Goal: Task Accomplishment & Management: Manage account settings

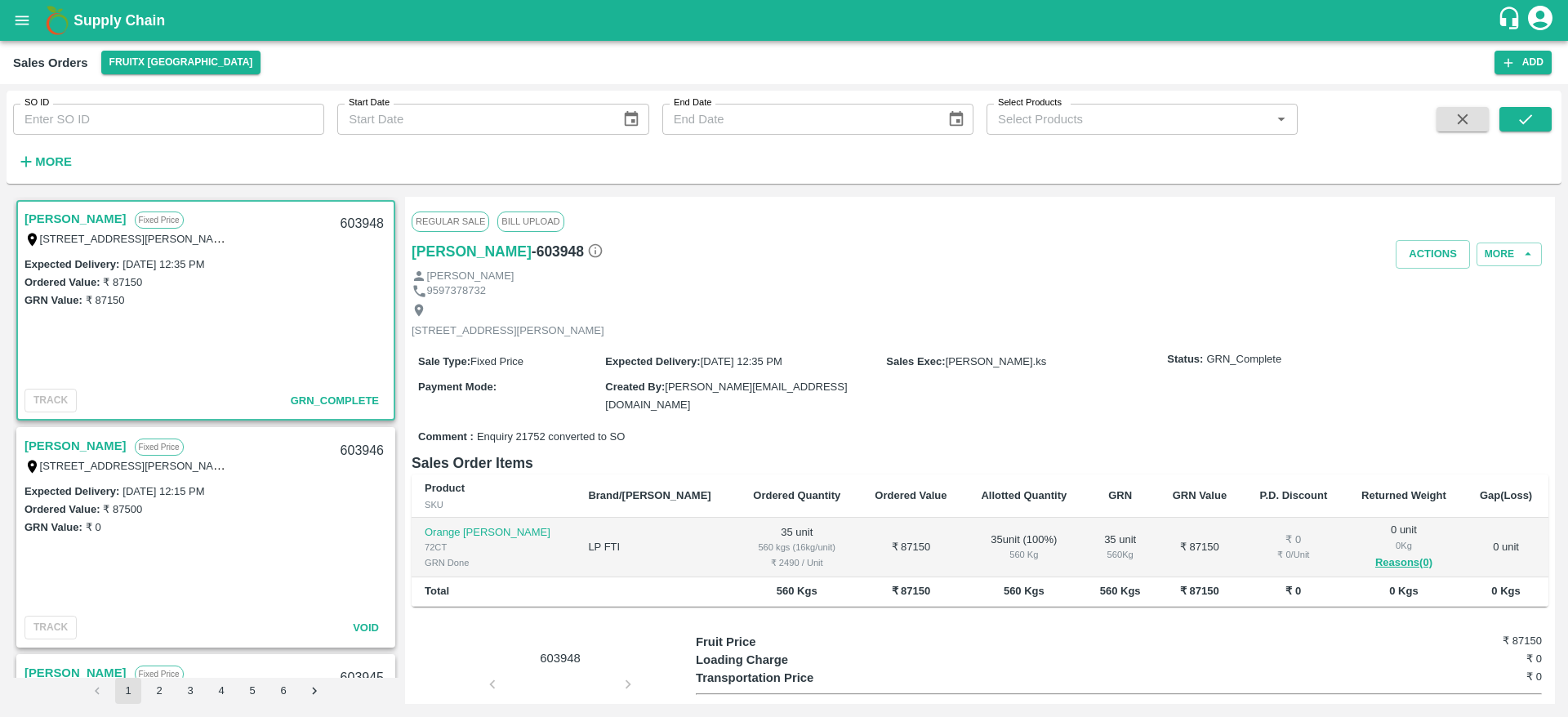
click at [70, 224] on link "Ramesh M" at bounding box center [75, 219] width 102 height 21
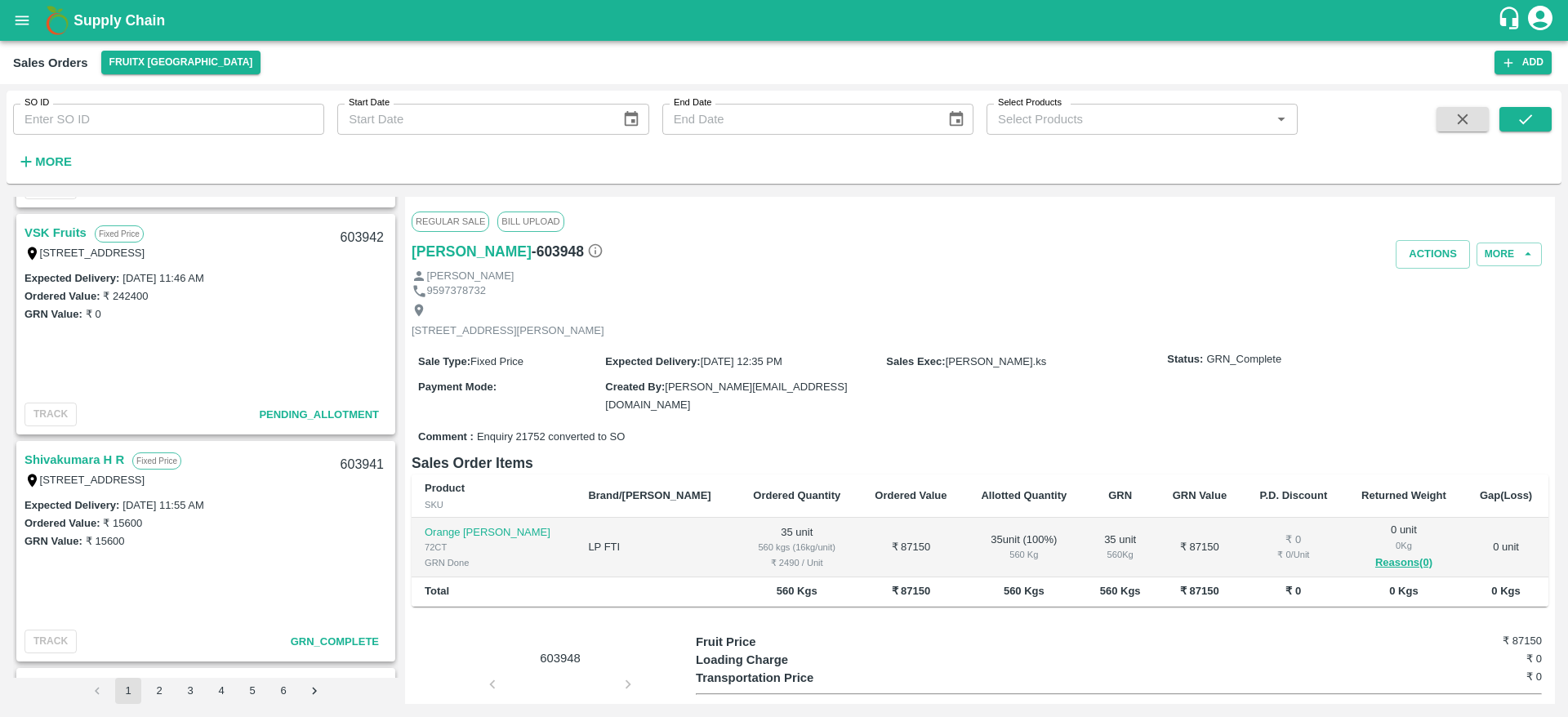
scroll to position [1094, 0]
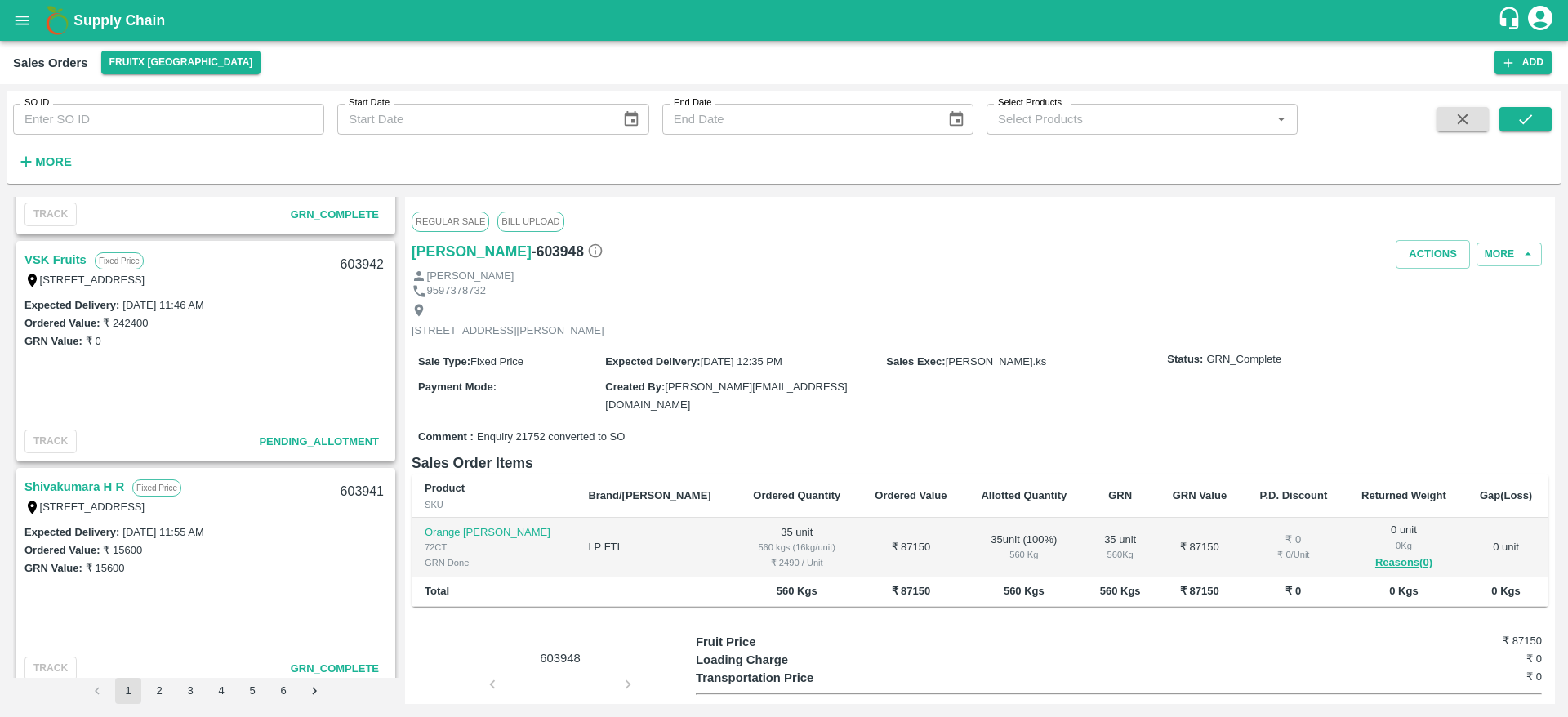
click at [42, 253] on link "VSK Fruits" at bounding box center [55, 259] width 62 height 21
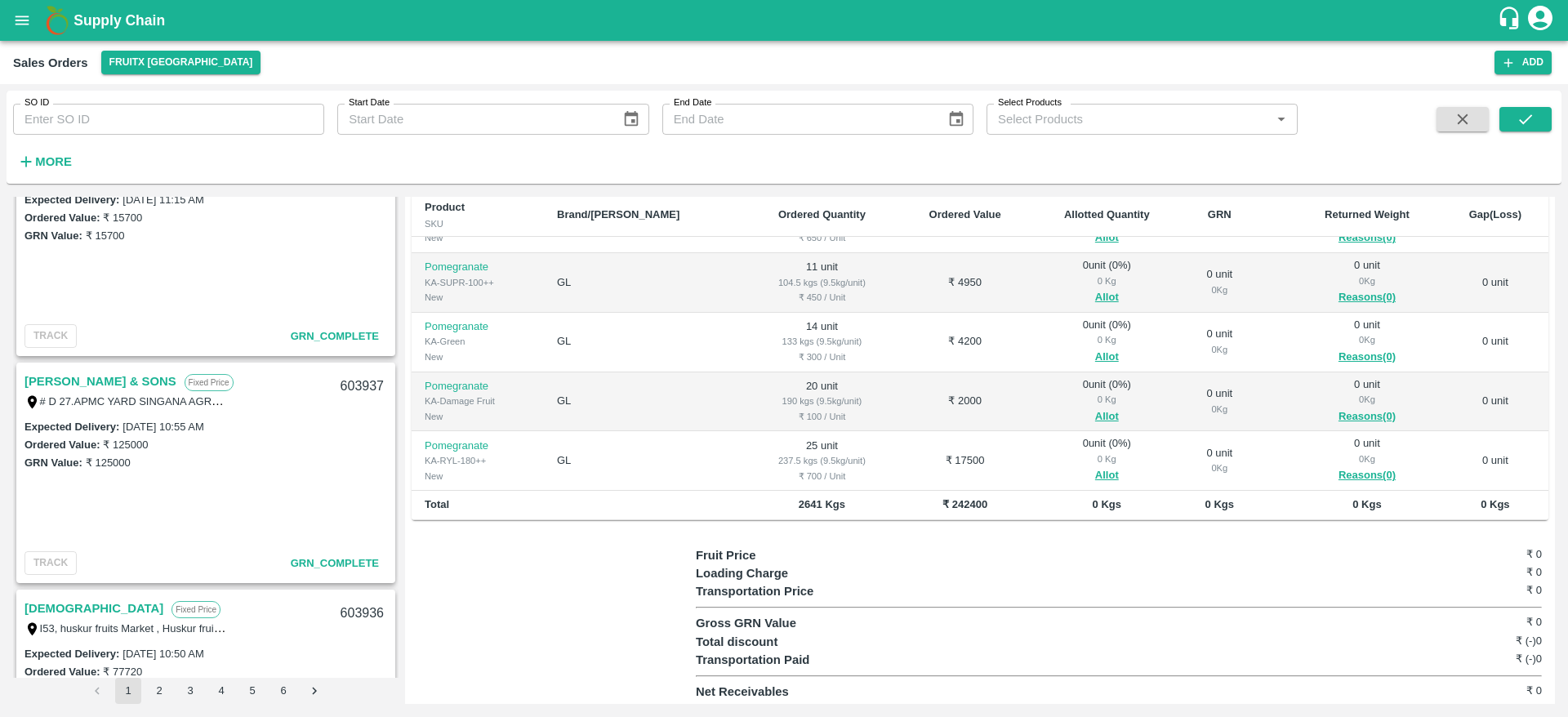
scroll to position [1915, 0]
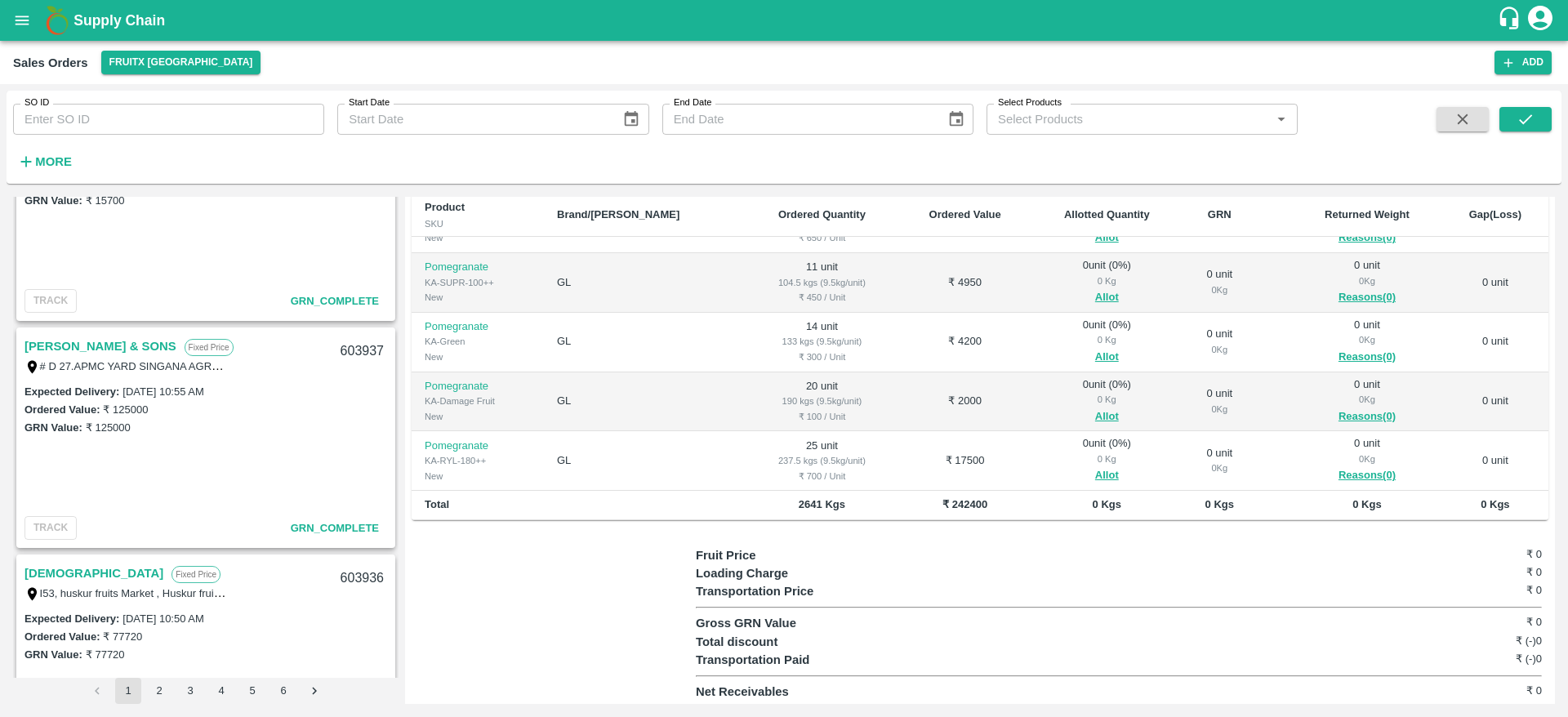
click at [116, 344] on link "M.KARUNANIDHI & SONS" at bounding box center [100, 346] width 152 height 21
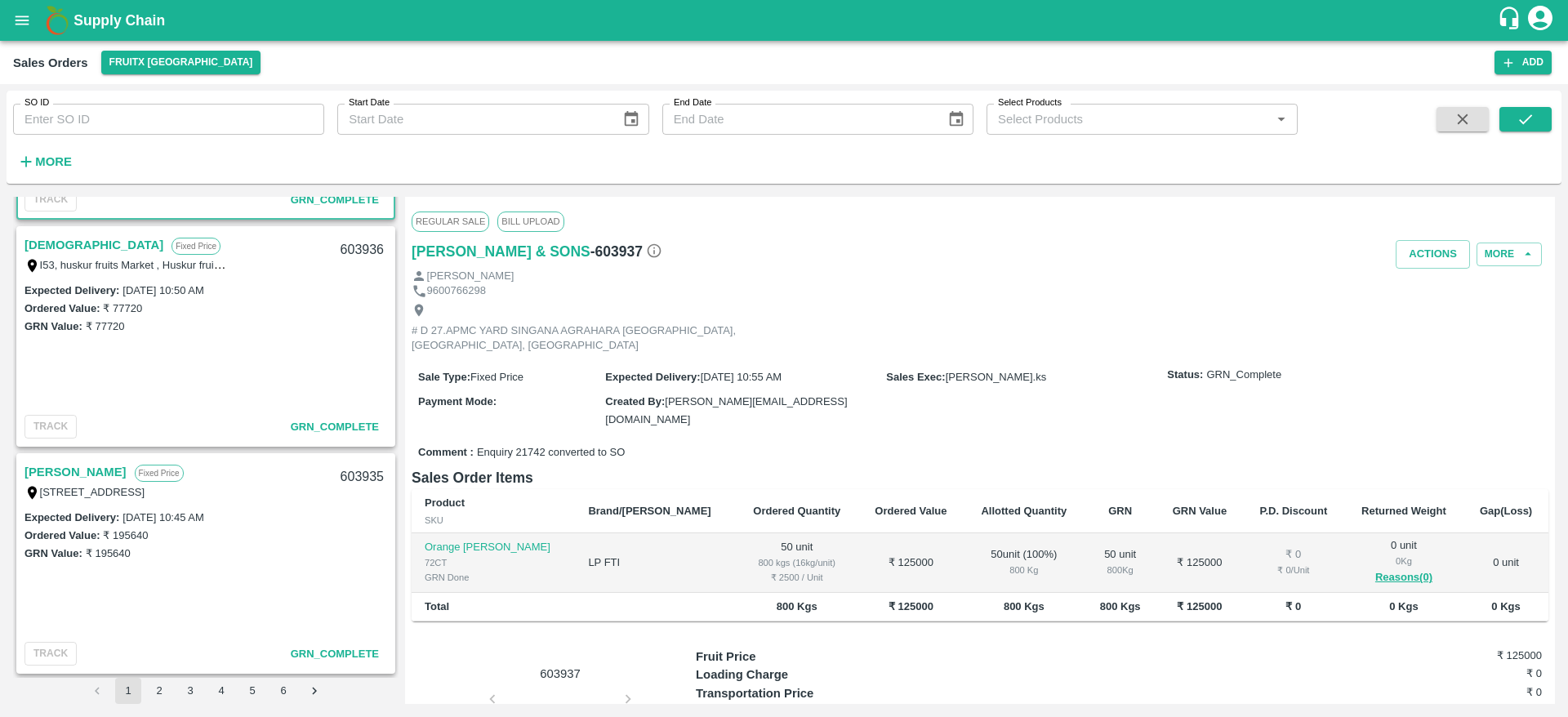
scroll to position [2554, 0]
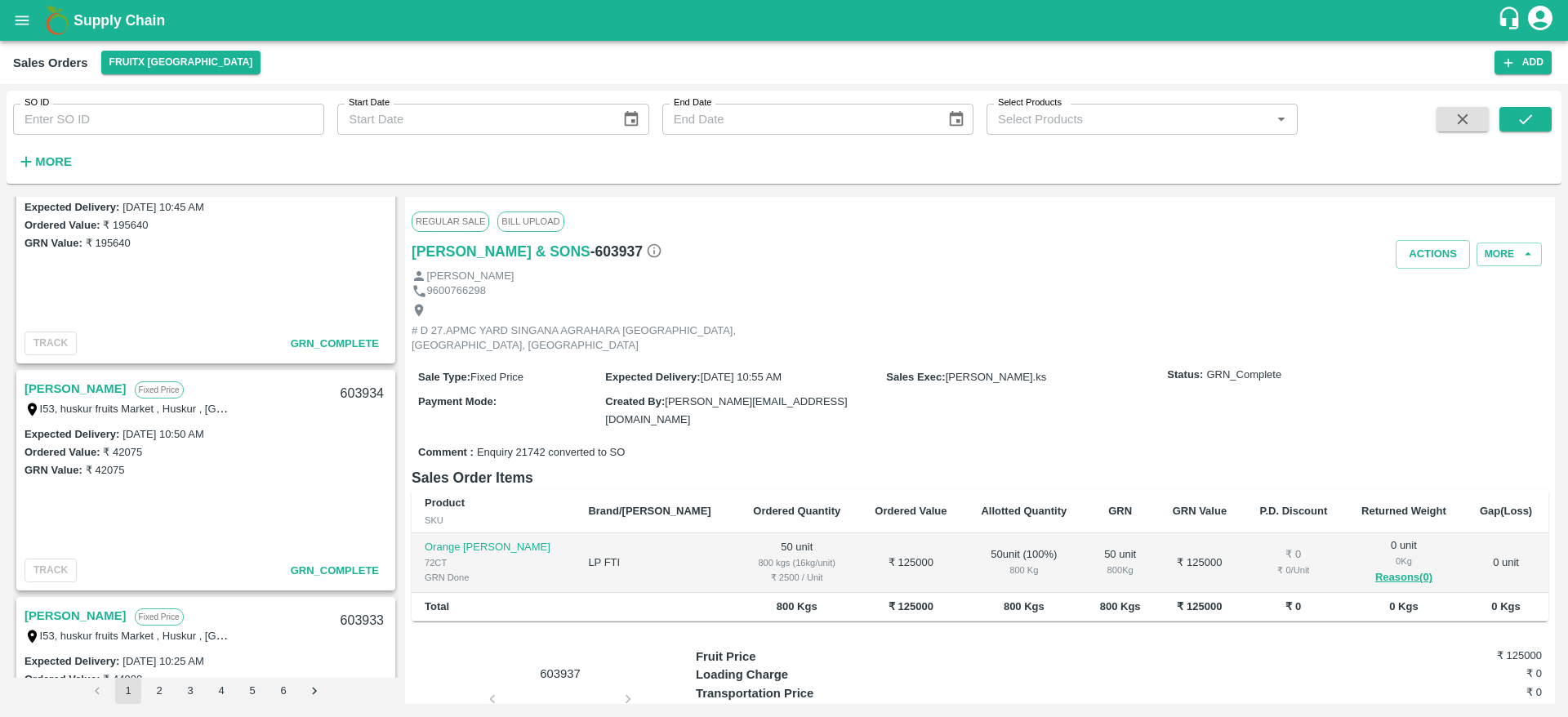
click at [56, 387] on link "Imran M" at bounding box center [75, 388] width 102 height 21
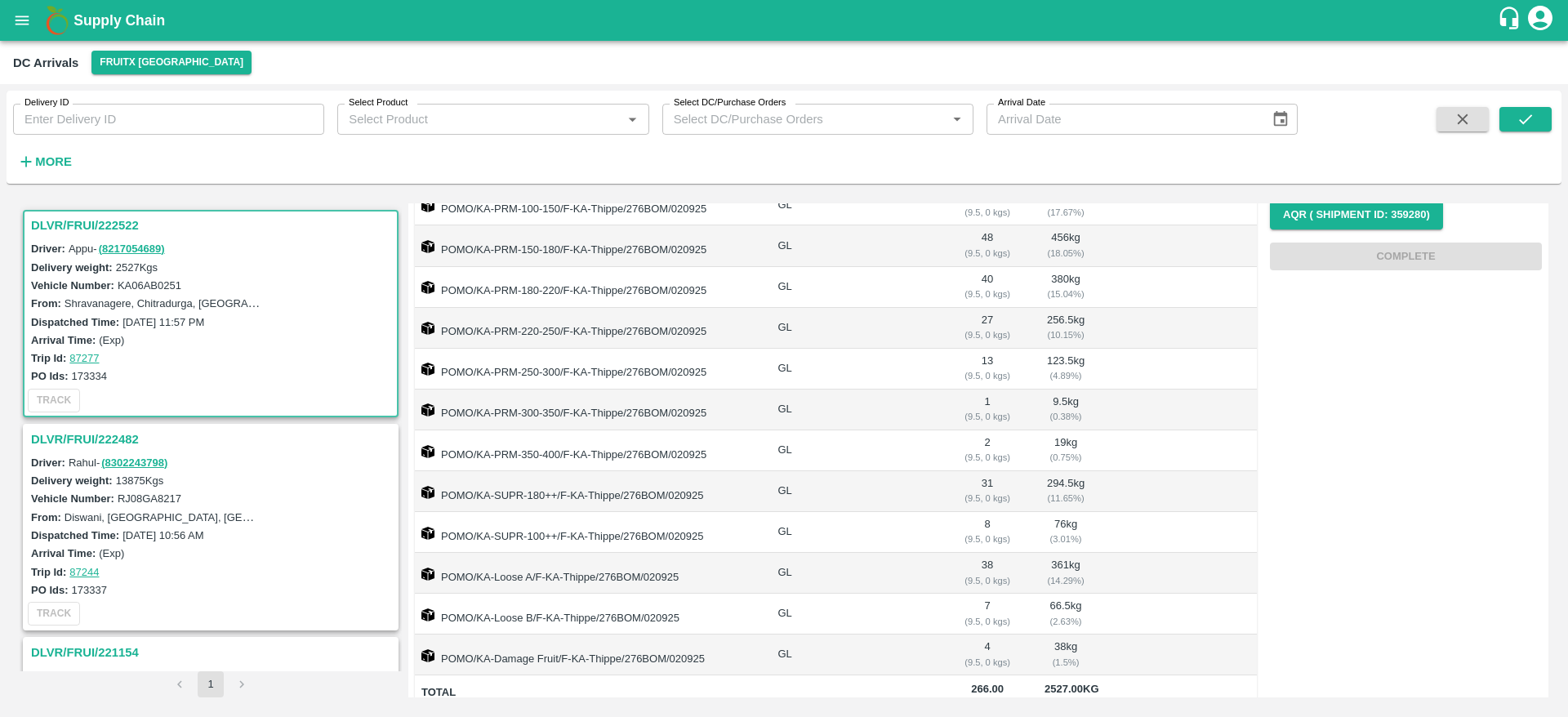
scroll to position [297, 0]
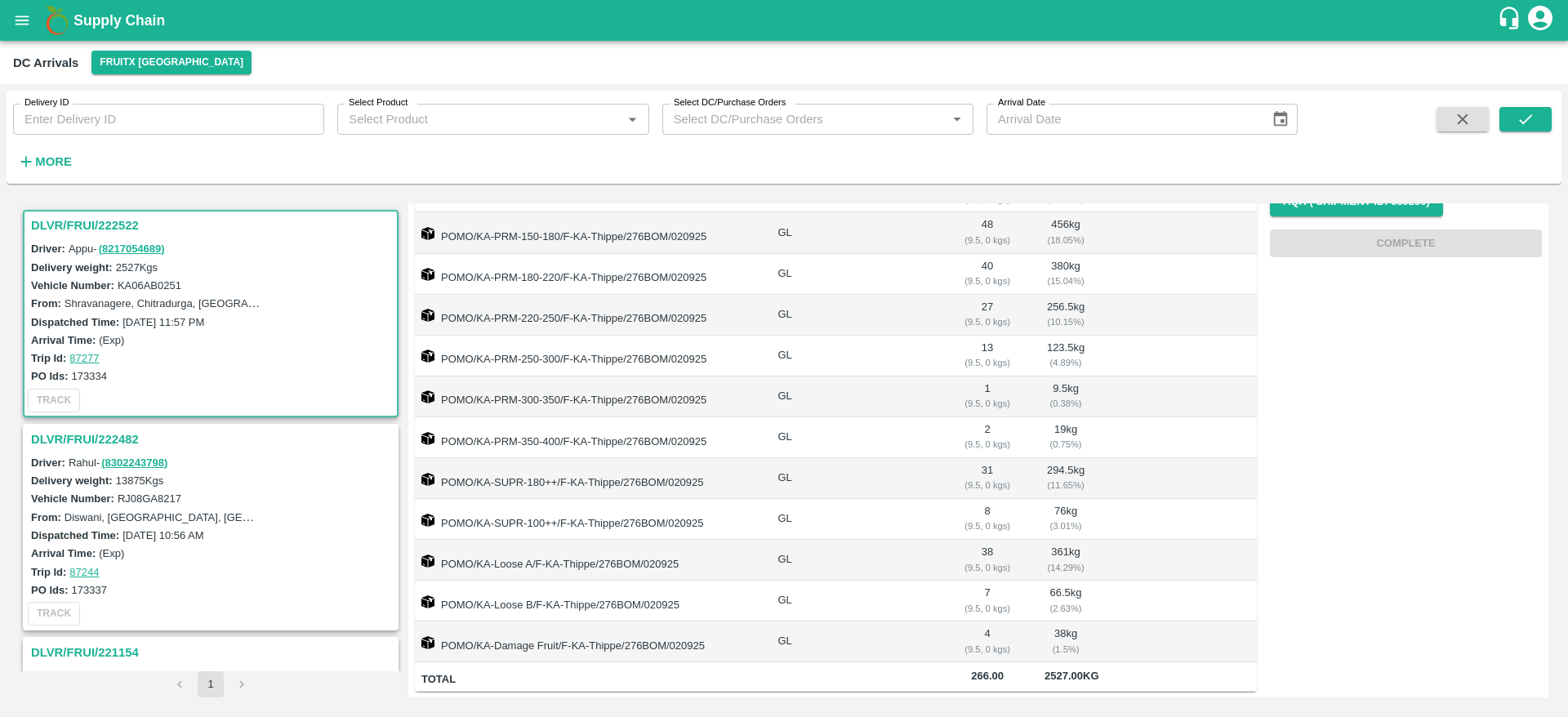
click at [108, 435] on h3 "DLVR/FRUI/222482" at bounding box center [213, 439] width 364 height 21
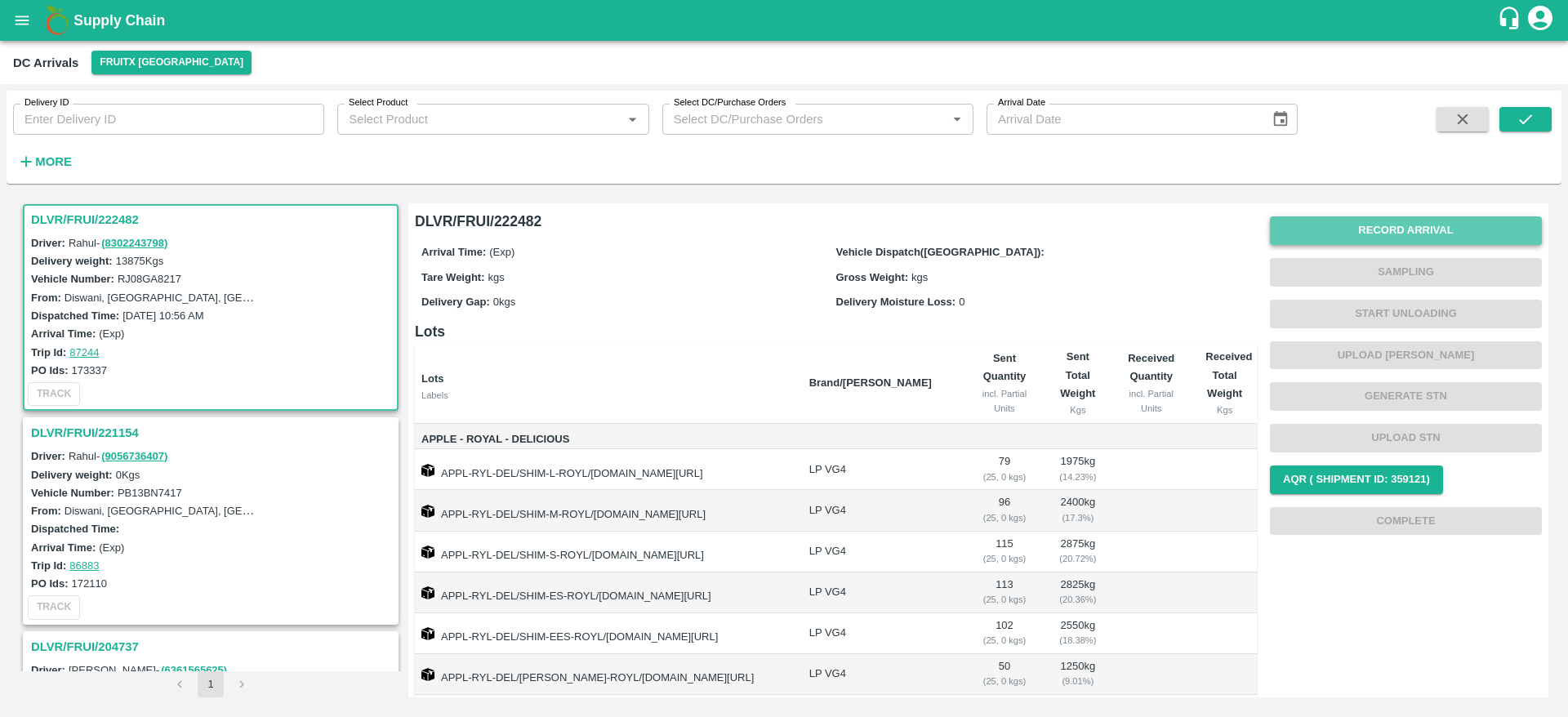
click at [1410, 222] on button "Record Arrival" at bounding box center [1405, 230] width 272 height 29
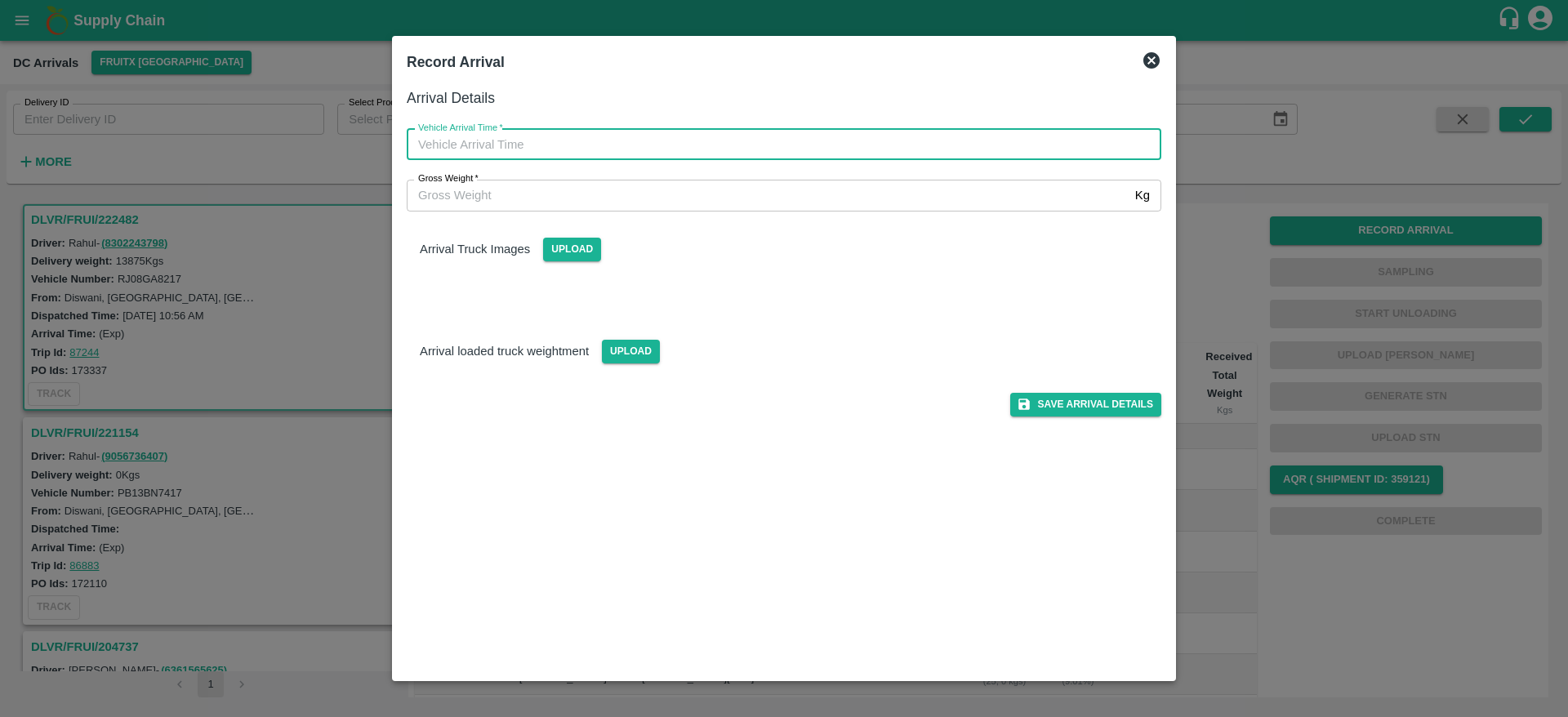
type input "DD/MM/YYYY hh:mm aa"
click at [699, 142] on input "DD/MM/YYYY hh:mm aa" at bounding box center [778, 145] width 743 height 31
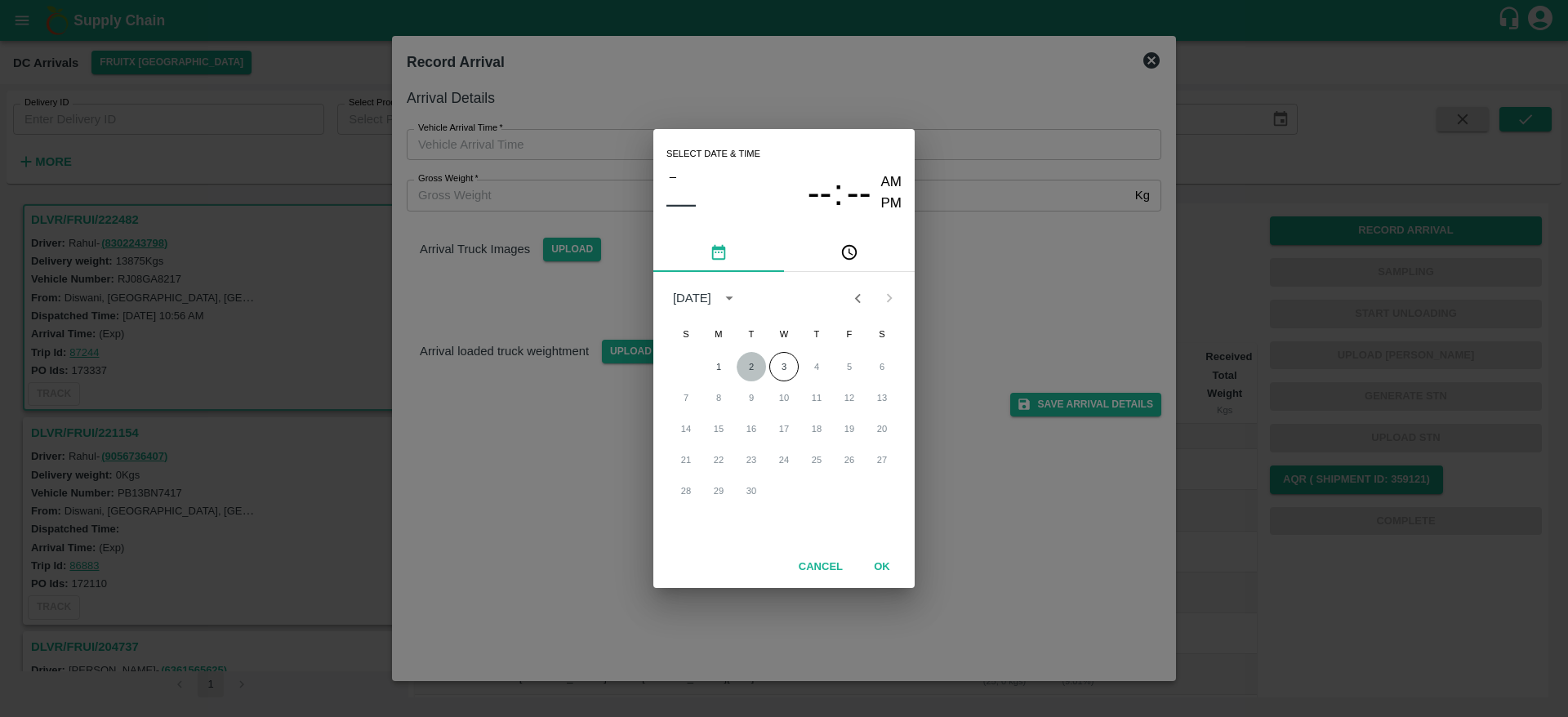
click at [738, 366] on button "2" at bounding box center [751, 366] width 29 height 29
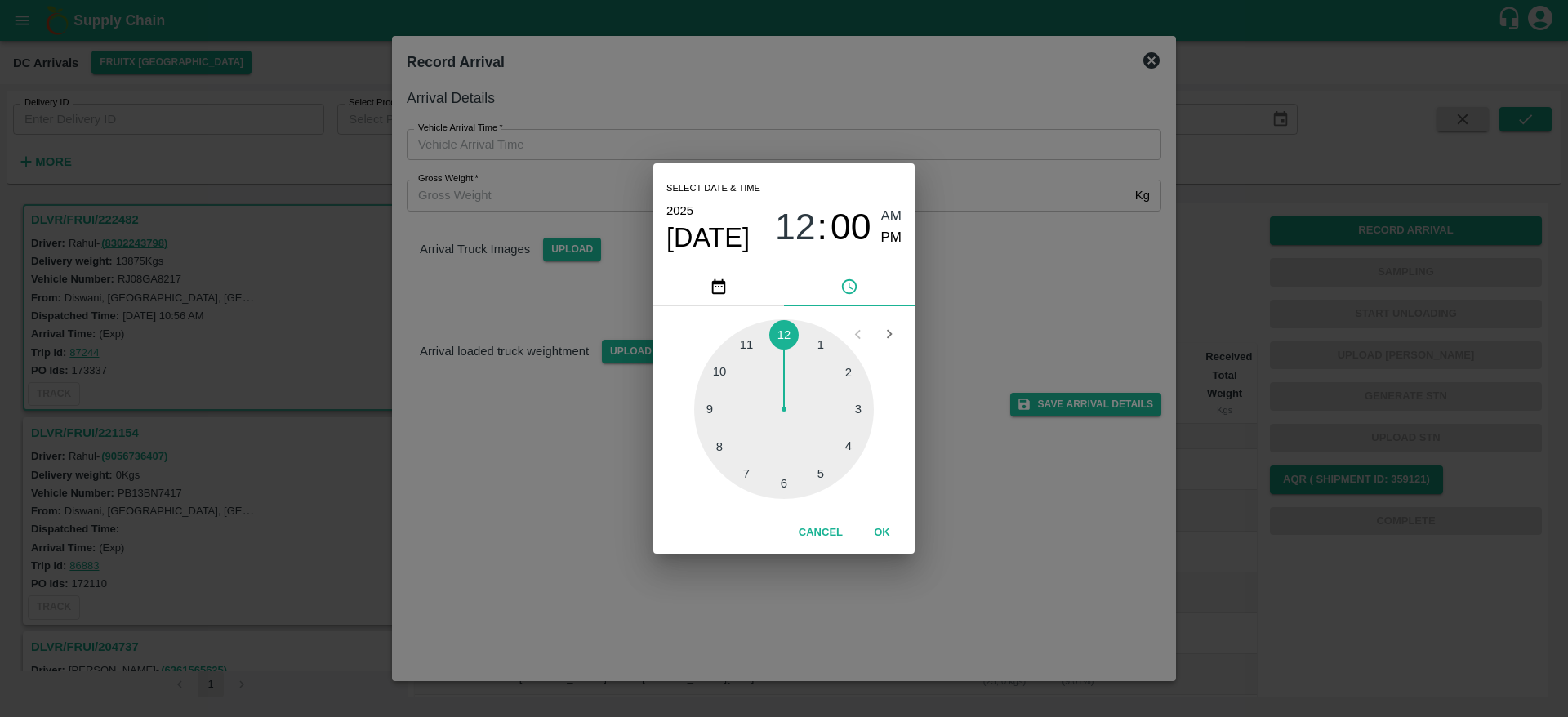
type input "02/09/2025 12:00 AM"
click at [881, 531] on button "OK" at bounding box center [882, 533] width 52 height 29
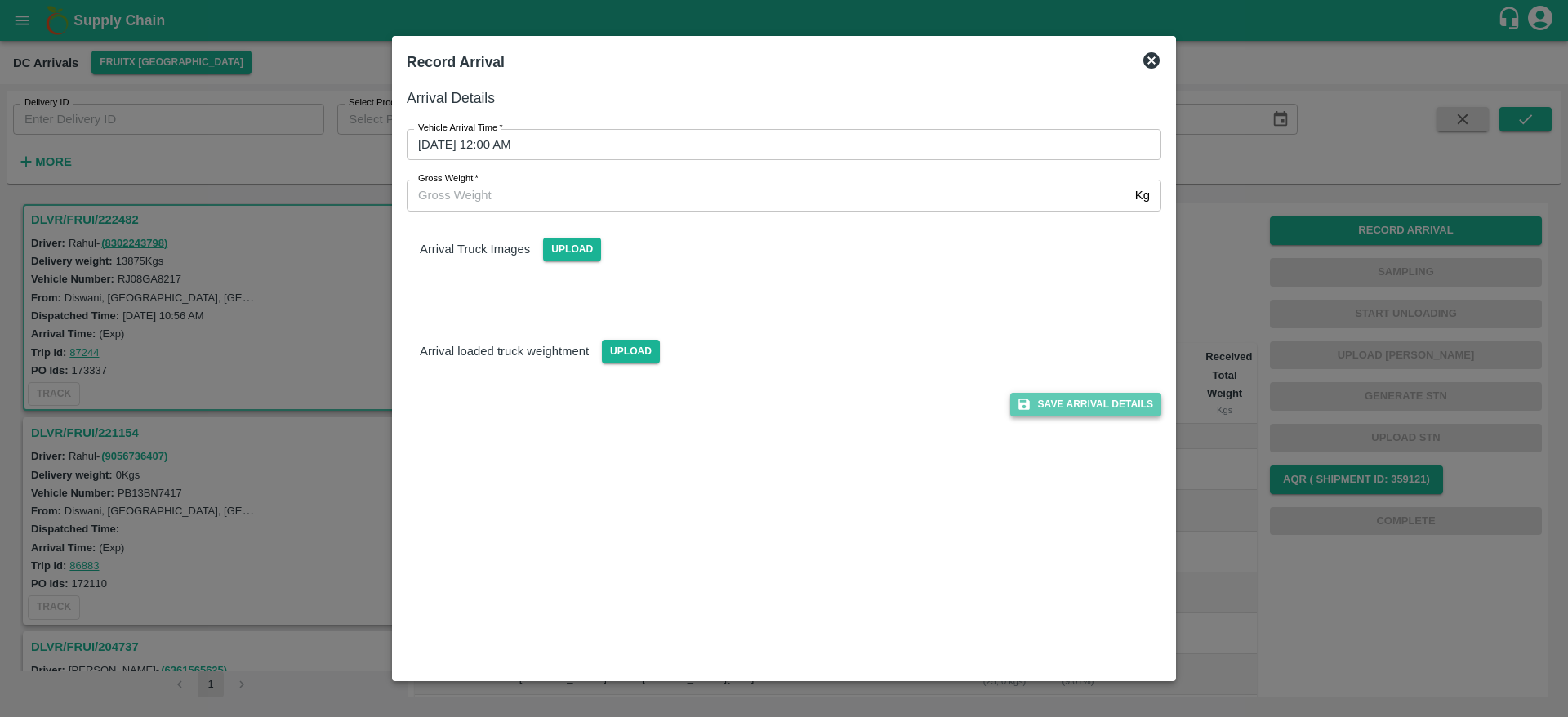
click at [1101, 406] on button "Save Arrival Details" at bounding box center [1085, 404] width 151 height 24
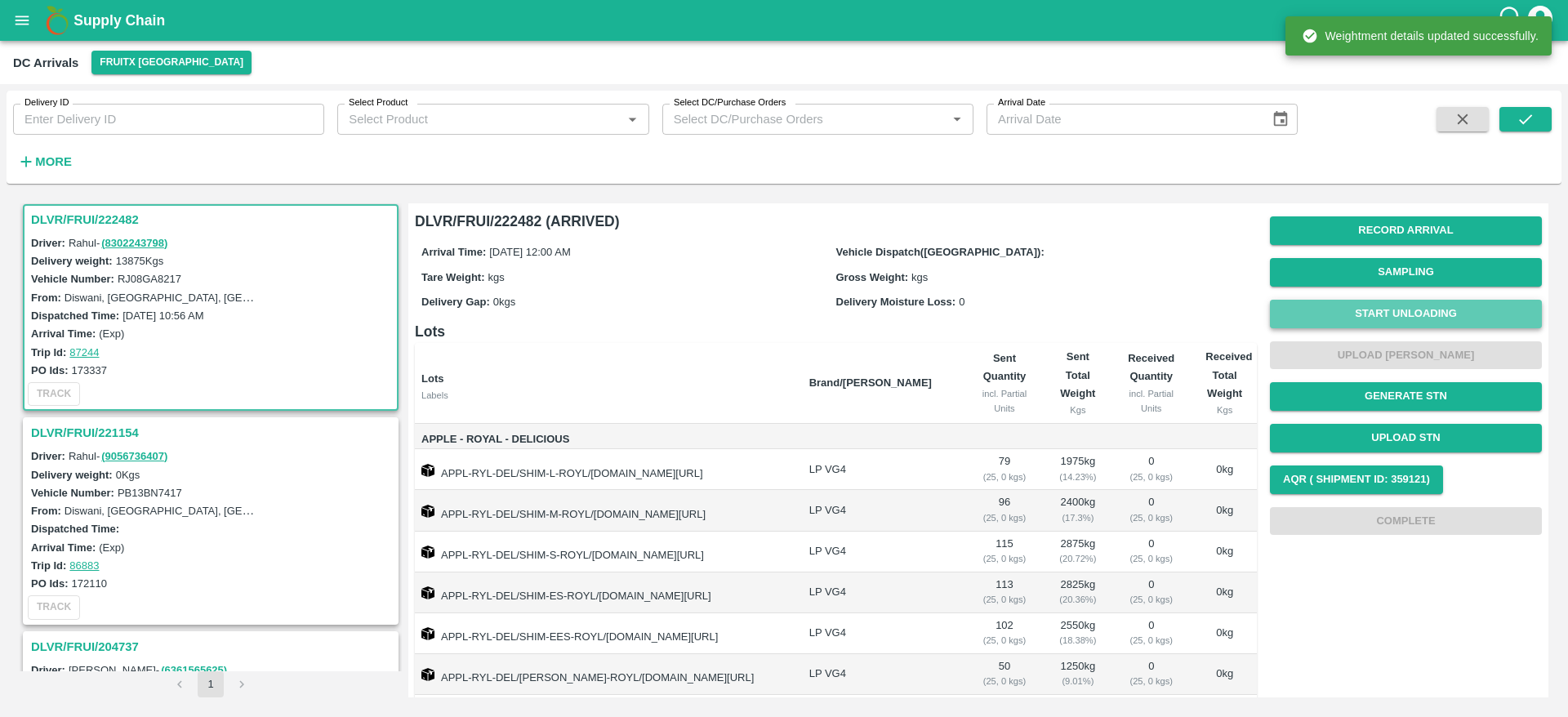
click at [1403, 313] on button "Start Unloading" at bounding box center [1405, 314] width 272 height 29
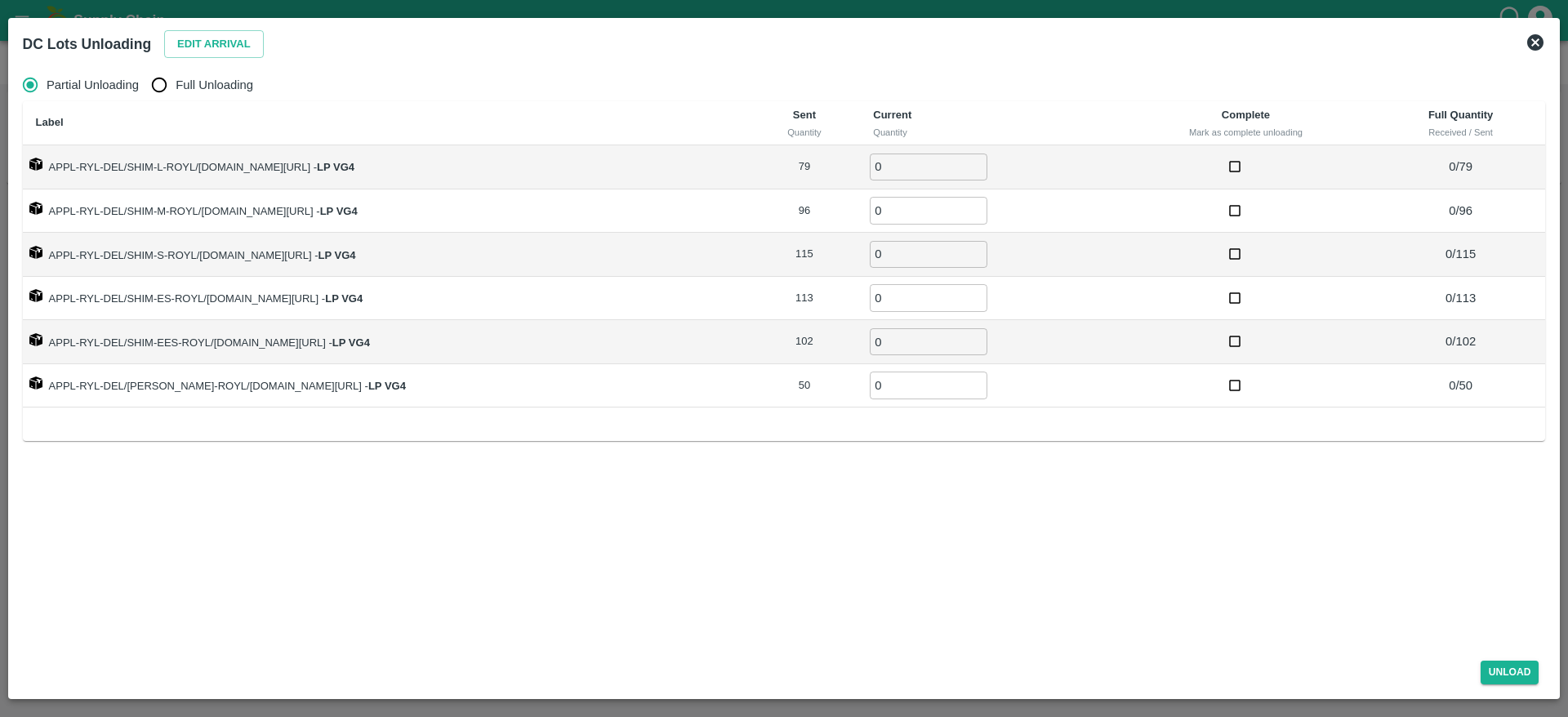
click at [192, 93] on span "Full Unloading" at bounding box center [214, 85] width 77 height 18
click at [175, 93] on input "Full Unloading" at bounding box center [159, 85] width 33 height 33
radio input "true"
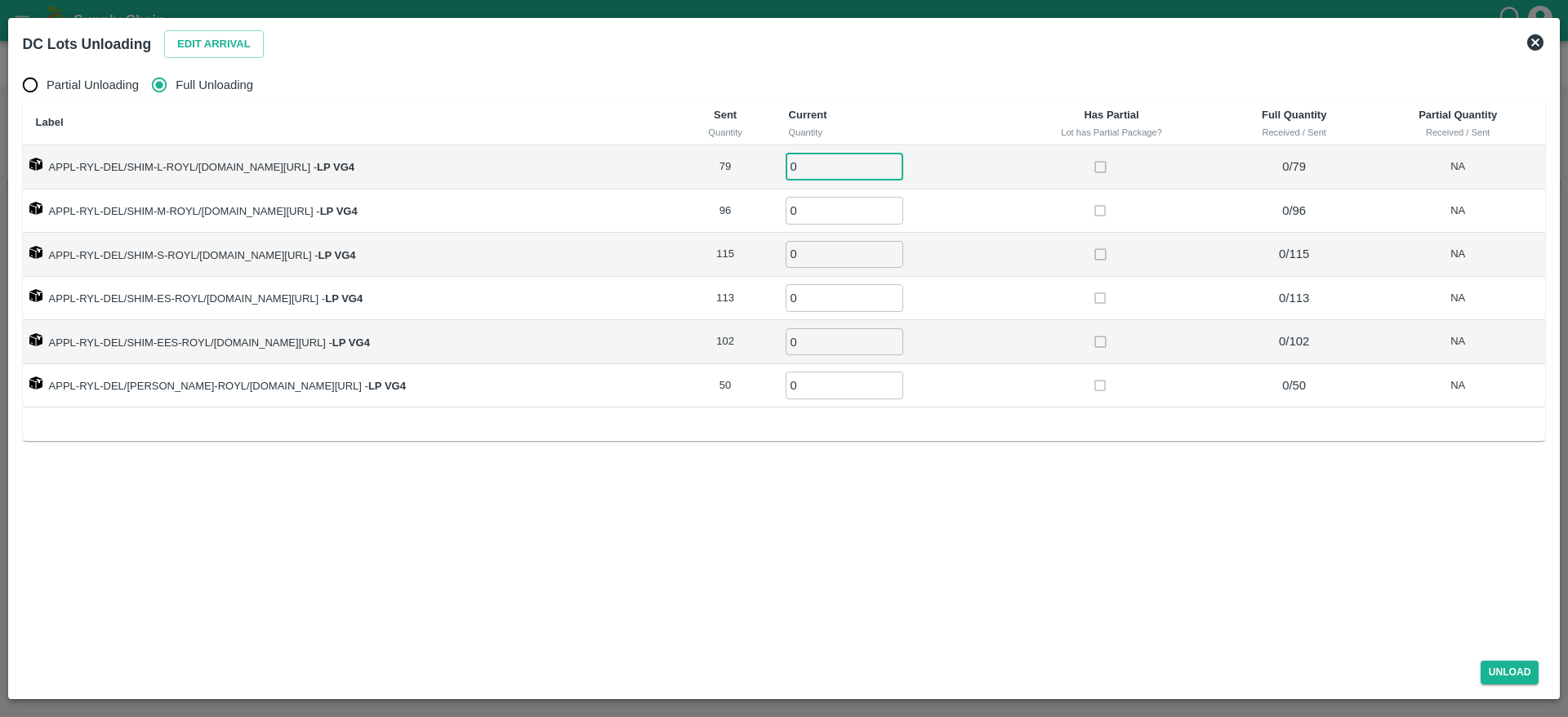
click at [798, 167] on input "0" at bounding box center [844, 167] width 118 height 27
type input "79"
type input "96"
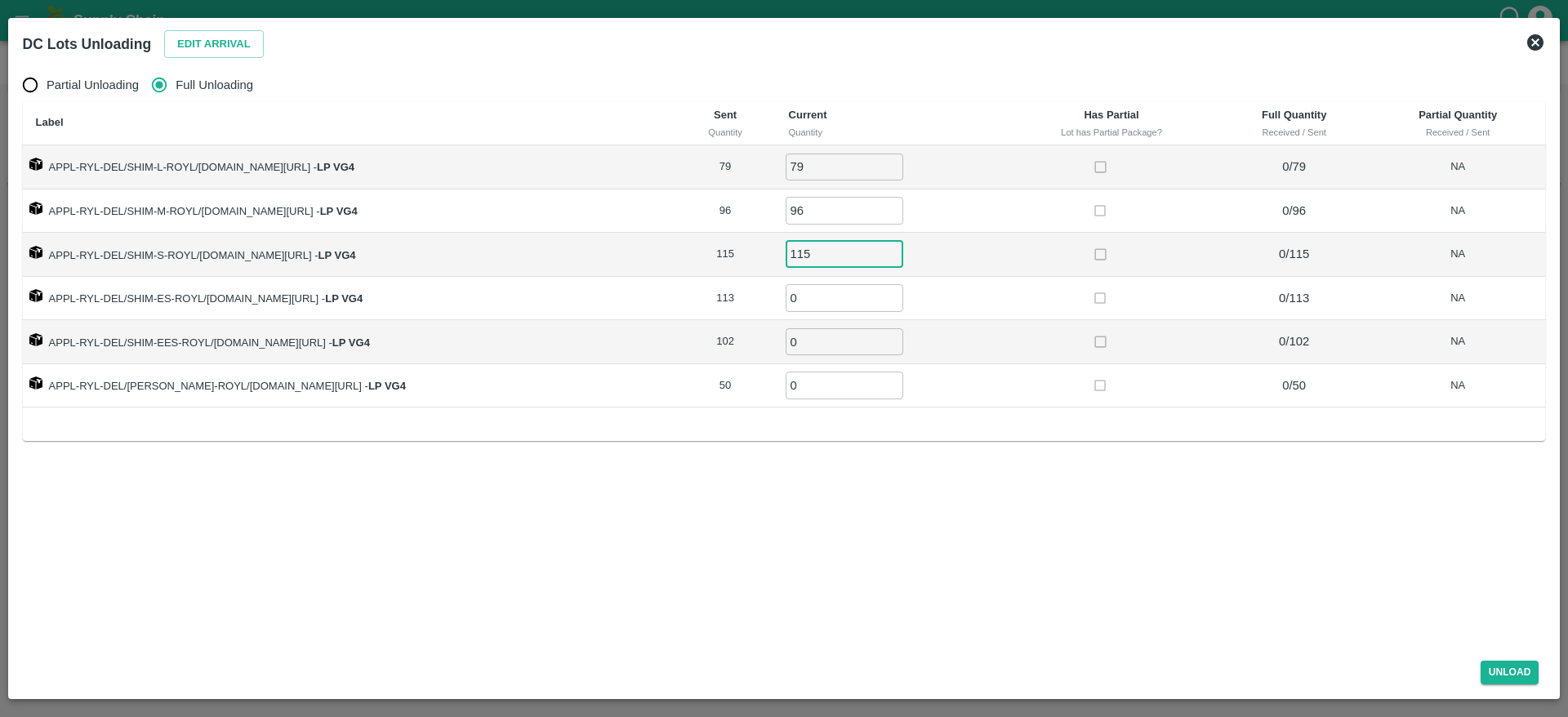
type input "115"
type input "113"
type input "102"
type input "50"
click at [1071, 545] on div "Partial Unloading Full Unloading Label Sent Quantity Current Quantity Has Parti…" at bounding box center [784, 354] width 1536 height 585
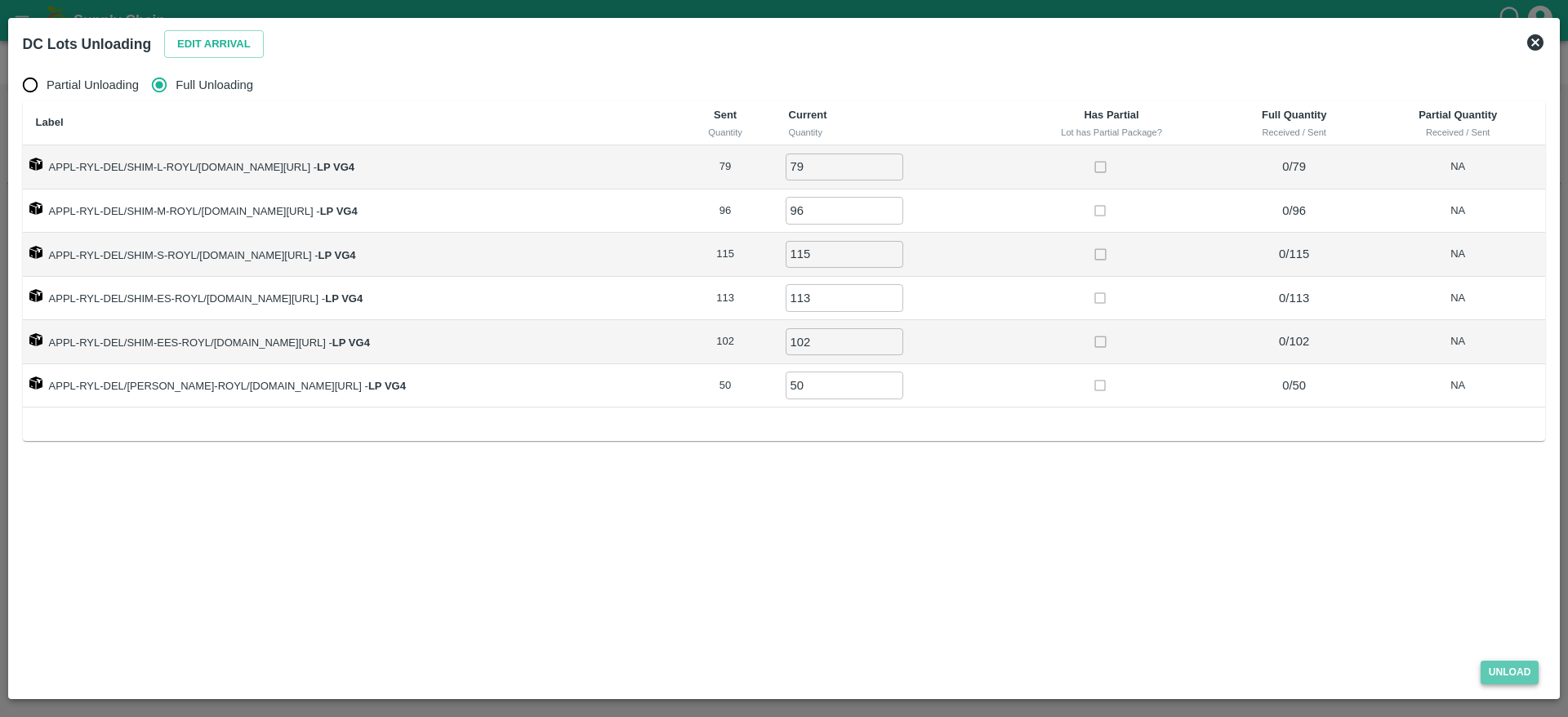
click at [1510, 666] on button "Unload" at bounding box center [1509, 672] width 59 height 24
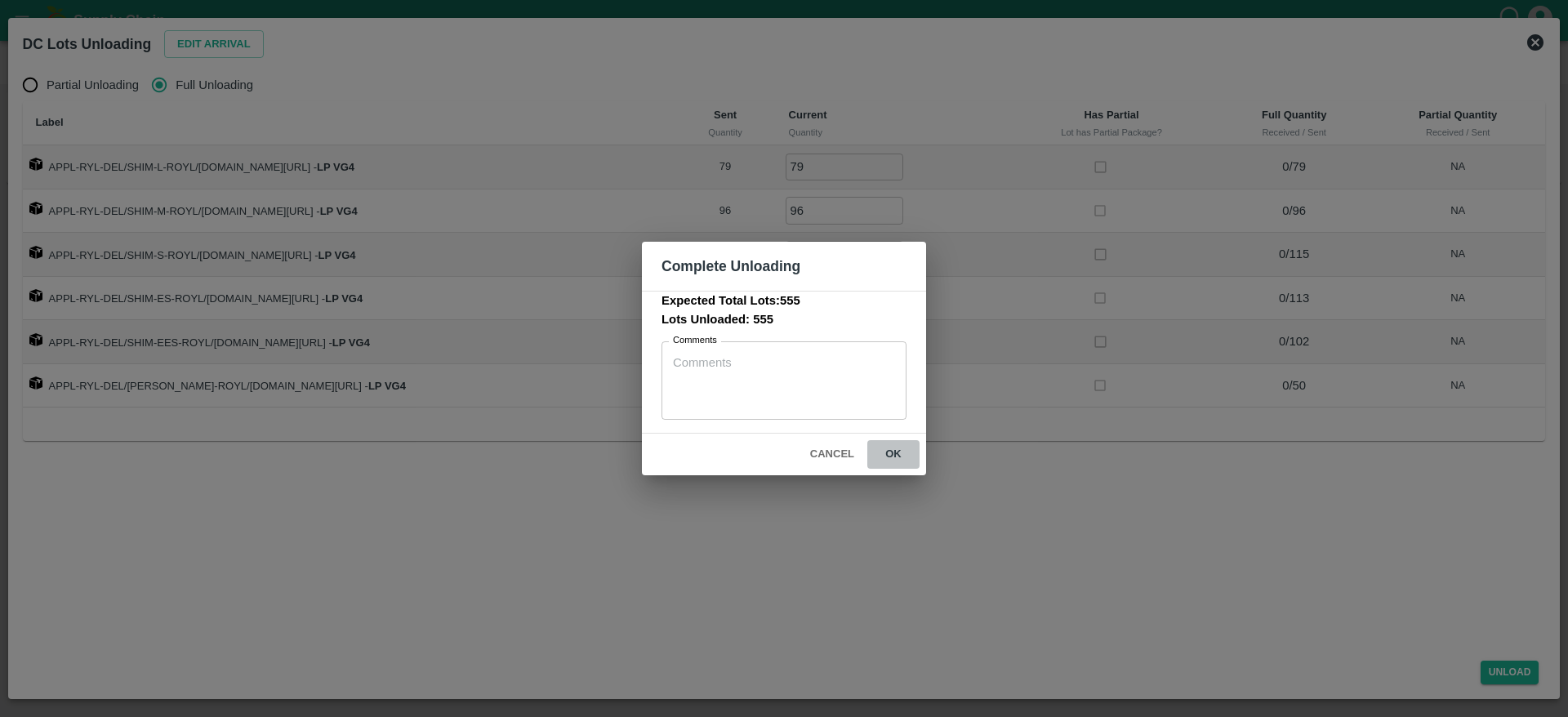
click at [890, 456] on button "ok" at bounding box center [893, 455] width 52 height 29
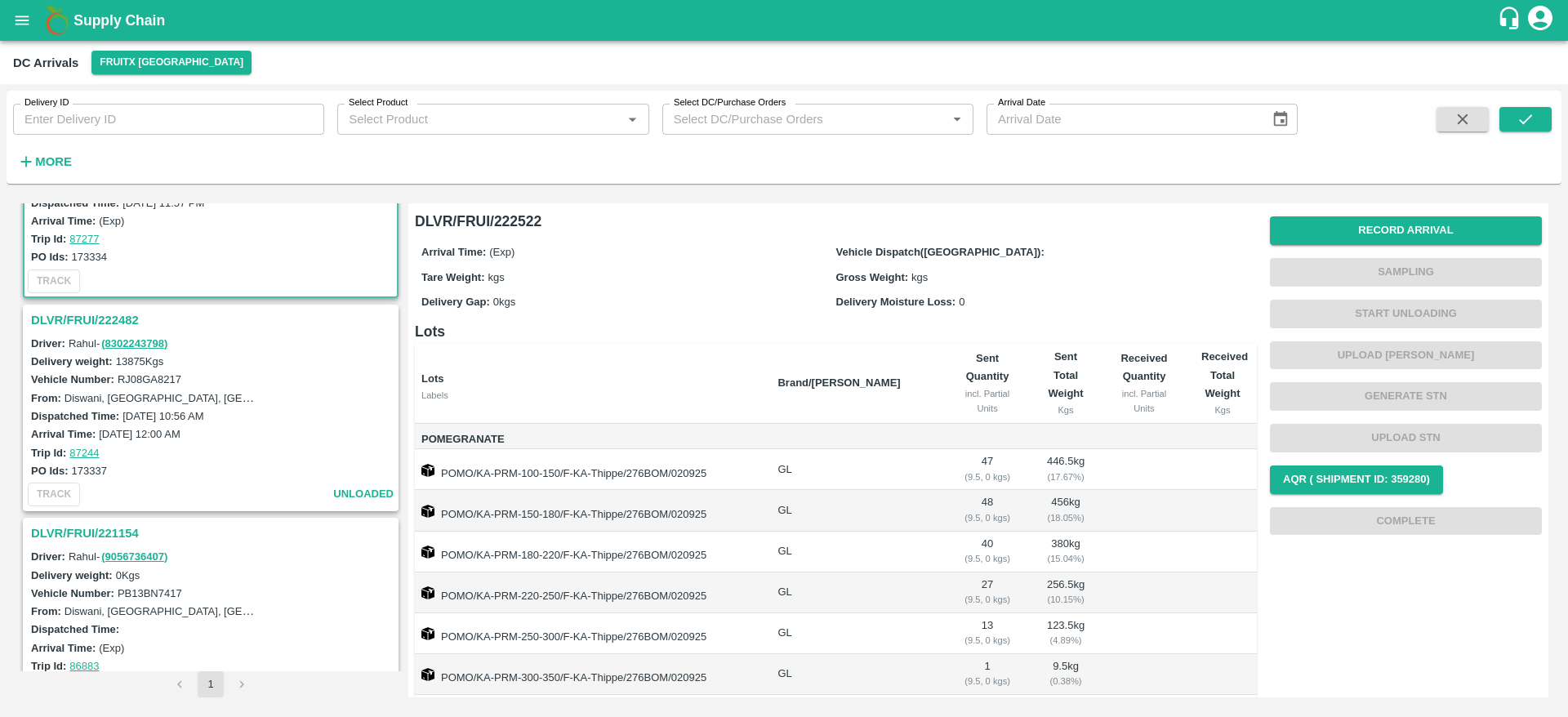
scroll to position [120, 0]
click at [125, 312] on h3 "DLVR/FRUI/222482" at bounding box center [213, 319] width 364 height 21
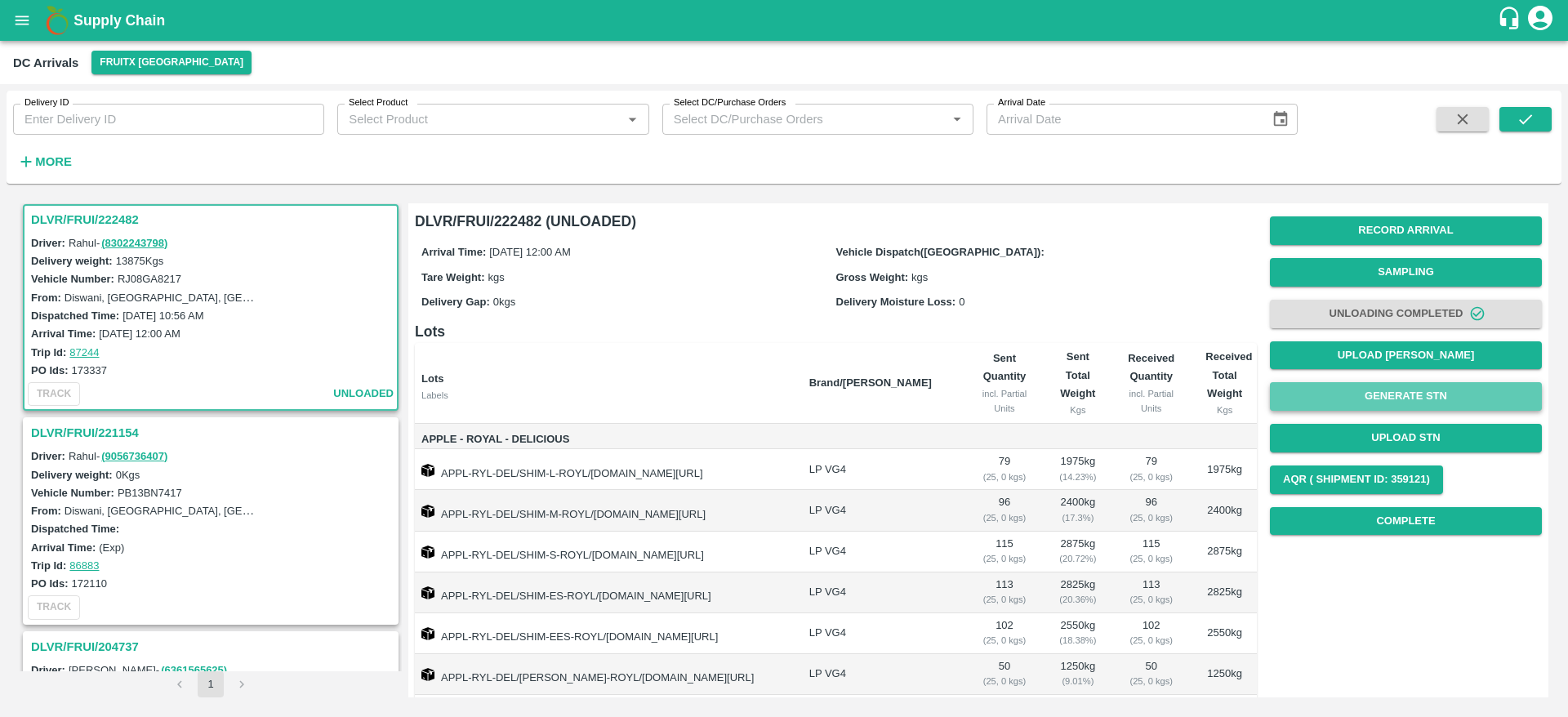
click at [1445, 386] on button "Generate STN" at bounding box center [1405, 396] width 272 height 29
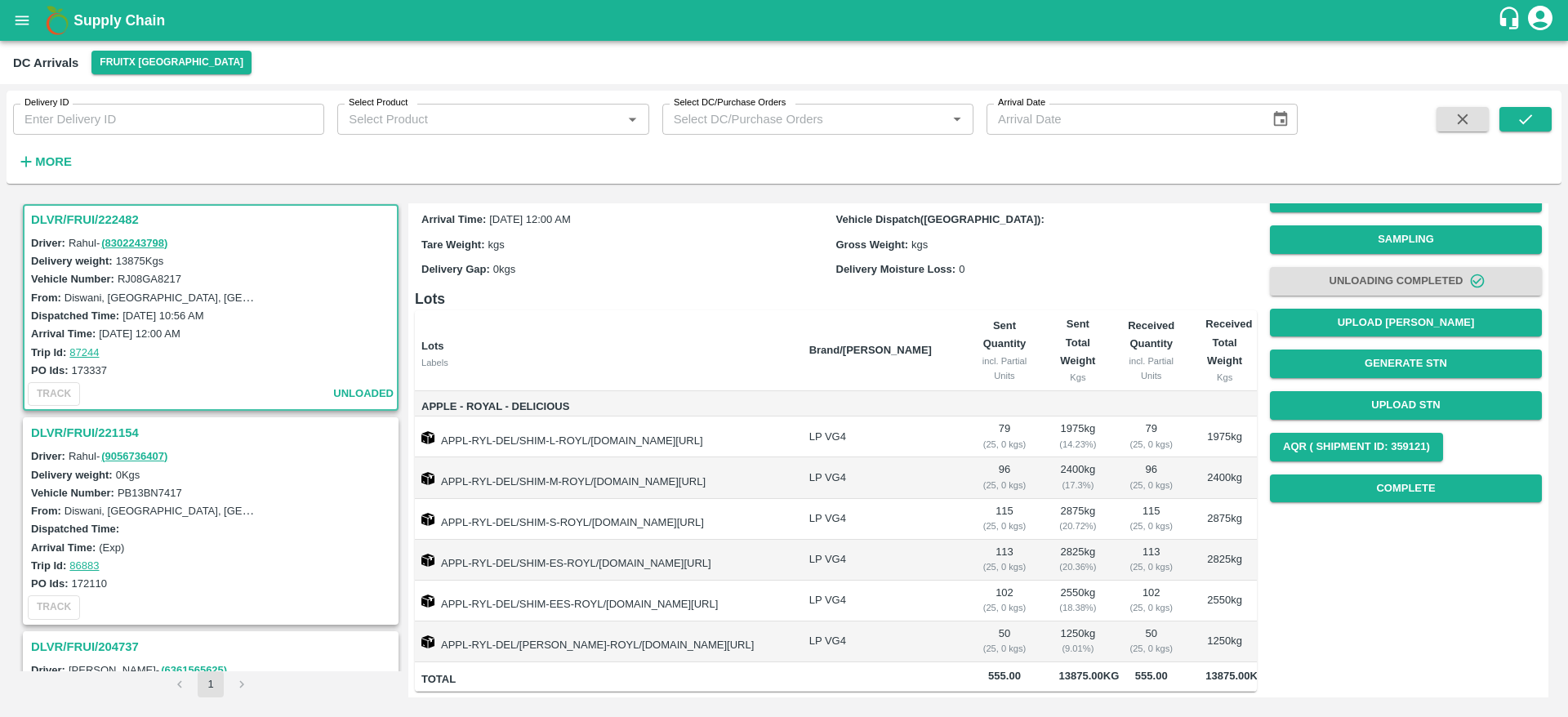
click at [722, 470] on td "APPL-RYL-DEL/SHIM-M-ROYL/F-HP-S.O.FR/276BOM/020925" at bounding box center [605, 477] width 382 height 40
click at [1344, 391] on button "Upload STN" at bounding box center [1405, 406] width 272 height 29
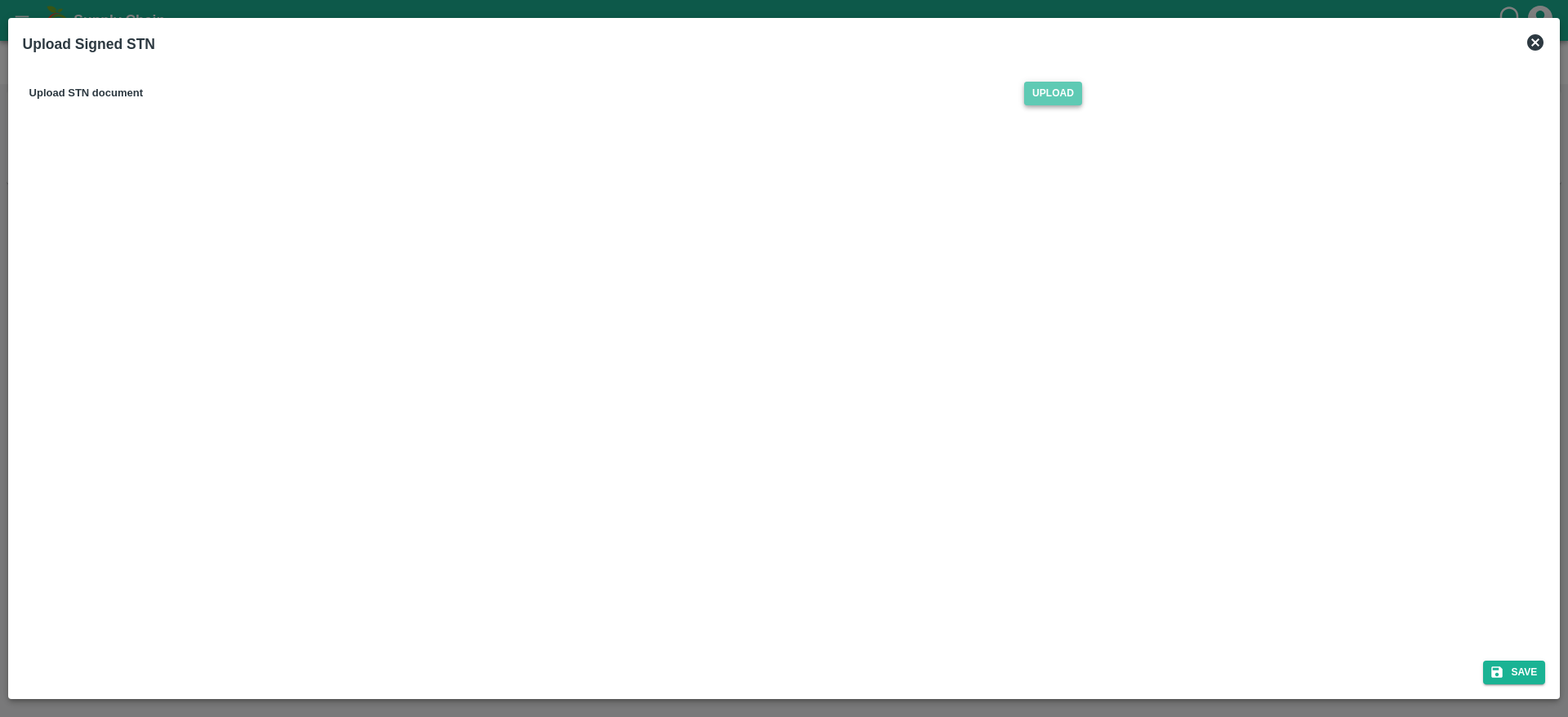
click at [1061, 95] on span "Upload" at bounding box center [1052, 93] width 58 height 24
click at [0, 0] on input "Upload" at bounding box center [0, 0] width 0 height 0
click at [1520, 663] on button "Save" at bounding box center [1513, 672] width 62 height 24
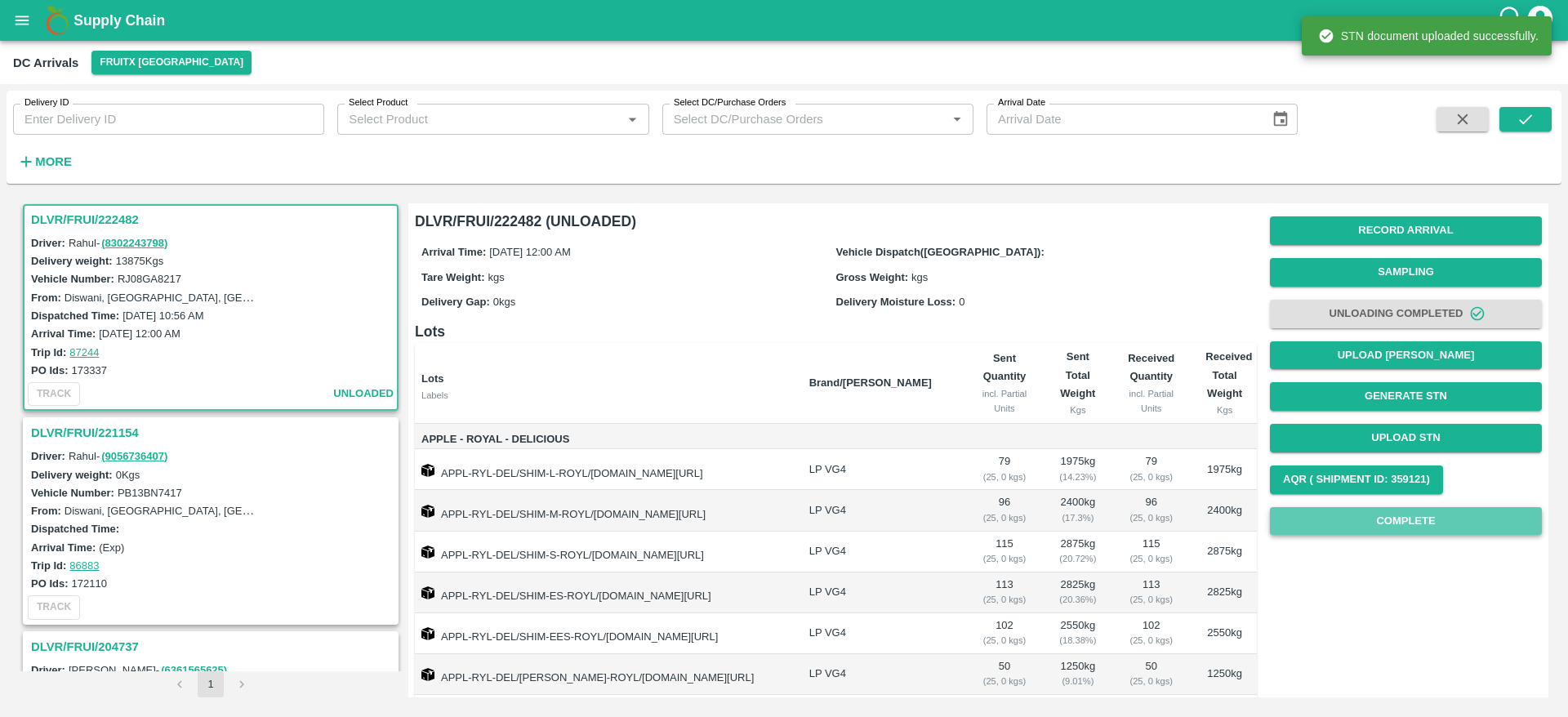
click at [1384, 525] on button "Complete" at bounding box center [1405, 521] width 272 height 29
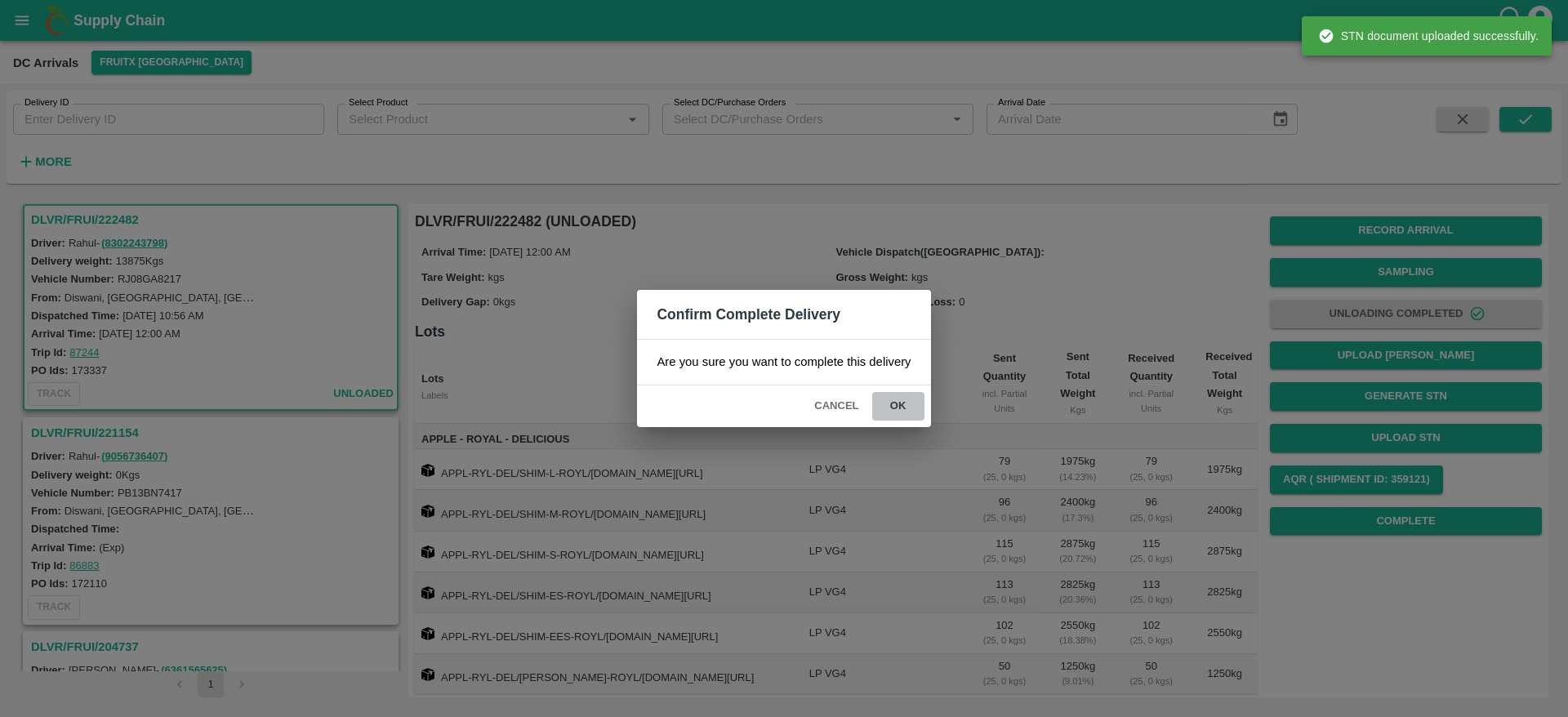
click at [890, 405] on button "ok" at bounding box center [898, 407] width 52 height 29
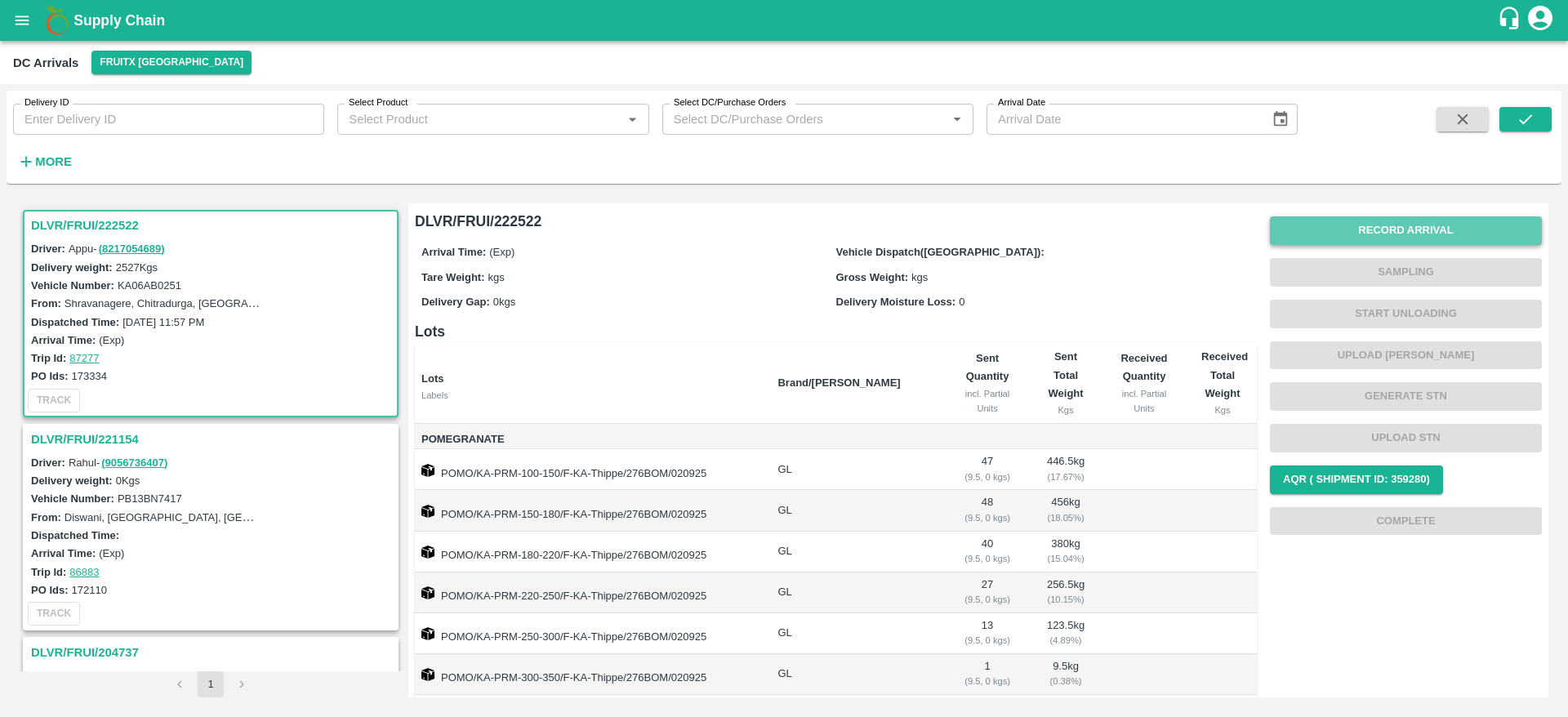
click at [1431, 234] on button "Record Arrival" at bounding box center [1405, 230] width 272 height 29
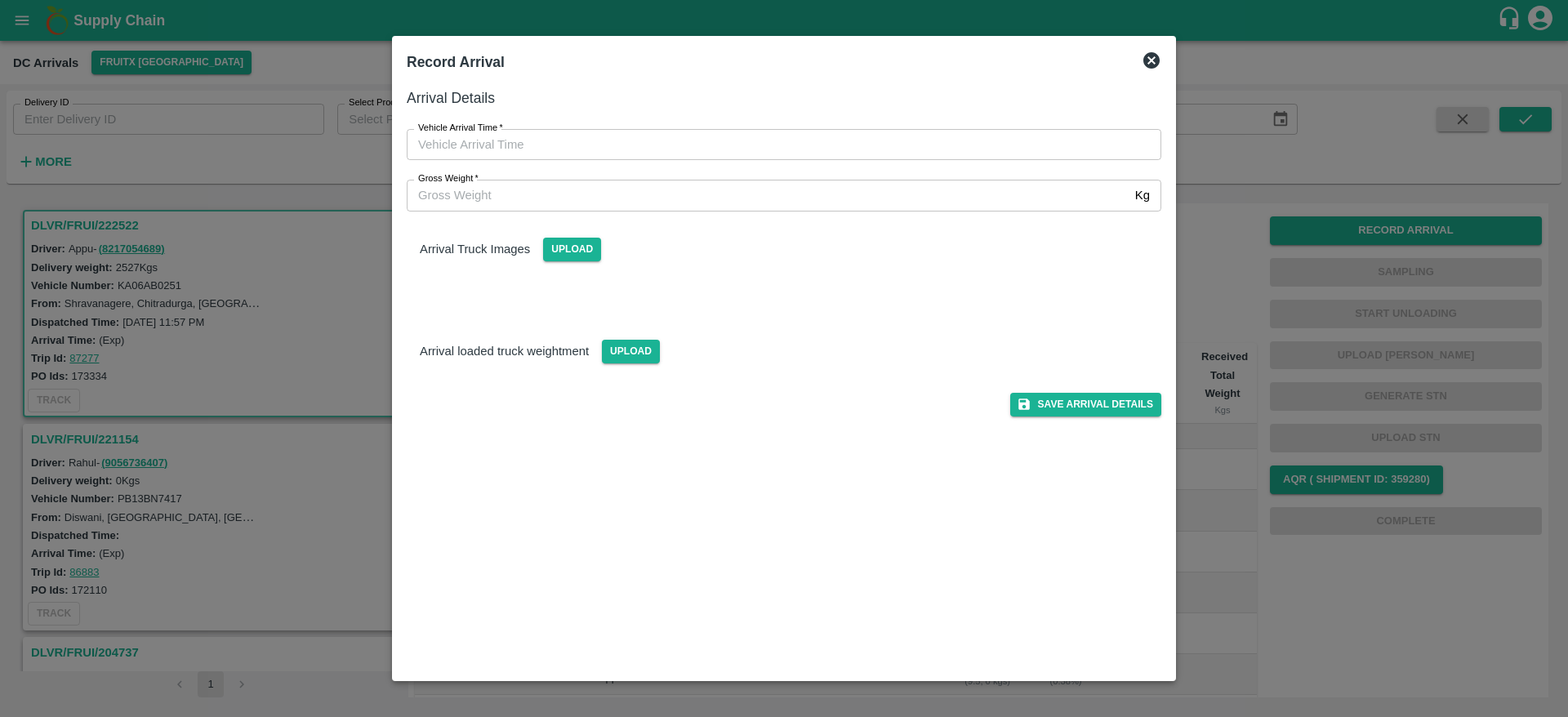
type input "DD/MM/YYYY hh:mm aa"
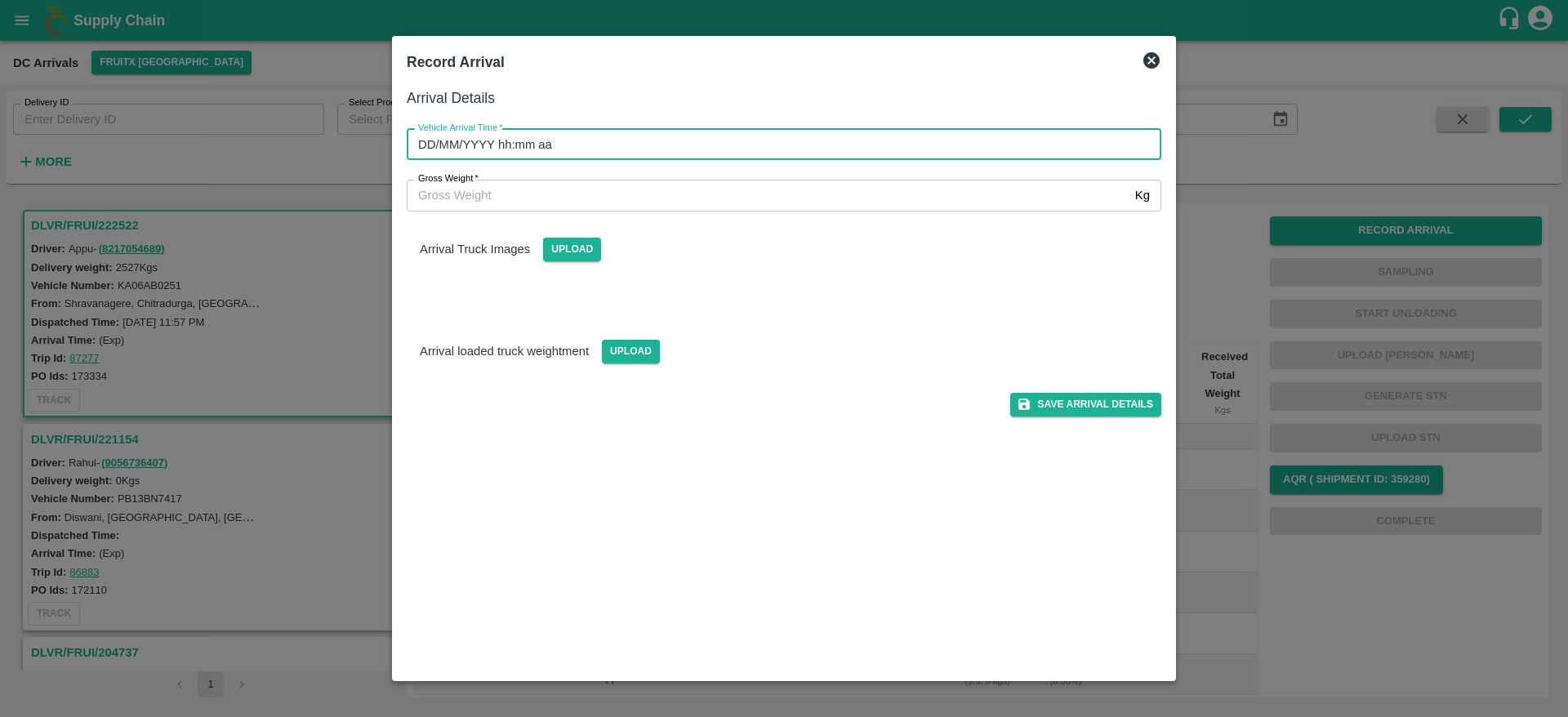
click at [868, 155] on input "DD/MM/YYYY hh:mm aa" at bounding box center [778, 145] width 743 height 31
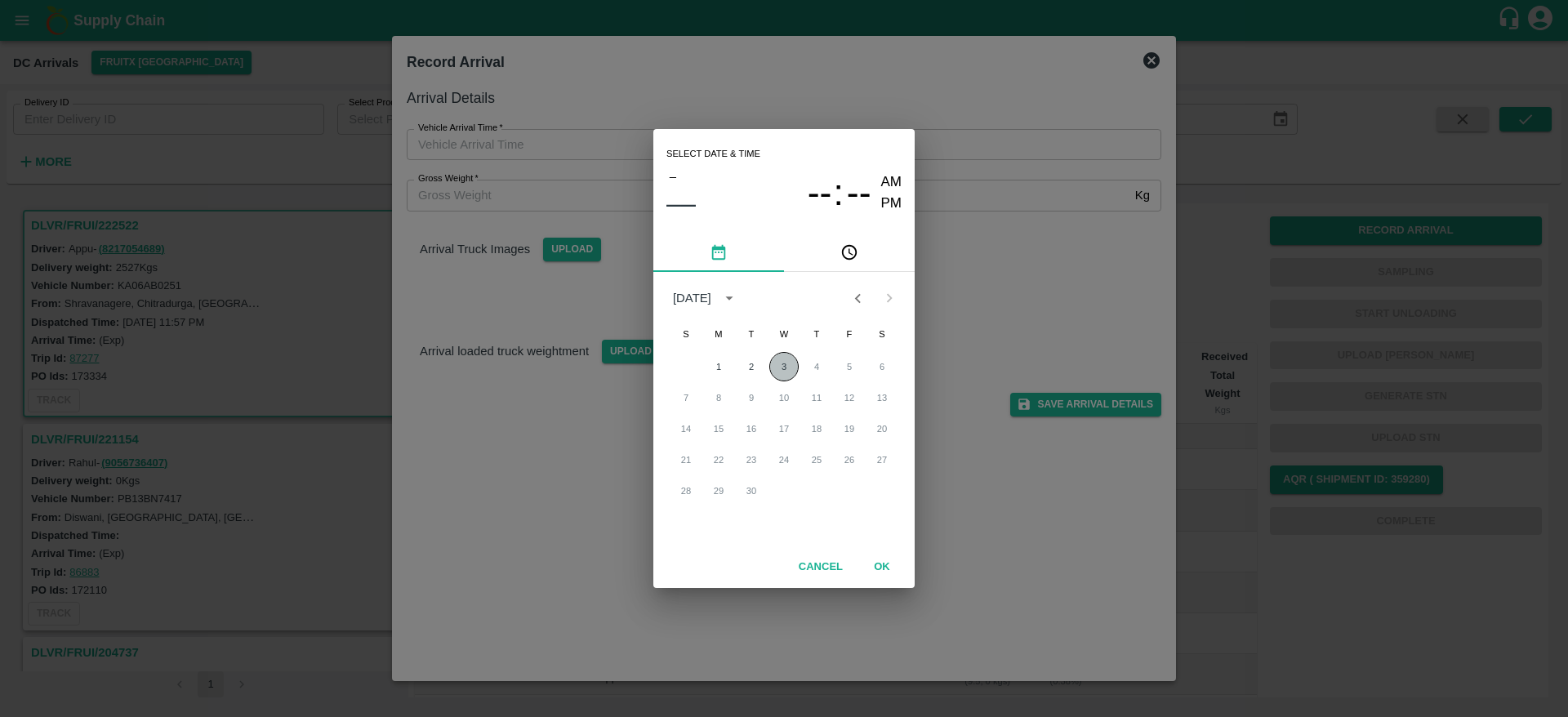
click at [784, 367] on button "3" at bounding box center [784, 366] width 29 height 29
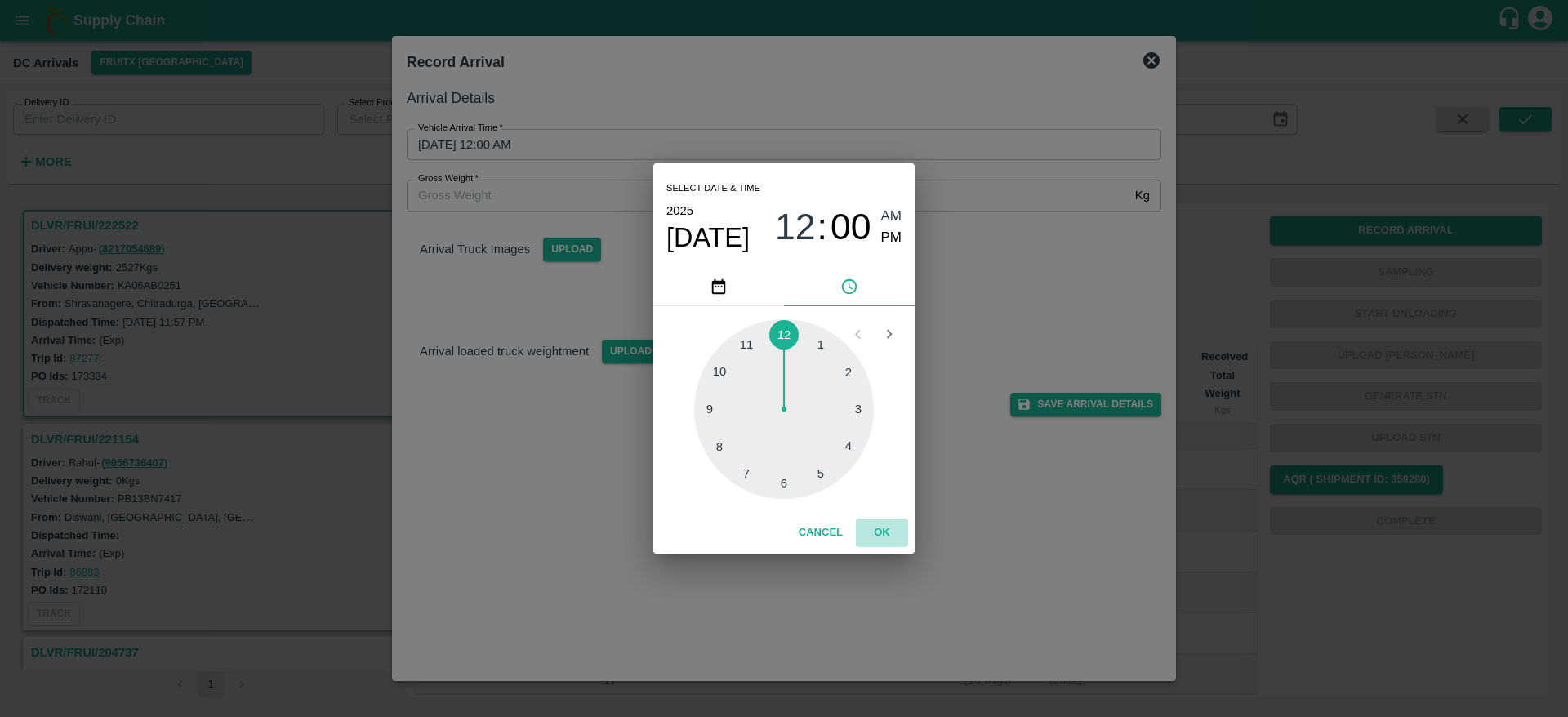
click at [879, 530] on button "OK" at bounding box center [882, 533] width 52 height 29
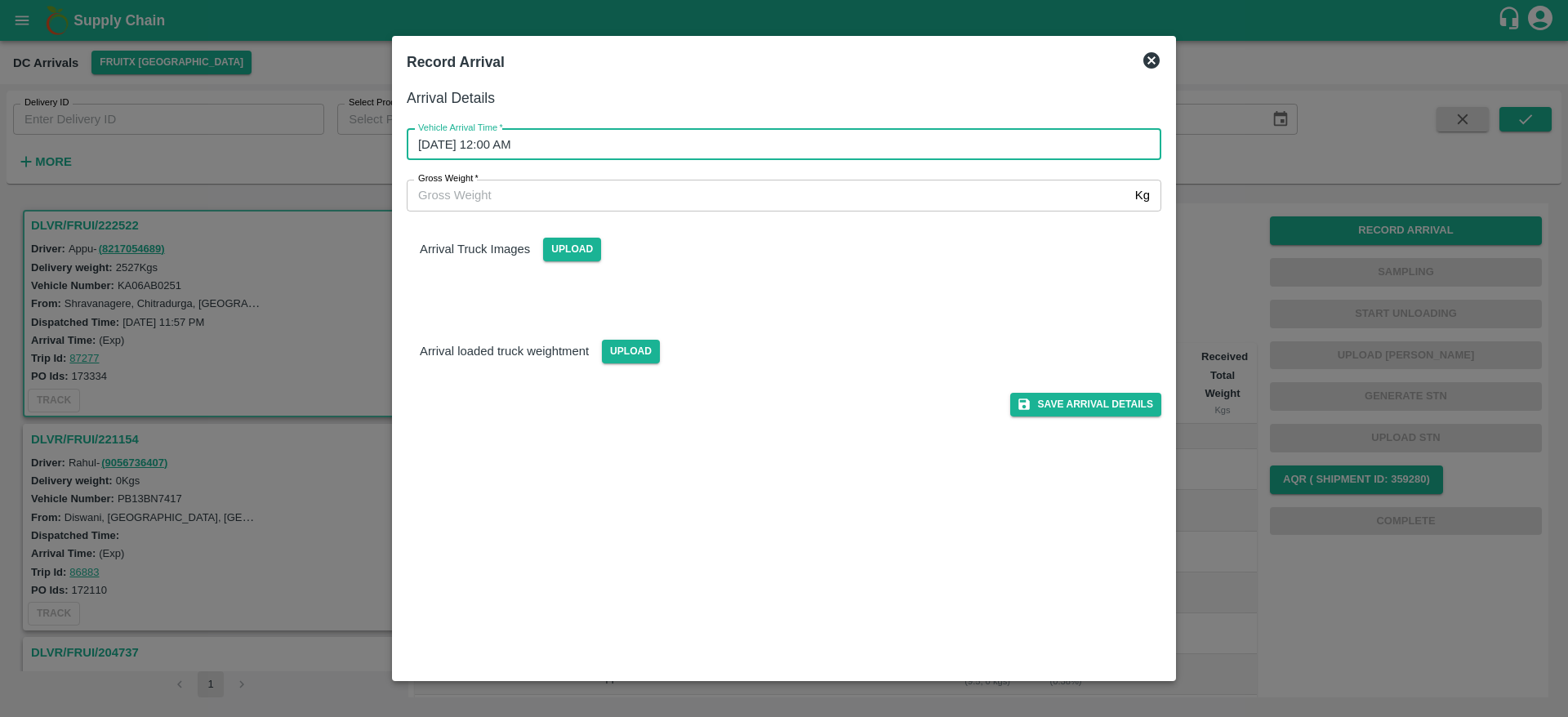
click at [1037, 152] on input "[DATE] 12:00 AM" at bounding box center [778, 145] width 743 height 31
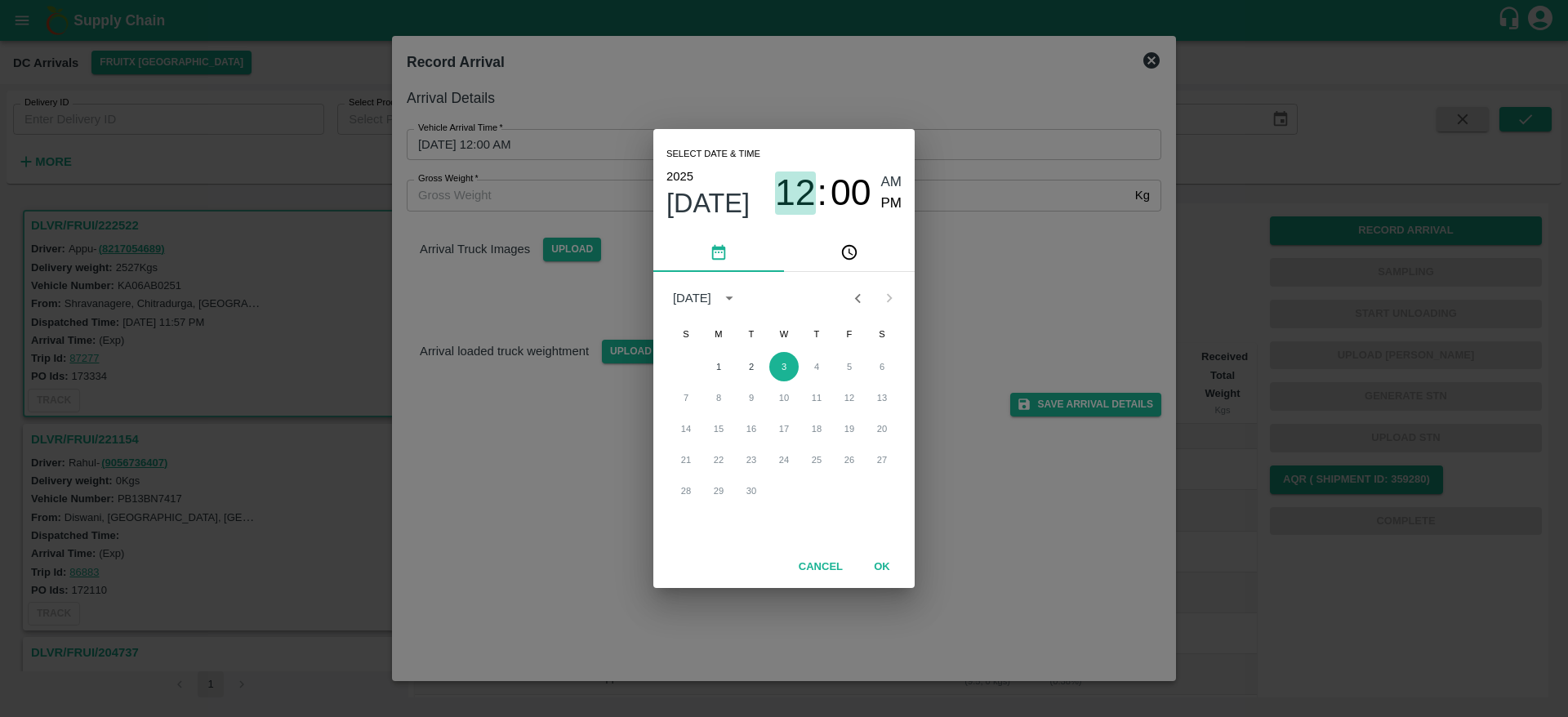
click at [808, 198] on span "12" at bounding box center [795, 193] width 40 height 42
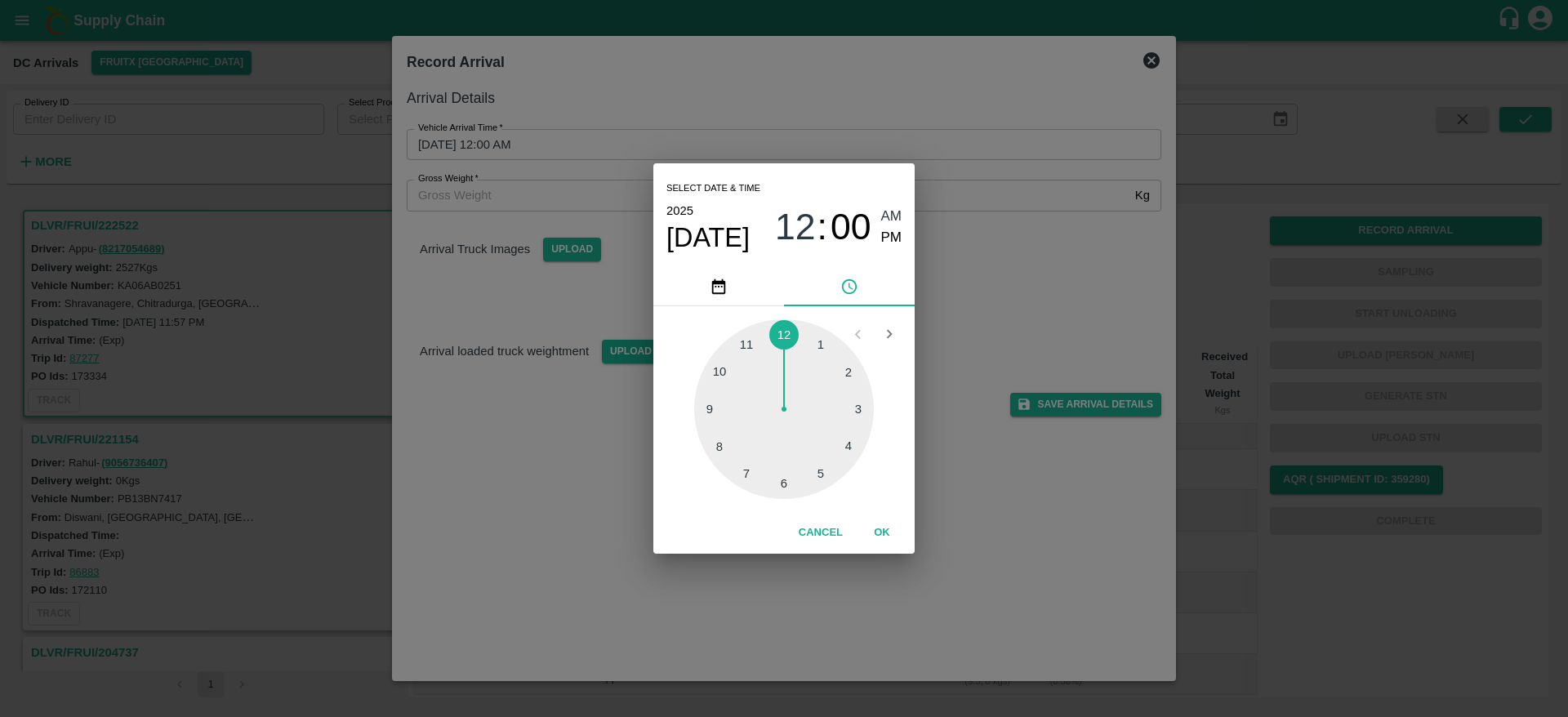
click at [813, 471] on div at bounding box center [784, 409] width 179 height 179
click at [810, 227] on span "05" at bounding box center [795, 226] width 40 height 42
click at [723, 446] on div at bounding box center [784, 409] width 179 height 179
type input "03/09/2025 08:00 AM"
click at [894, 211] on span "AM" at bounding box center [891, 216] width 21 height 22
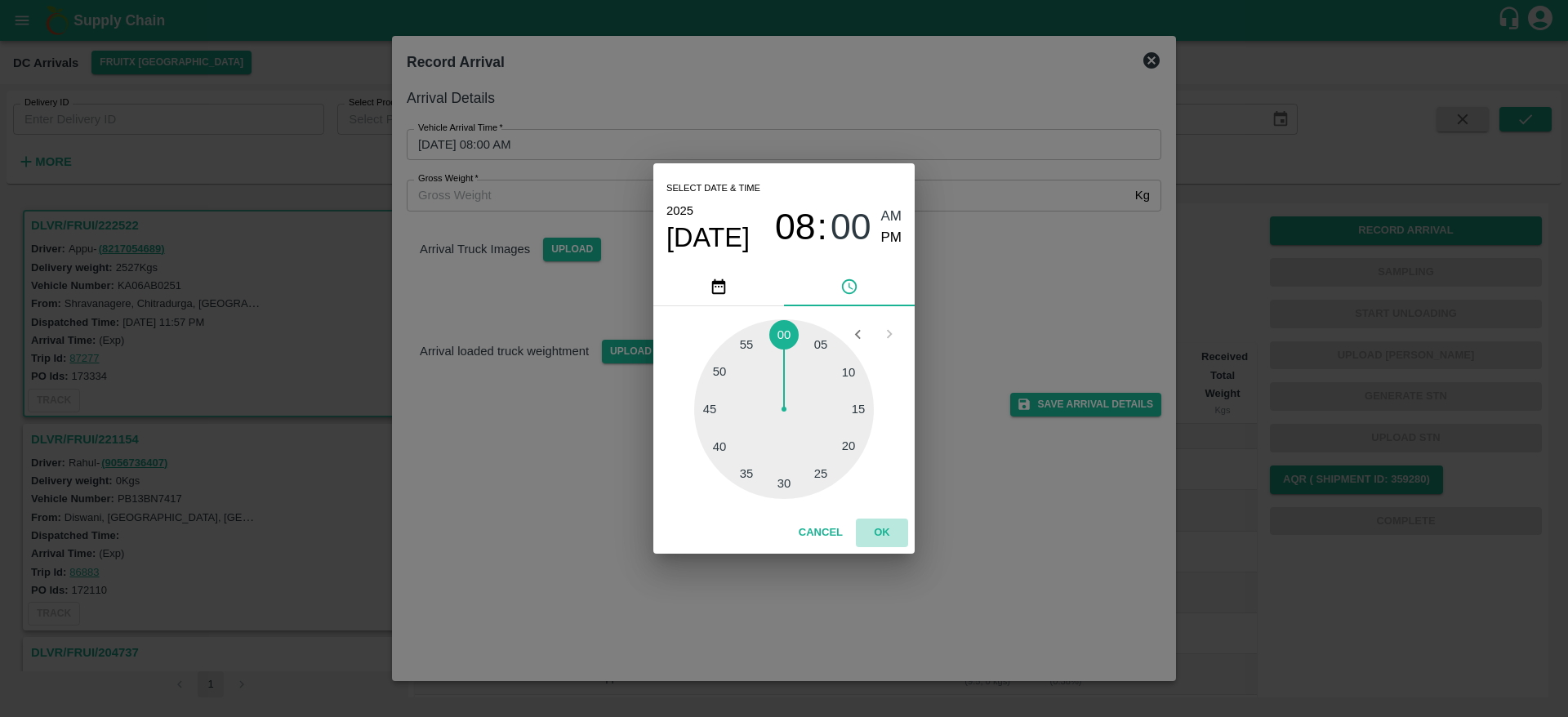
click at [890, 519] on button "OK" at bounding box center [882, 533] width 52 height 29
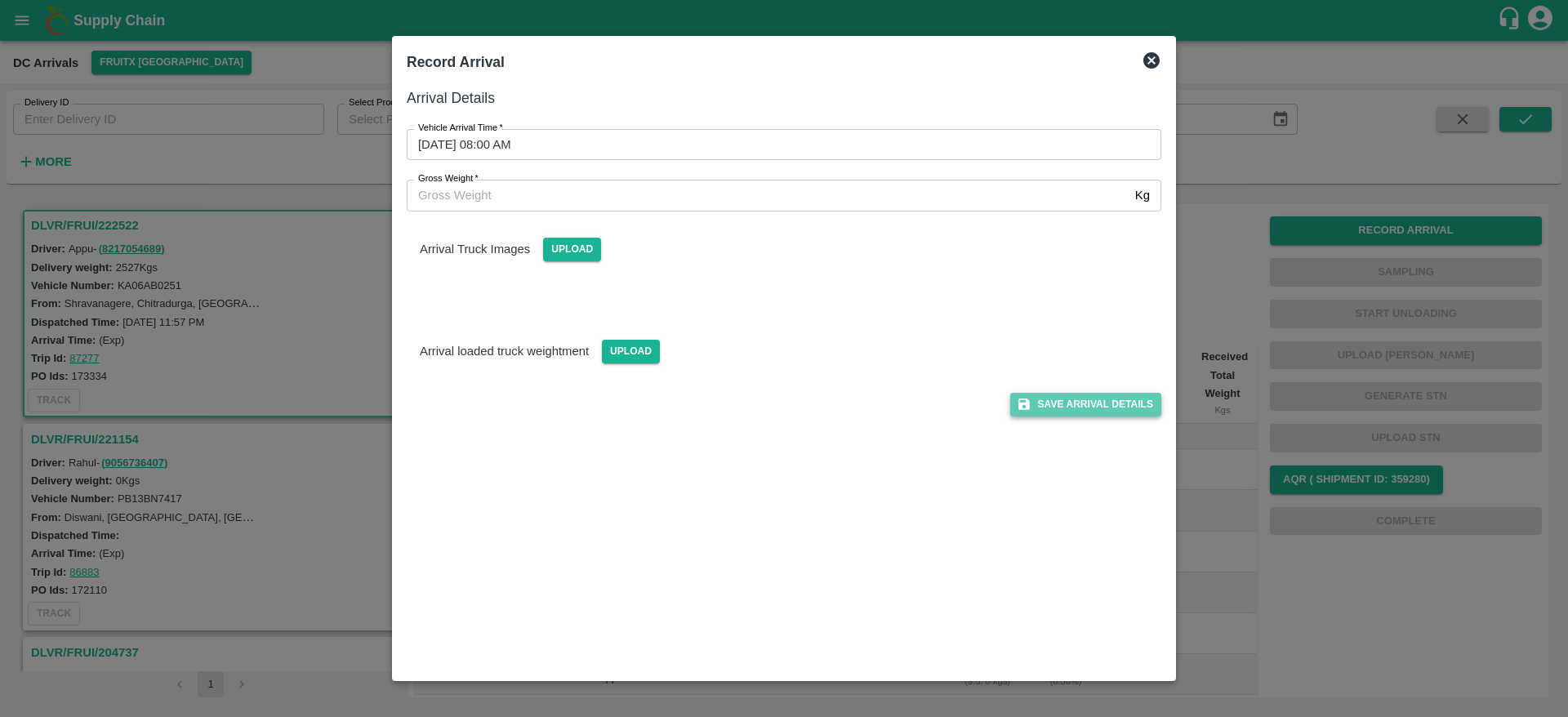
click at [1103, 397] on button "Save Arrival Details" at bounding box center [1085, 404] width 151 height 24
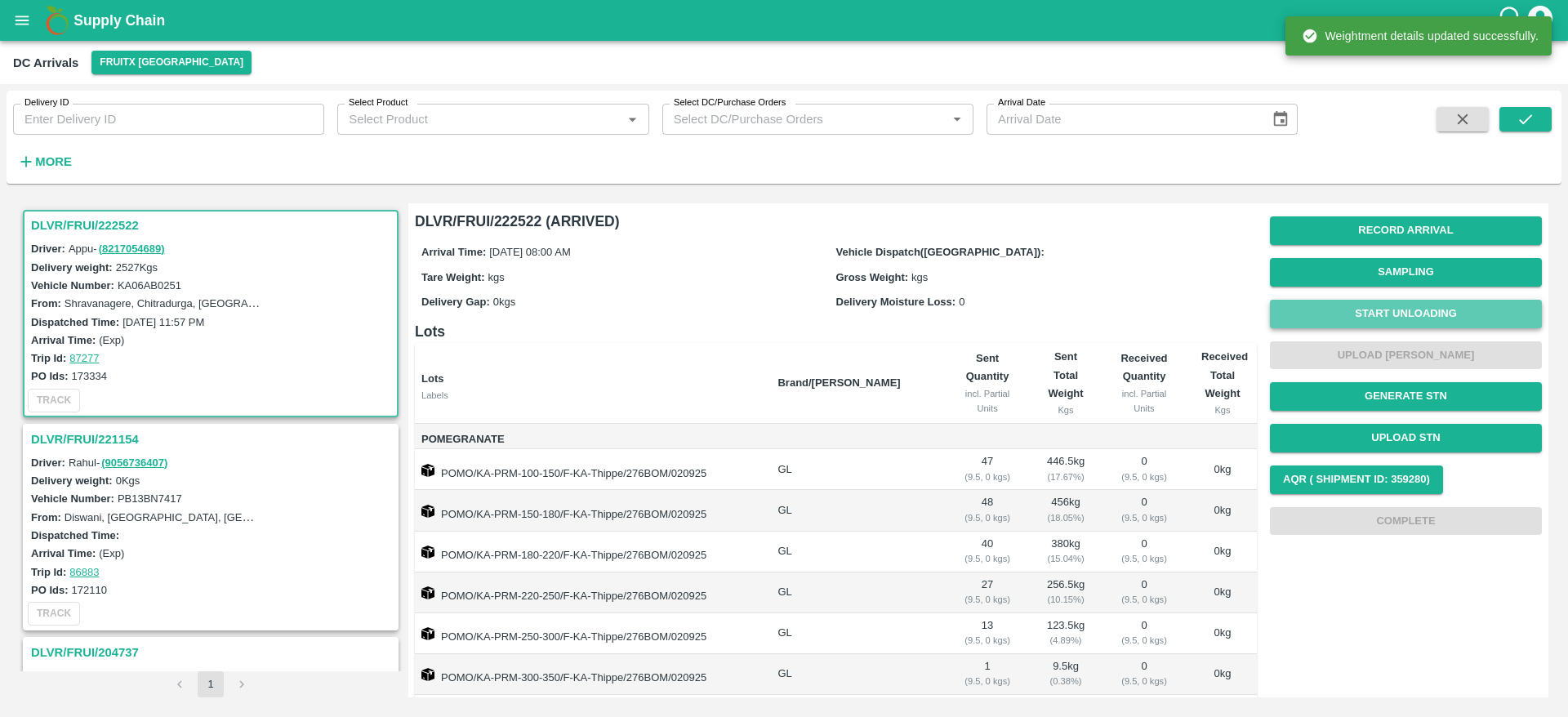
click at [1399, 306] on button "Start Unloading" at bounding box center [1405, 314] width 272 height 29
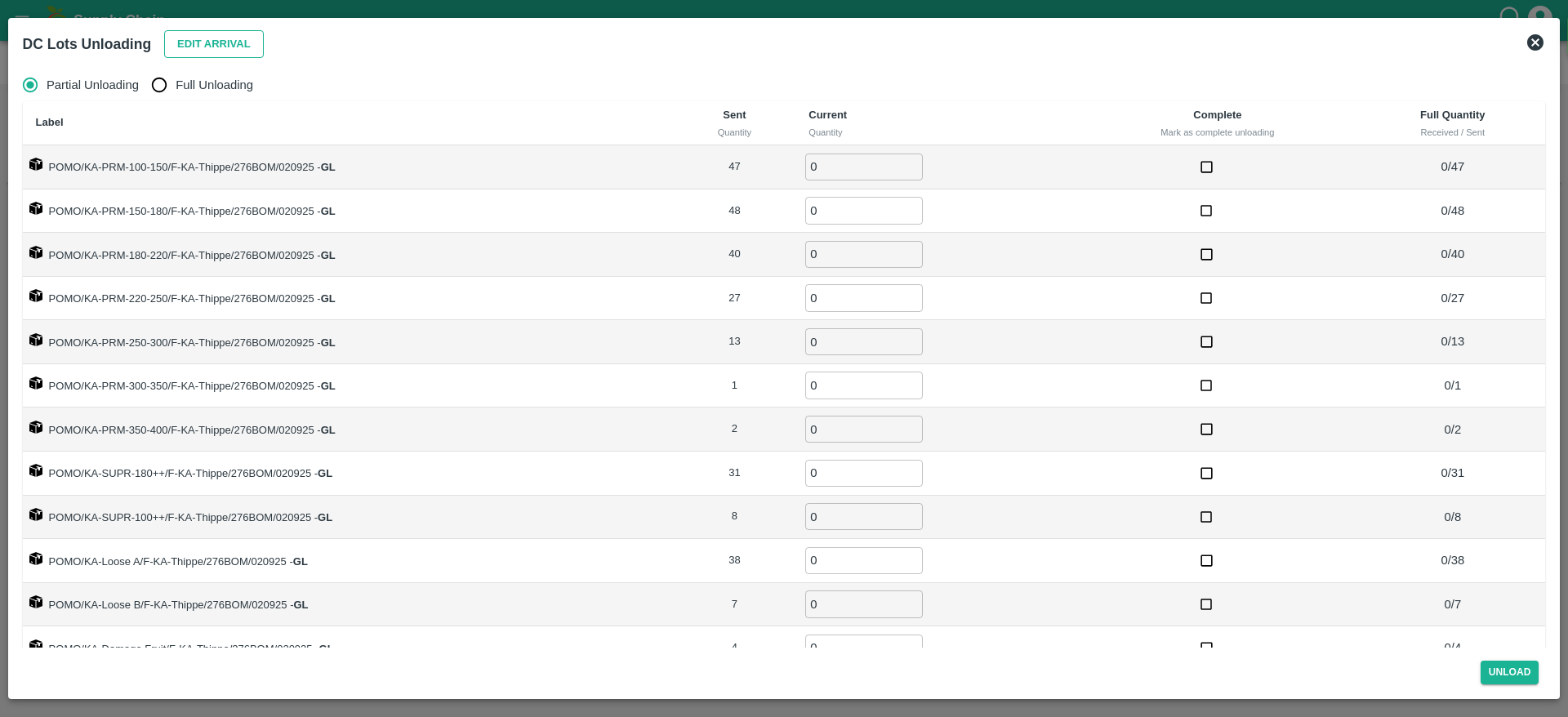
click at [246, 38] on button "Edit Arrival" at bounding box center [213, 44] width 99 height 29
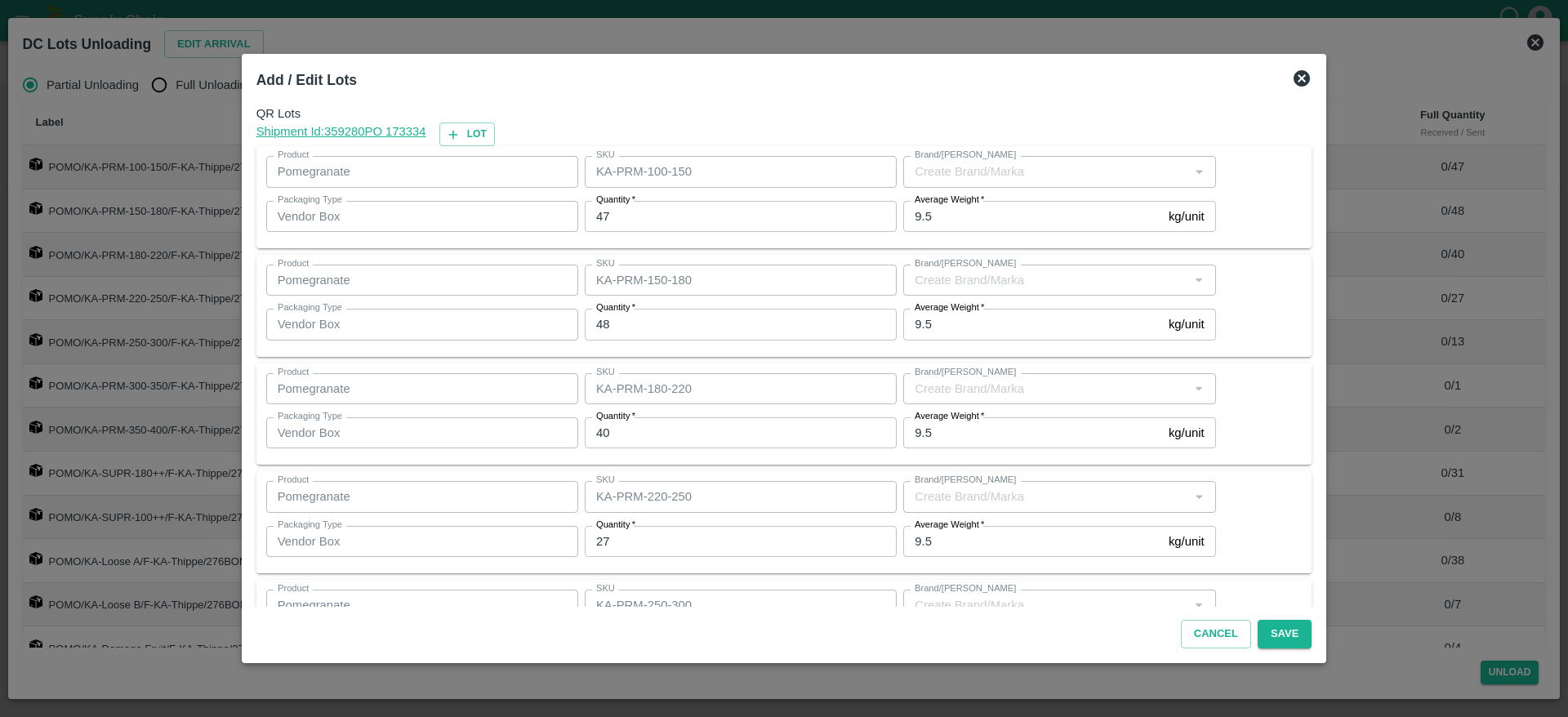
type input "GL"
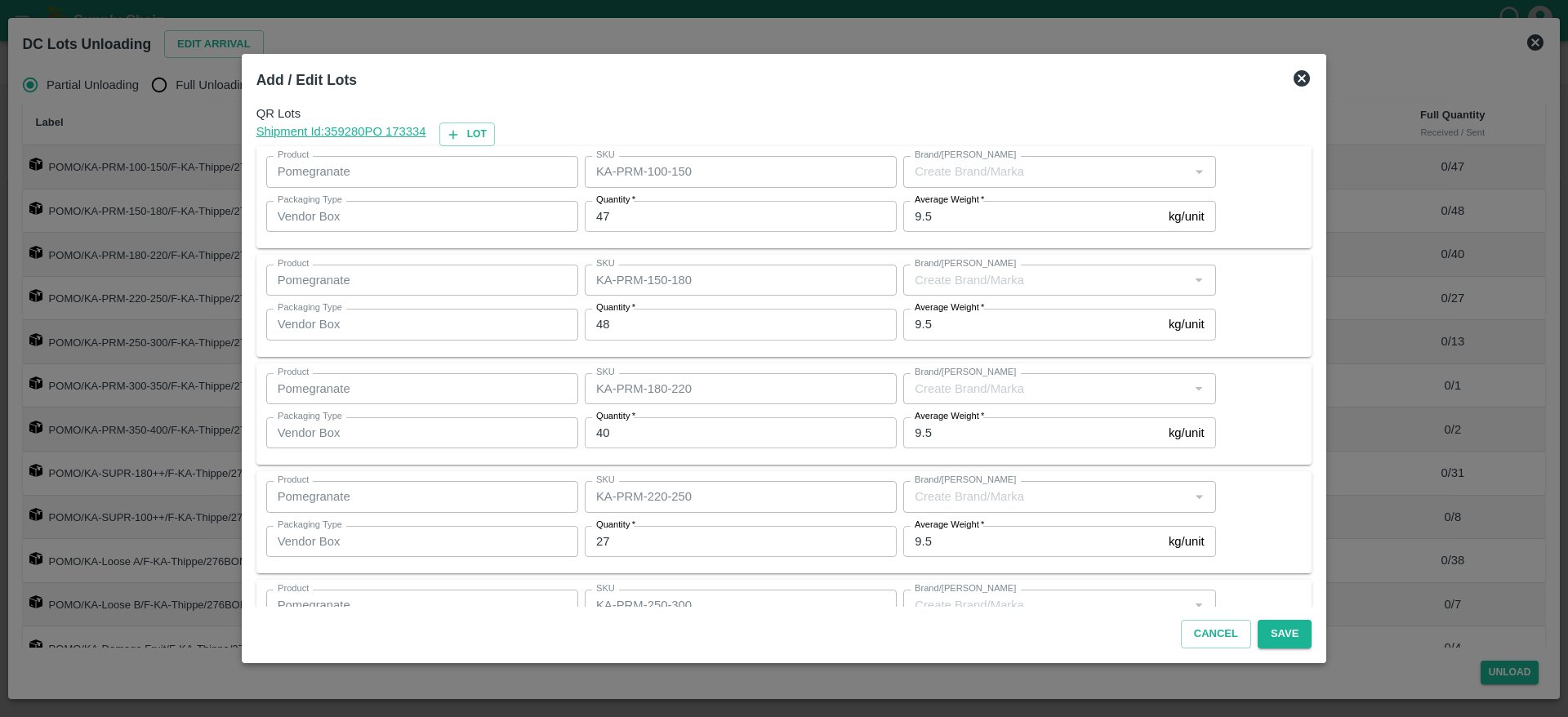
type input "GL"
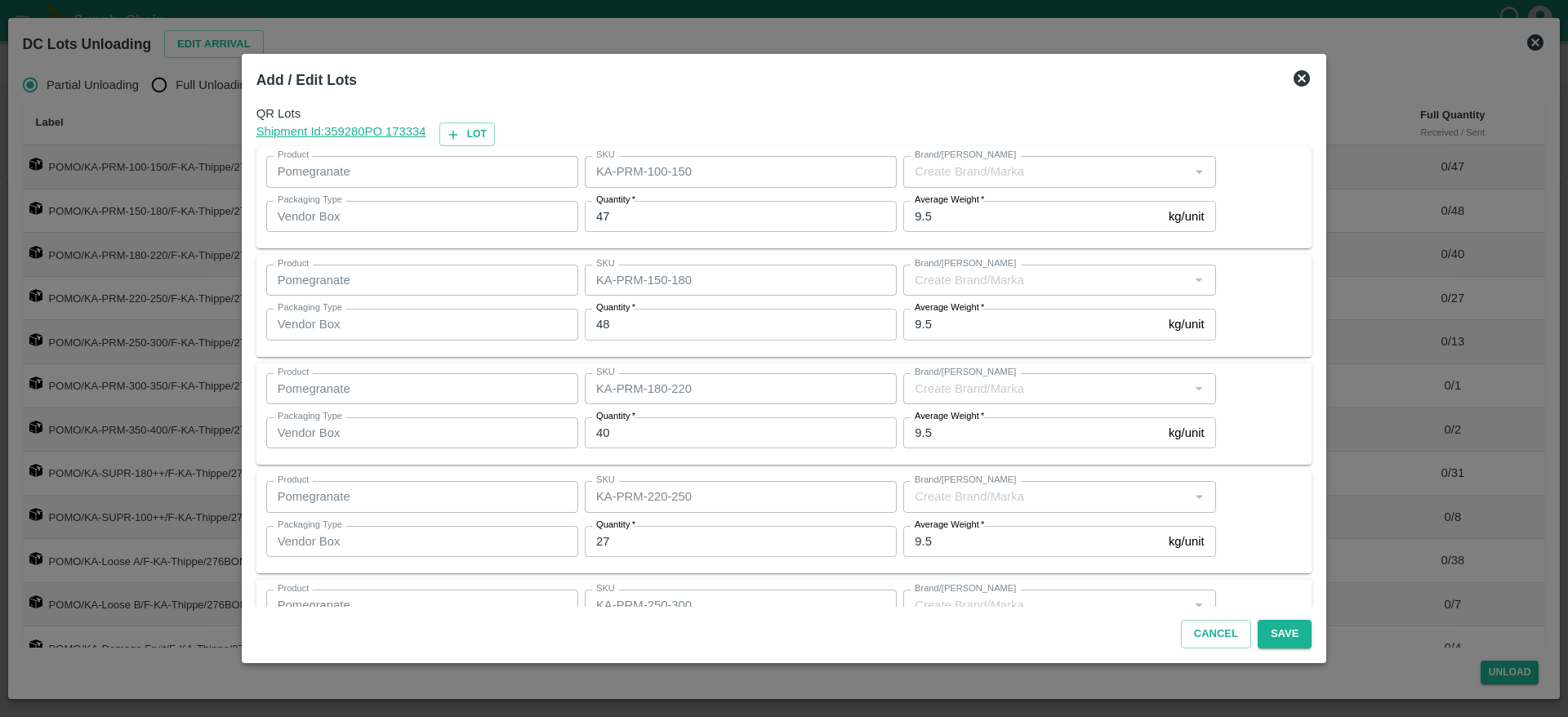
type input "GL"
click at [740, 329] on input "48" at bounding box center [741, 324] width 312 height 31
type input "46"
type input "4"
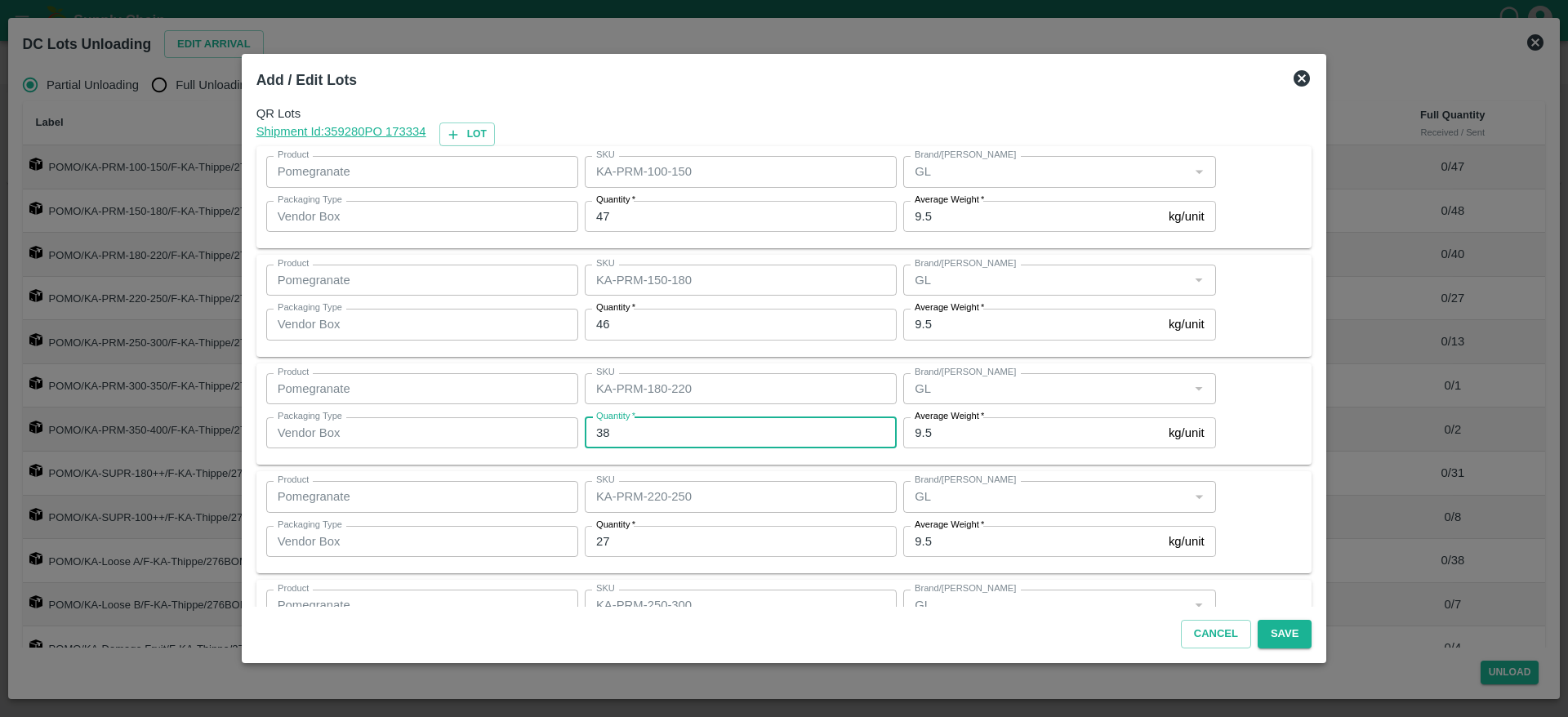
type input "38"
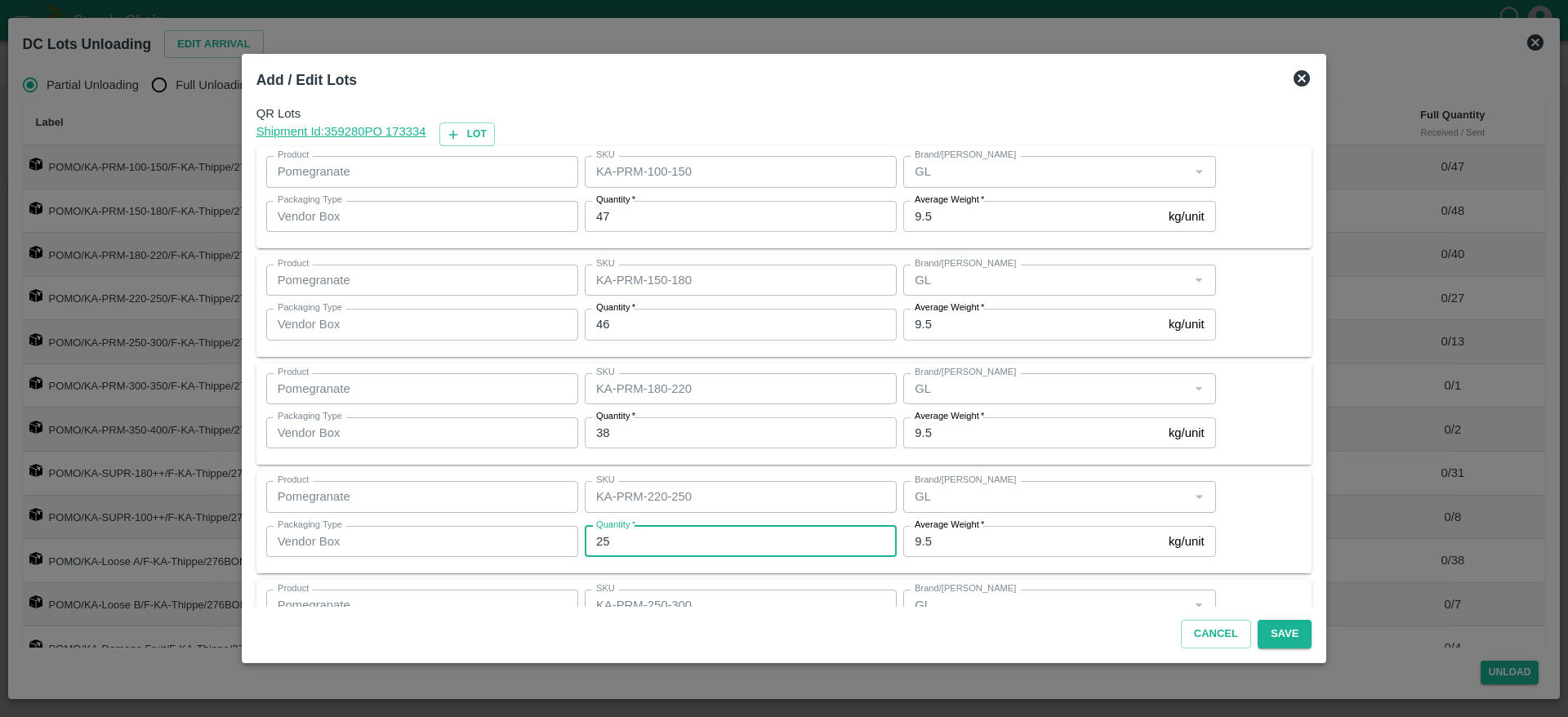
type input "25"
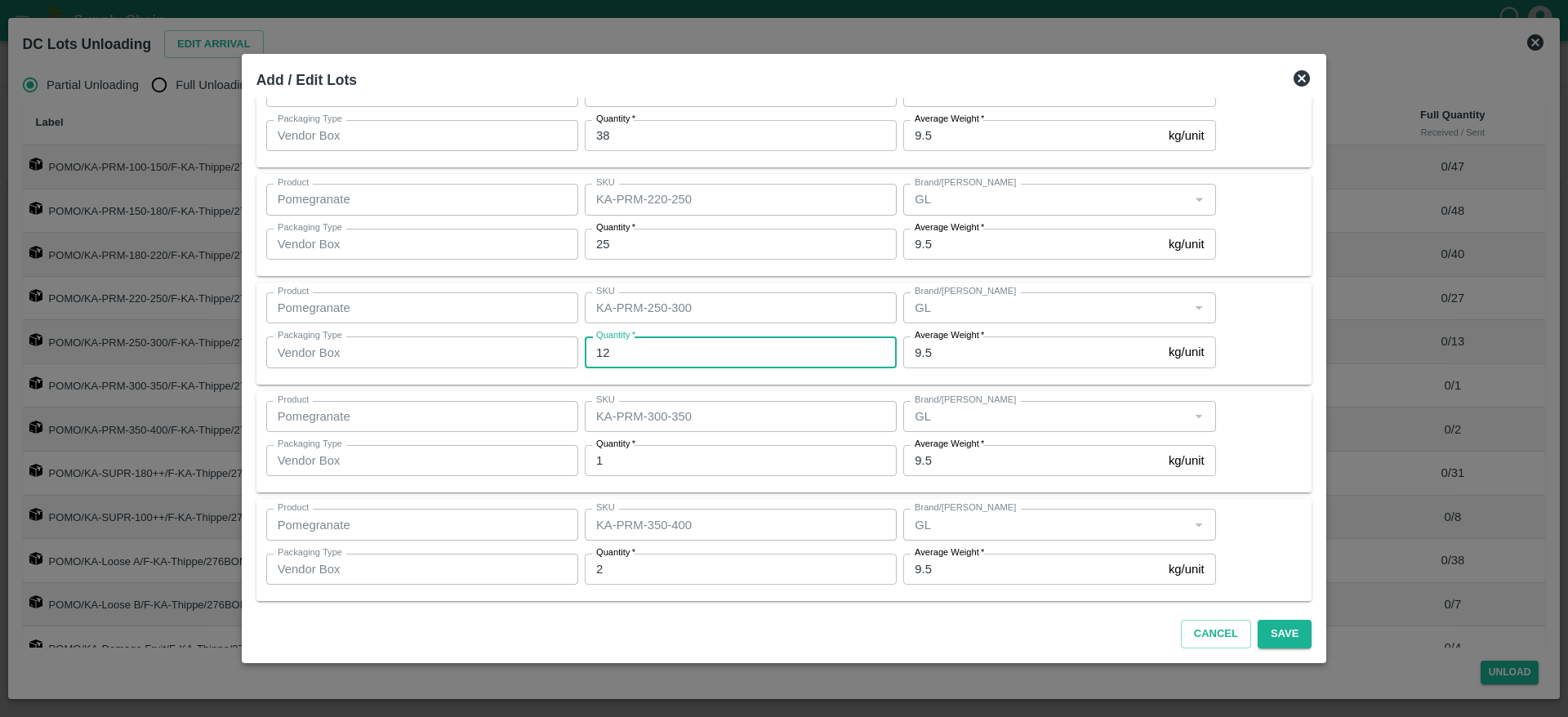
type input "12"
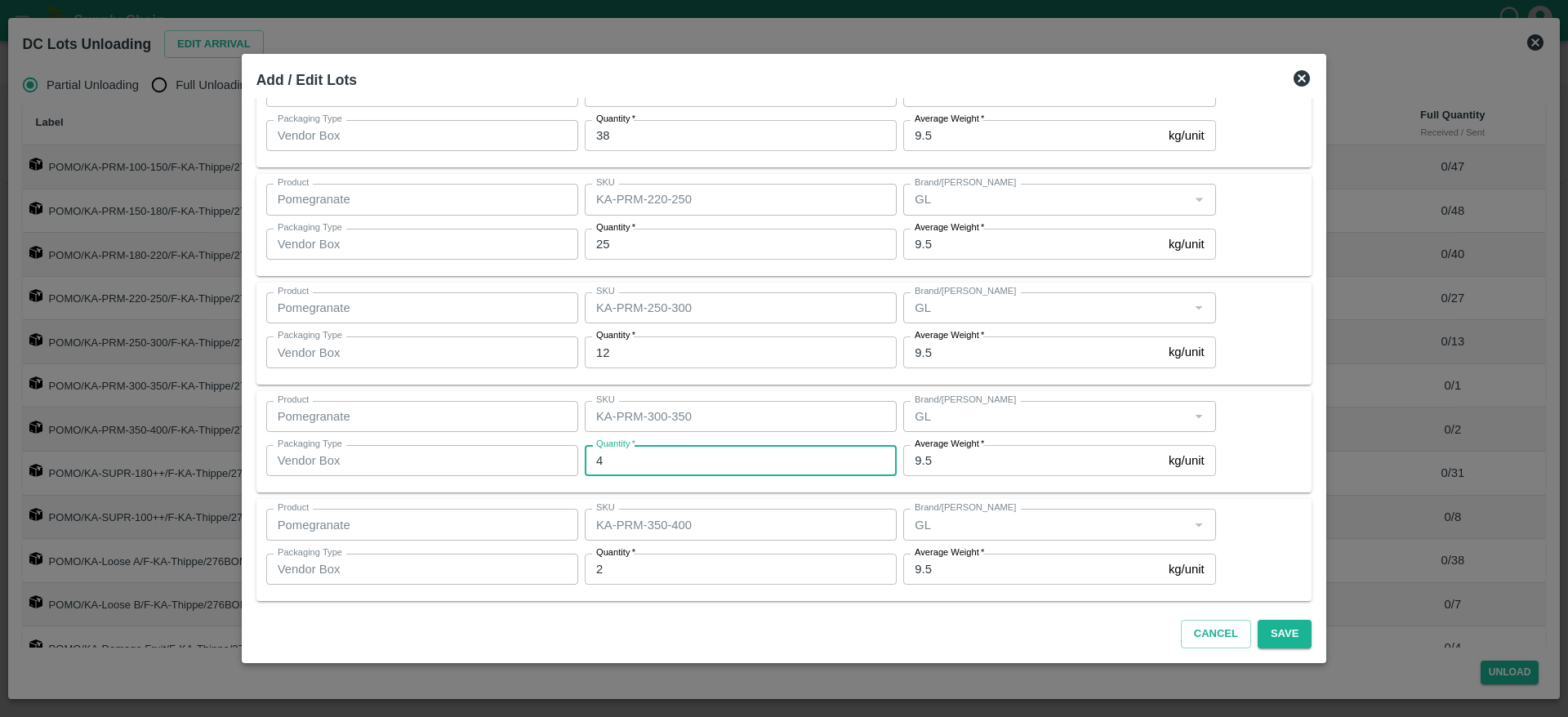
type input "4"
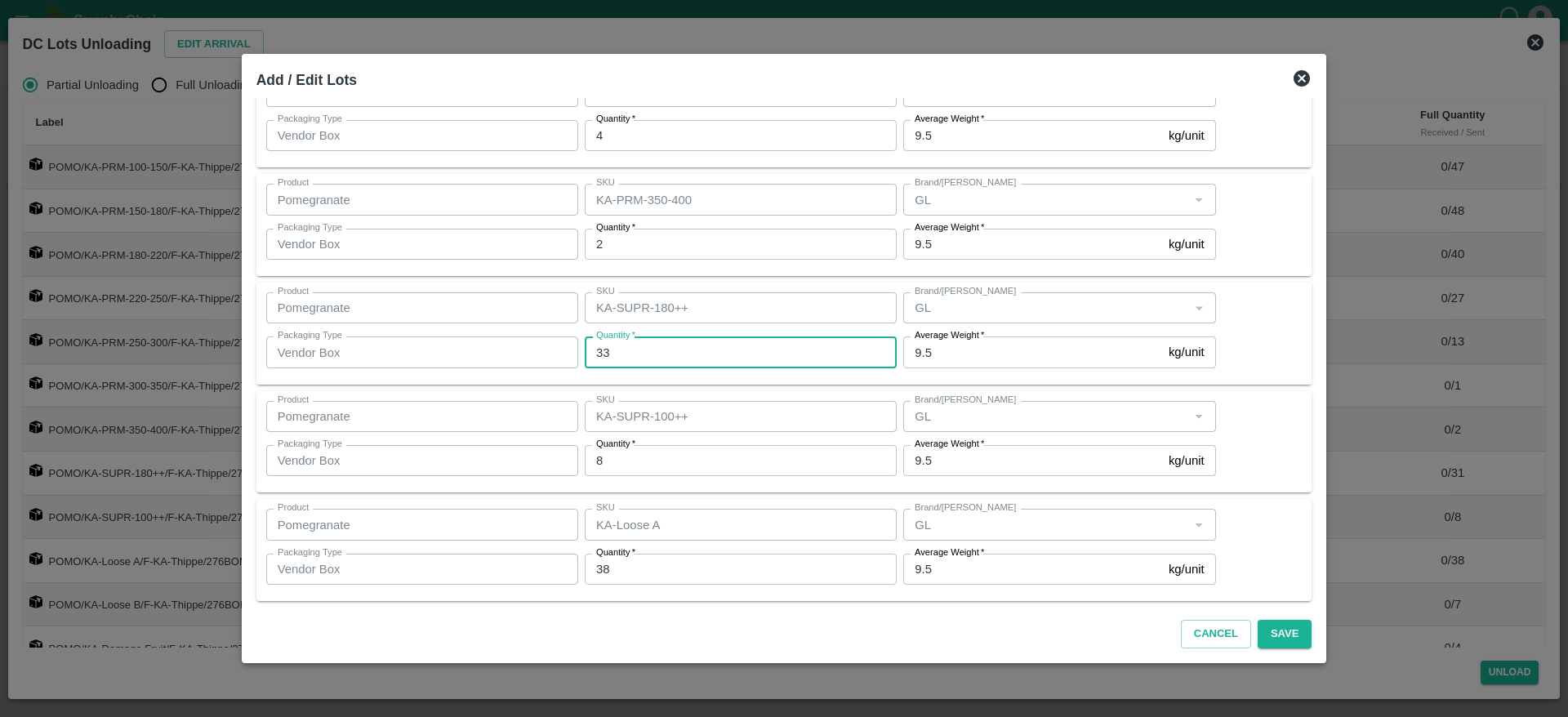
type input "33"
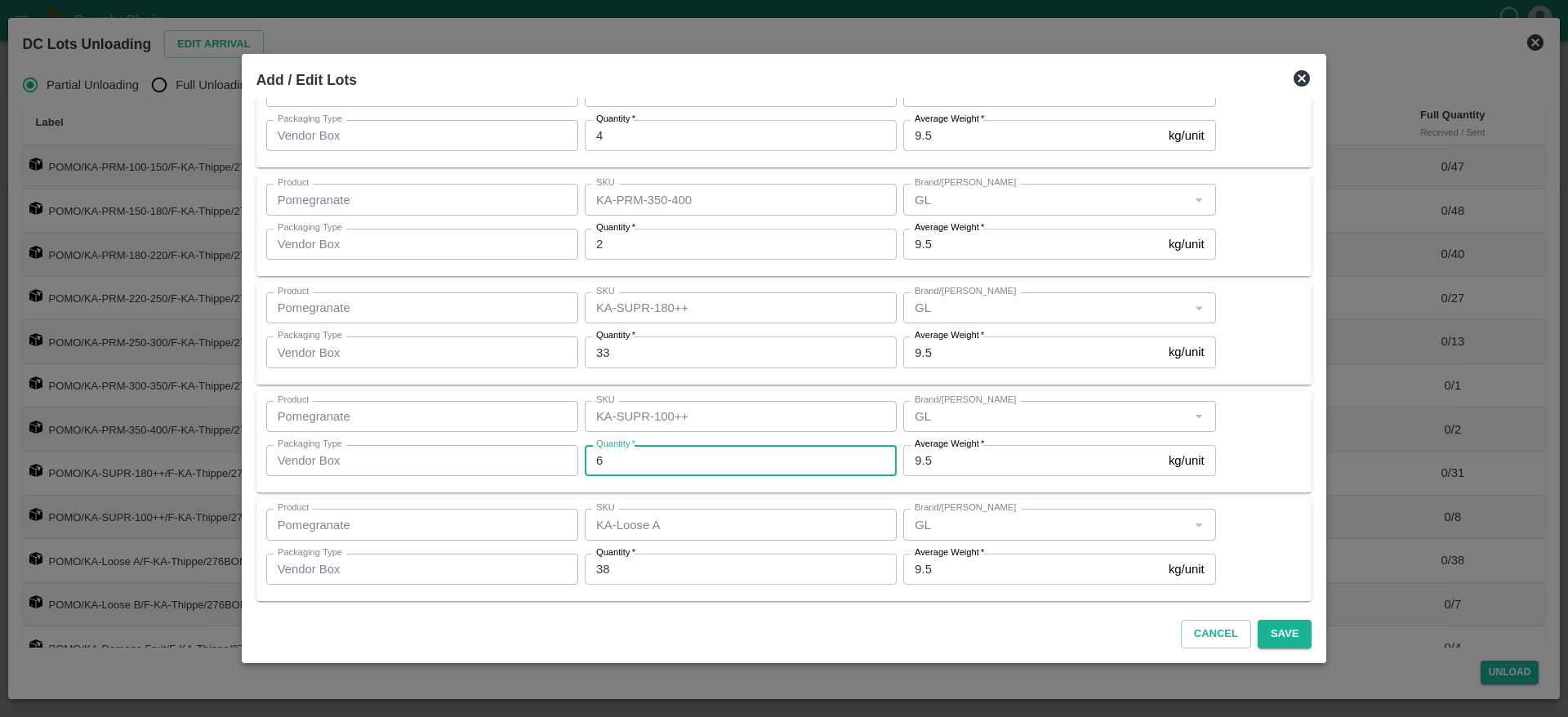
type input "6"
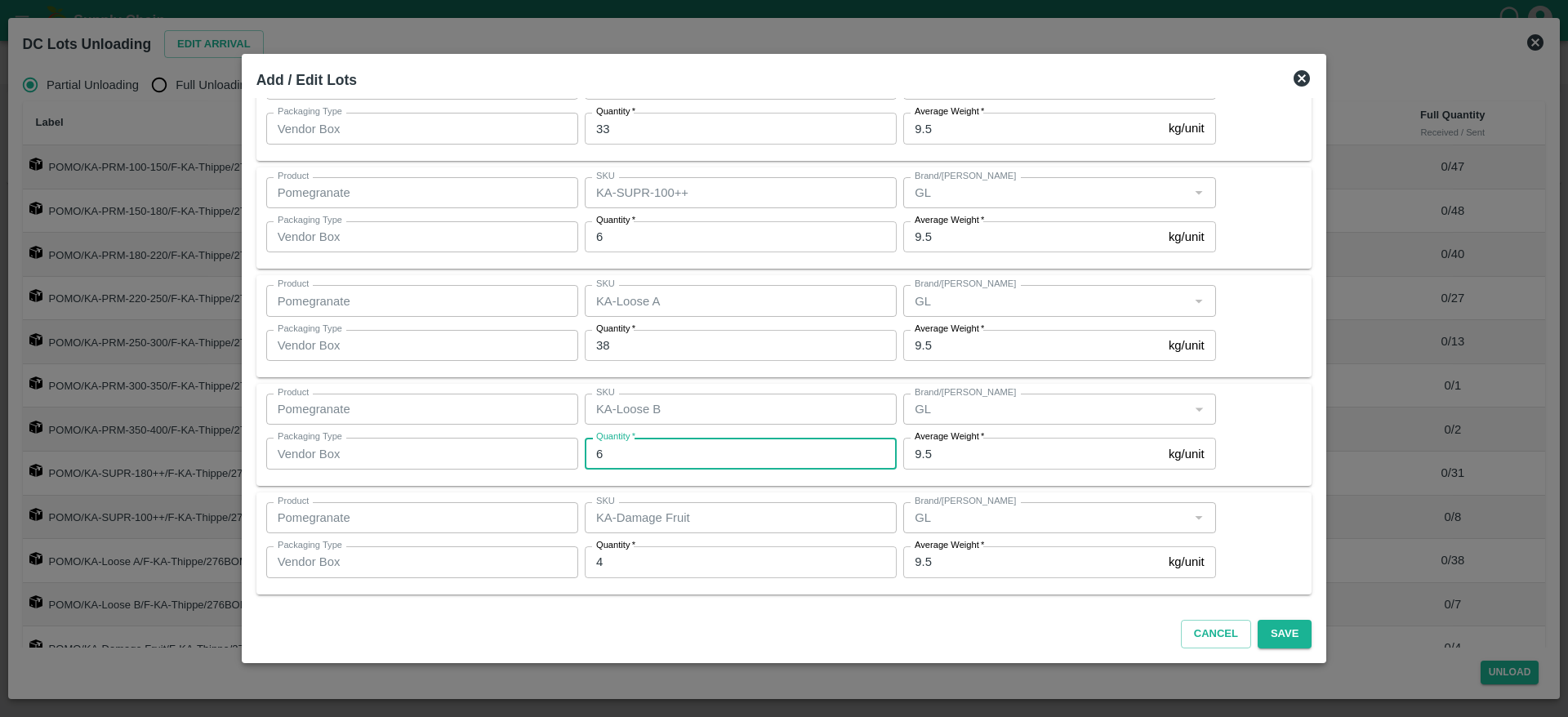
type input "6"
click at [790, 492] on div "Product Pomegranate Product SKU KA-Damage Fruit SKU Brand/Marka Brand/Marka Pac…" at bounding box center [784, 544] width 1055 height 102
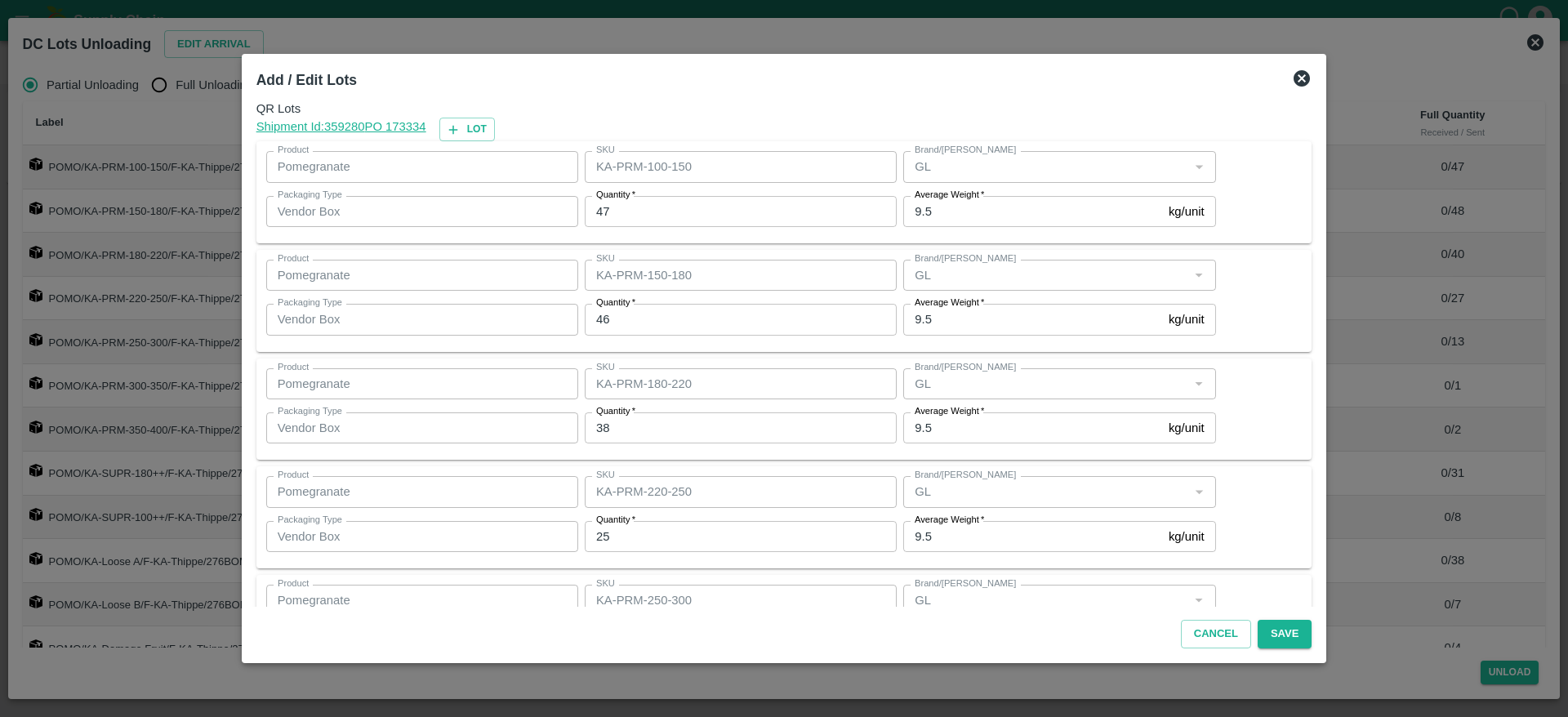
scroll to position [0, 0]
click at [492, 137] on button "Lot" at bounding box center [467, 134] width 56 height 24
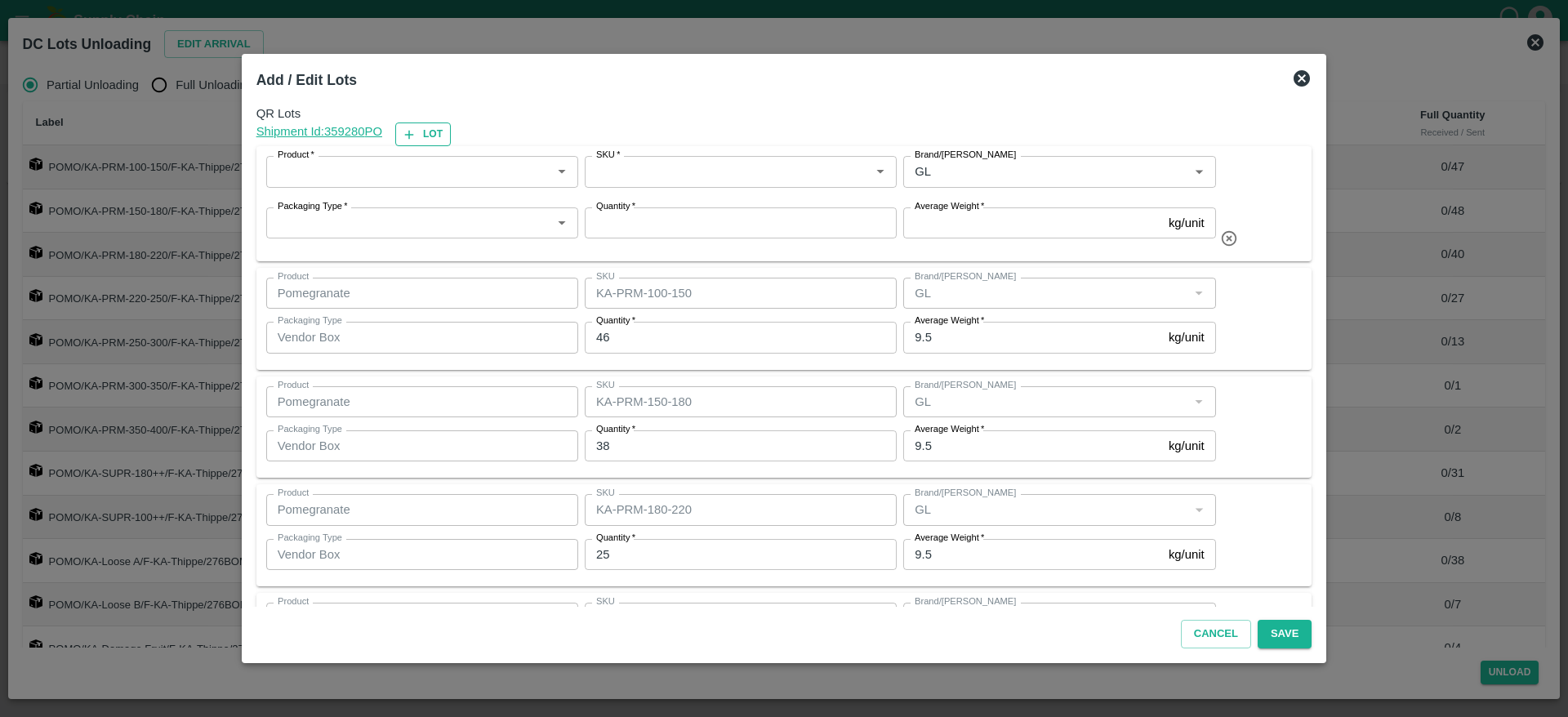
type input "KA-PRM-100-150"
type input "47"
type input "KA-PRM-150-180"
type input "46"
type input "KA-PRM-180-220"
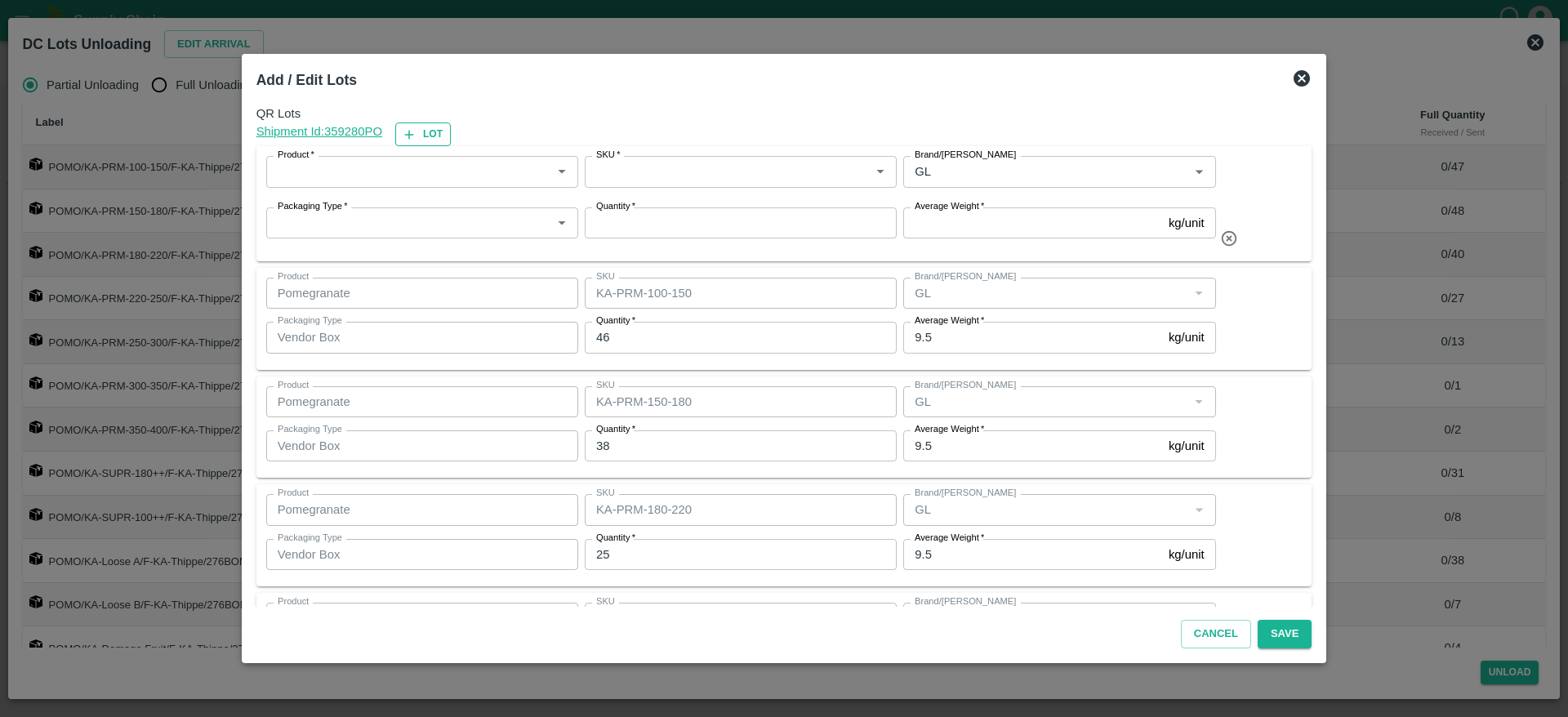
type input "38"
type input "KA-PRM-220-250"
type input "25"
type input "KA-PRM-250-300"
type input "12"
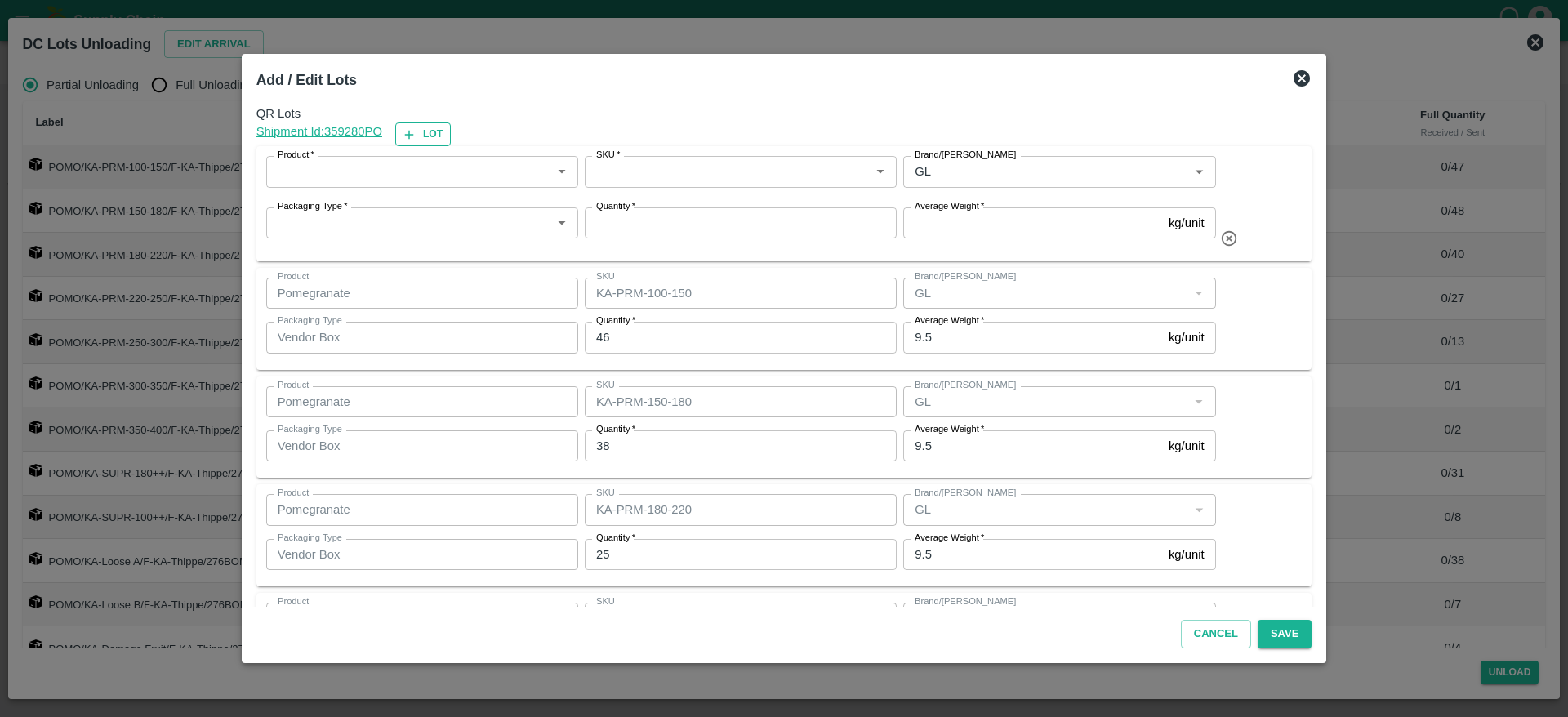
type input "KA-PRM-300-350"
type input "4"
type input "KA-PRM-350-400"
type input "2"
type input "KA-SUPR-180++"
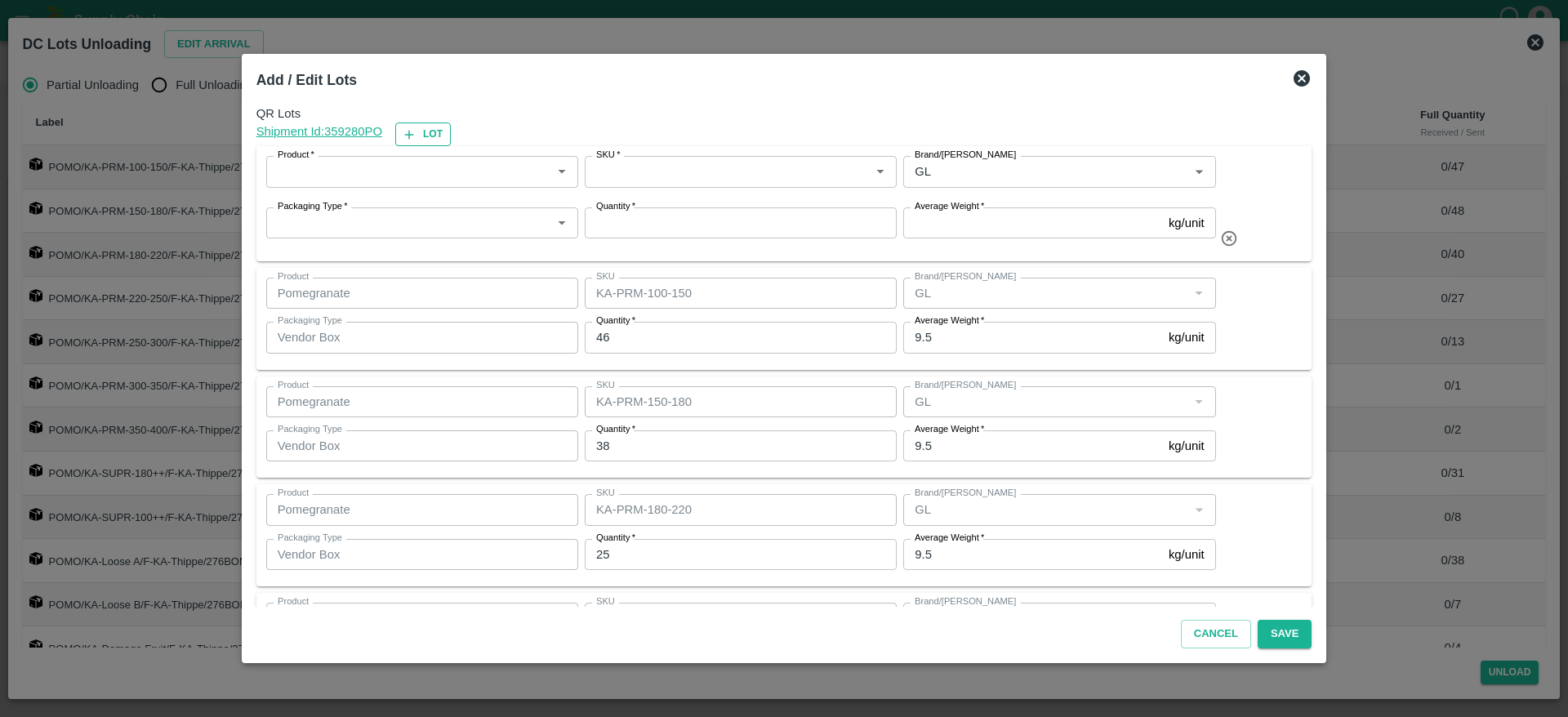
type input "33"
type input "KA-SUPR-100++"
type input "6"
type input "KA-Loose A"
type input "38"
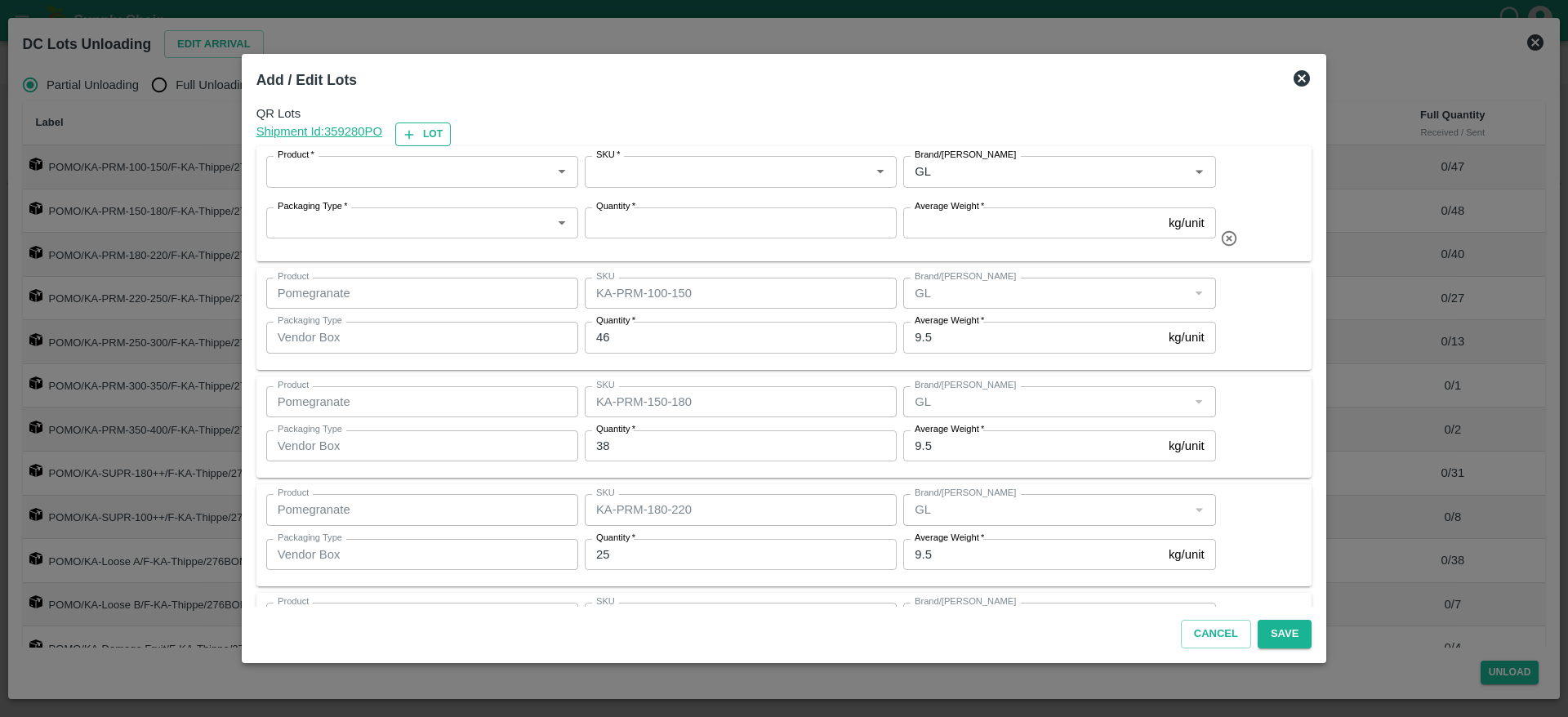
type input "KA-Loose B"
type input "6"
type input "GL"
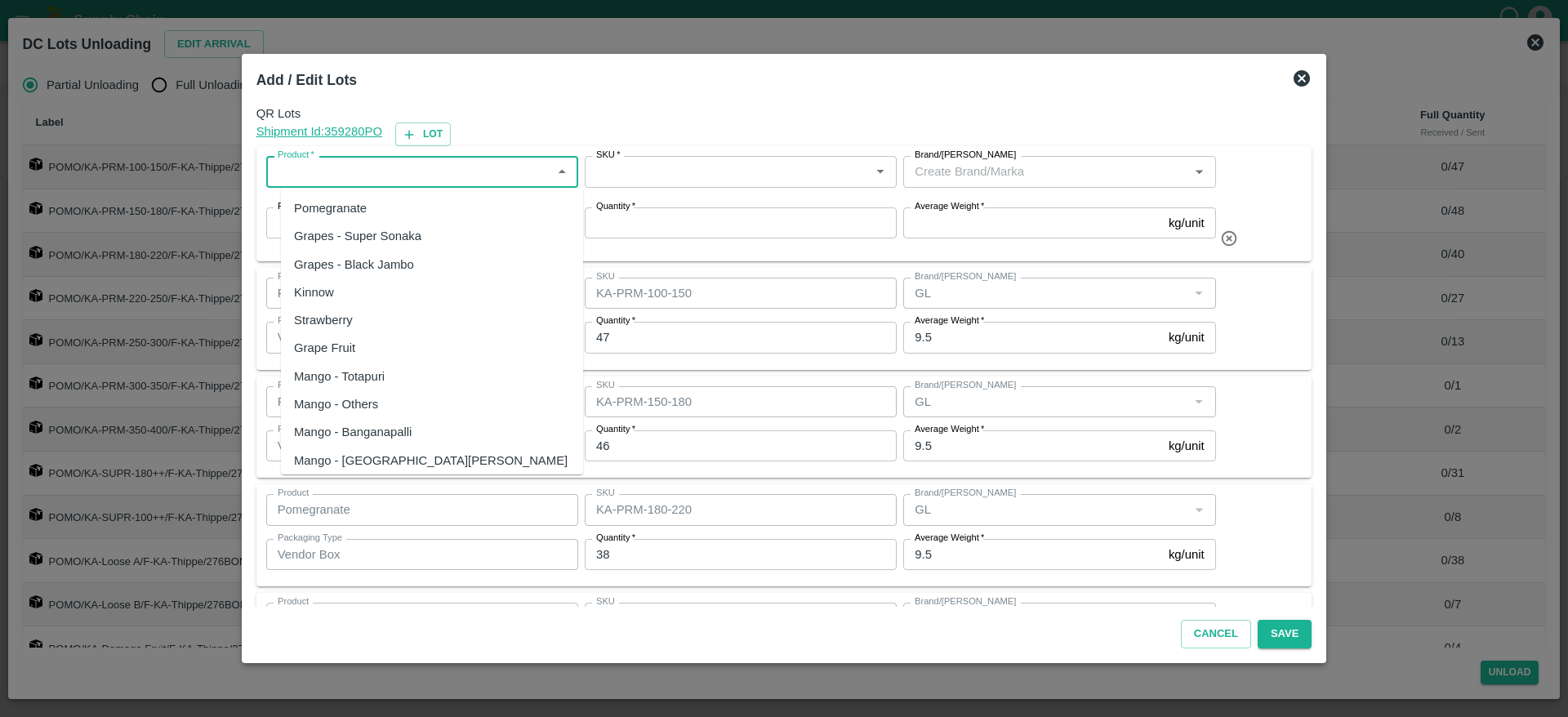
click at [437, 176] on input "Product   *" at bounding box center [408, 172] width 275 height 21
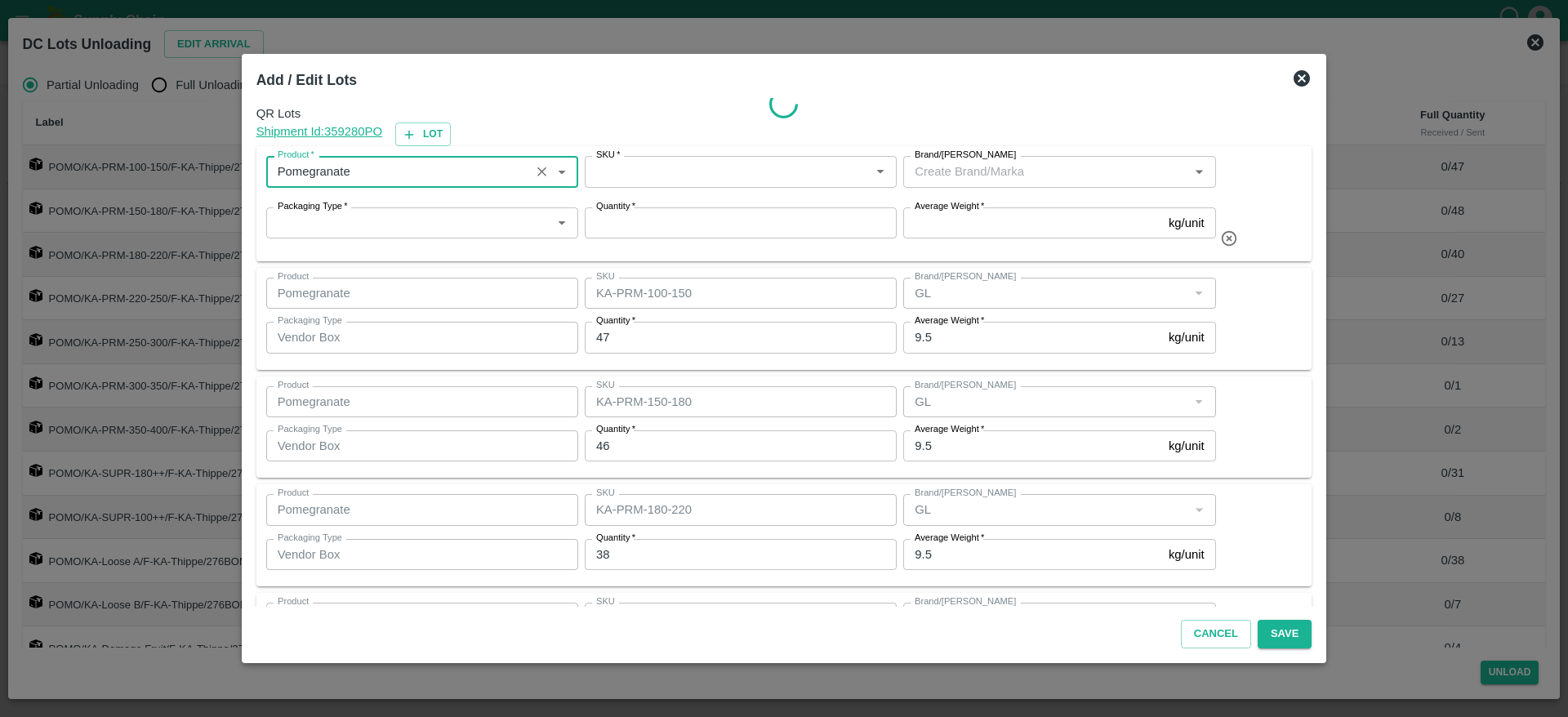
type input "Pomegranate"
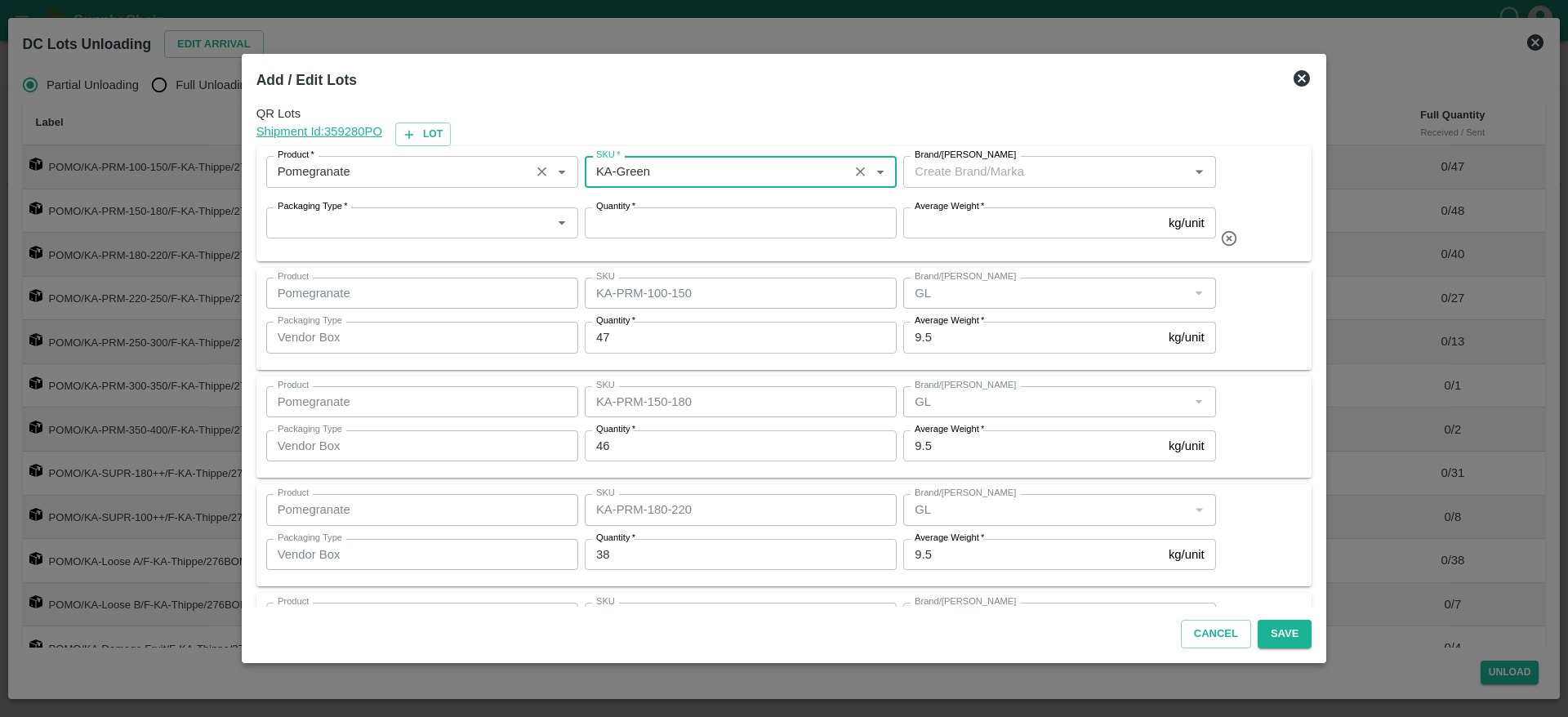
type input "KA-Green"
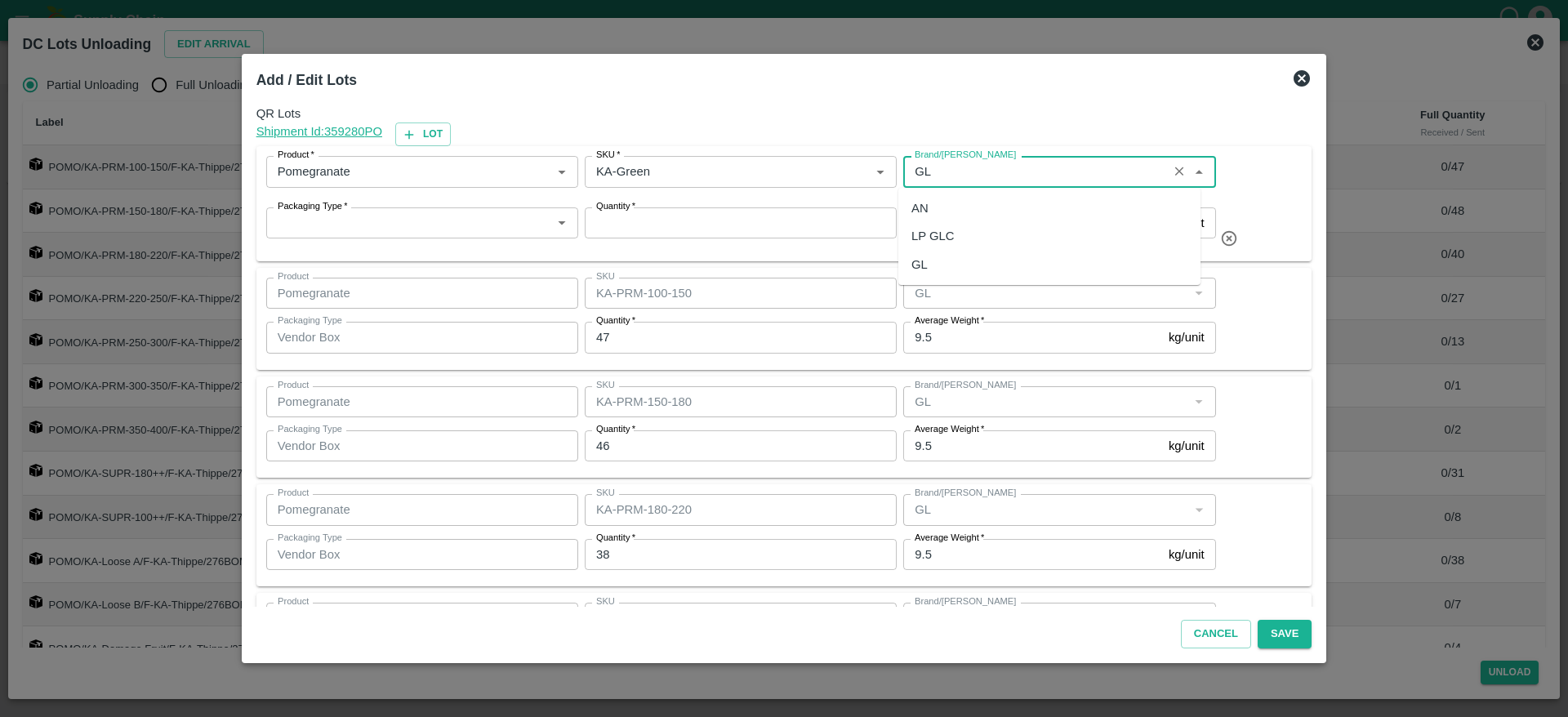
click at [922, 258] on div "GL" at bounding box center [918, 264] width 16 height 18
type input "GL"
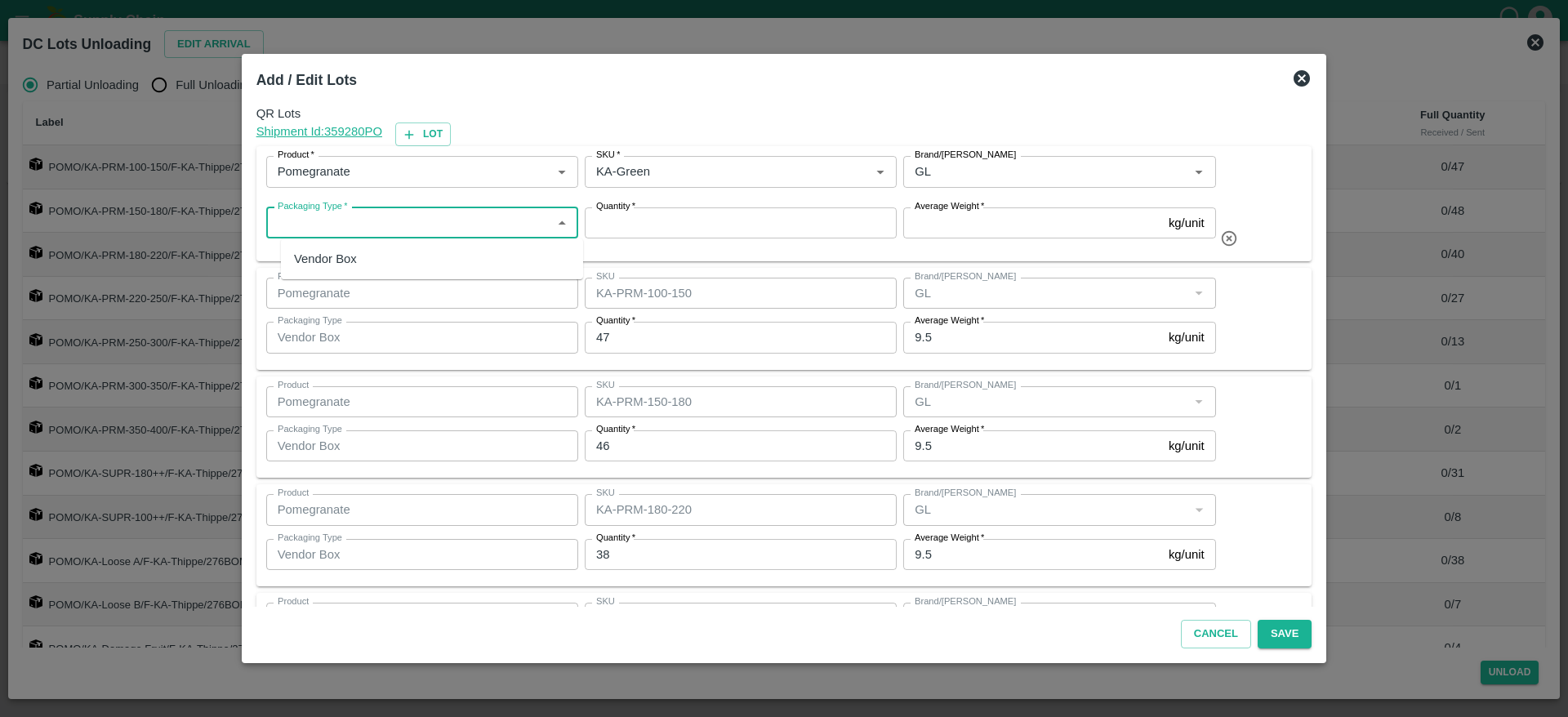
click at [465, 219] on input "Packaging Type   *" at bounding box center [408, 223] width 275 height 21
type input "Vendor Box"
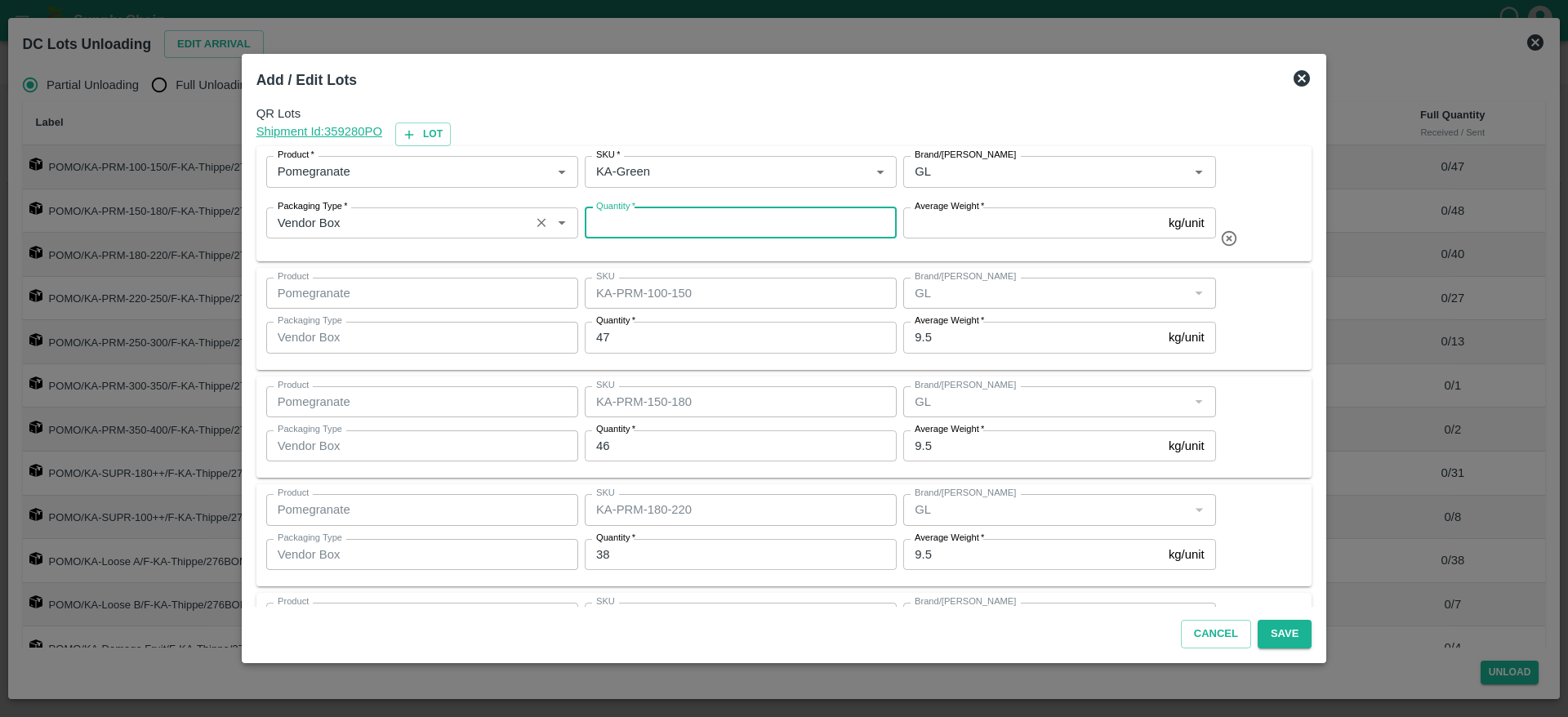
type input "1"
type input "2"
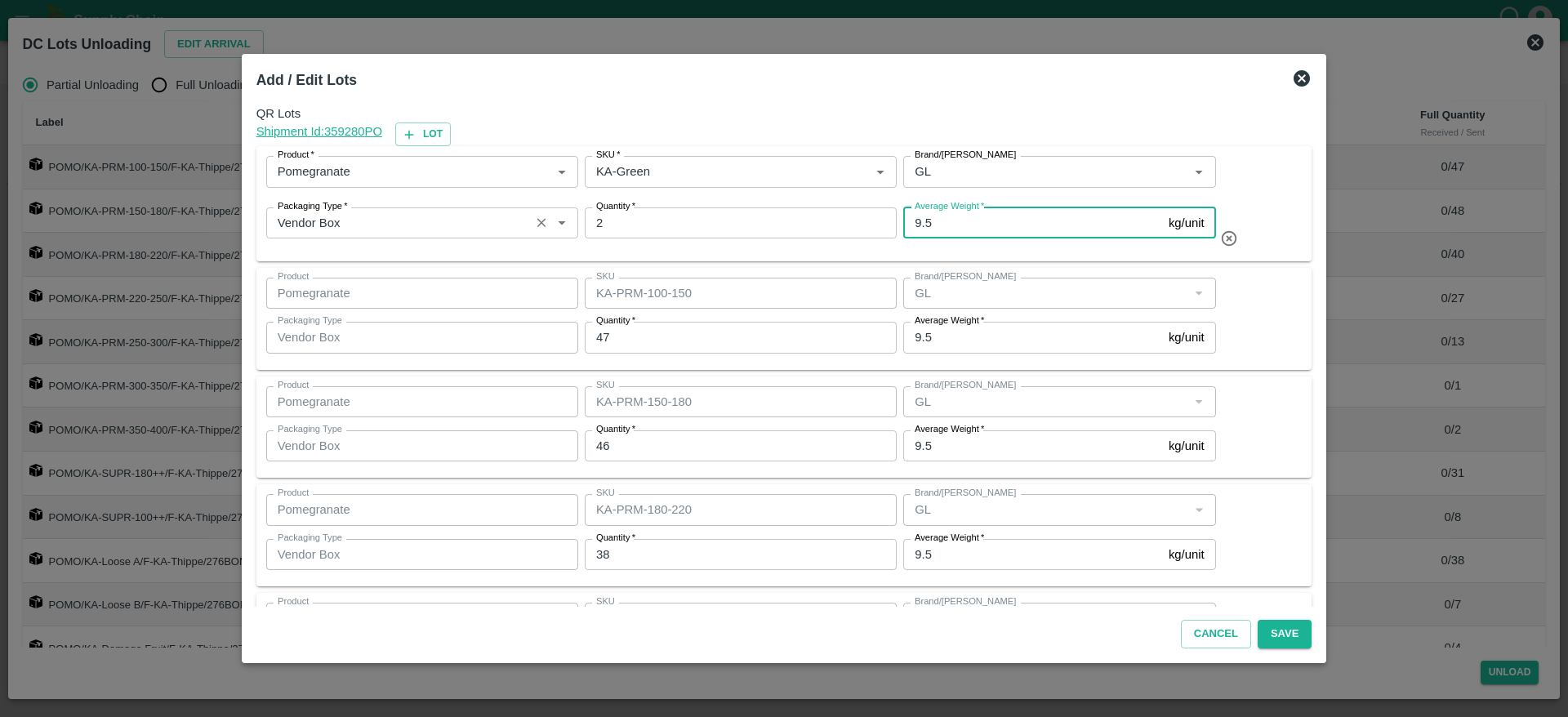
type input "9.5"
click at [1257, 523] on div "Product Pomegranate Product SKU KA-PRM-180-220 SKU Brand/Marka Brand/Marka Pack…" at bounding box center [784, 536] width 1036 height 83
click at [1275, 624] on button "Save" at bounding box center [1285, 634] width 54 height 29
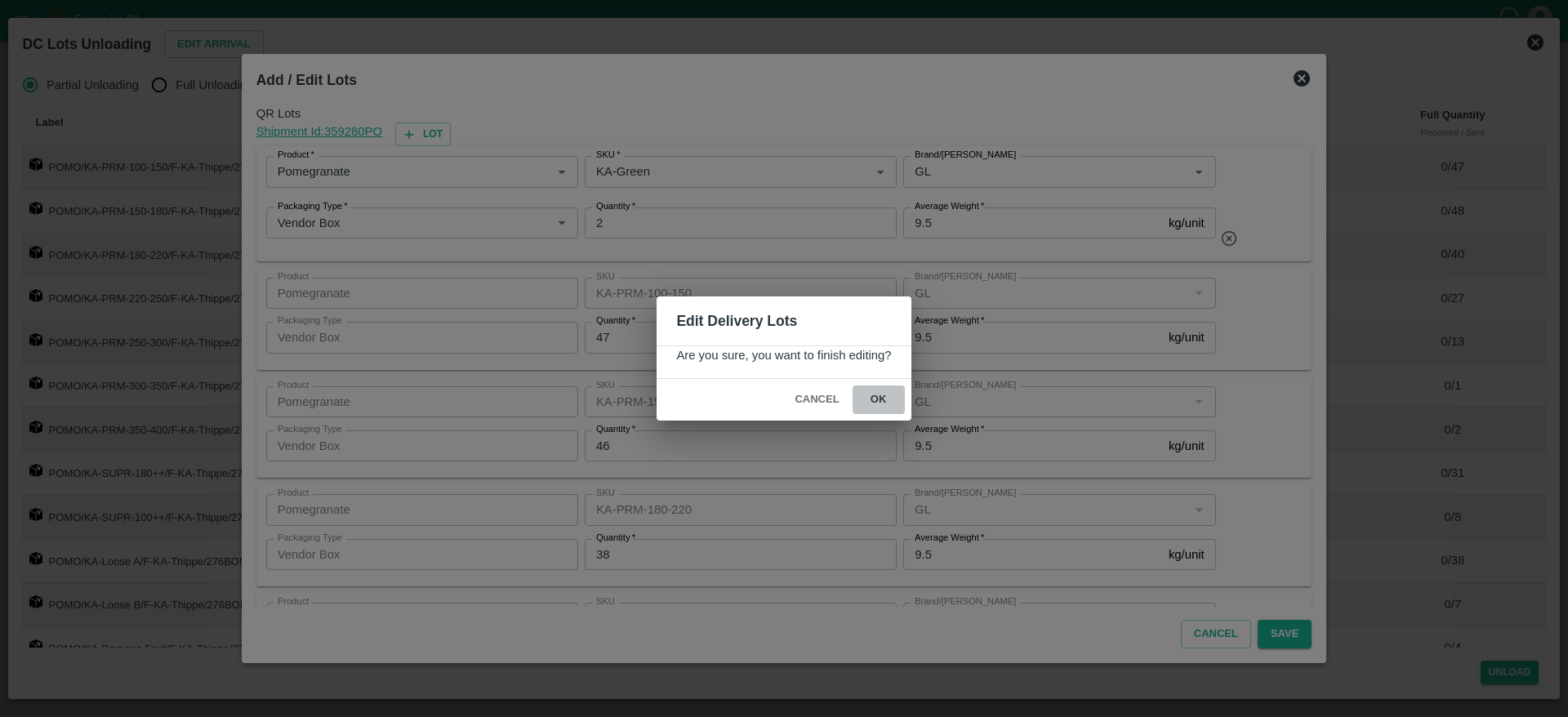
click at [879, 403] on button "ok" at bounding box center [878, 400] width 52 height 29
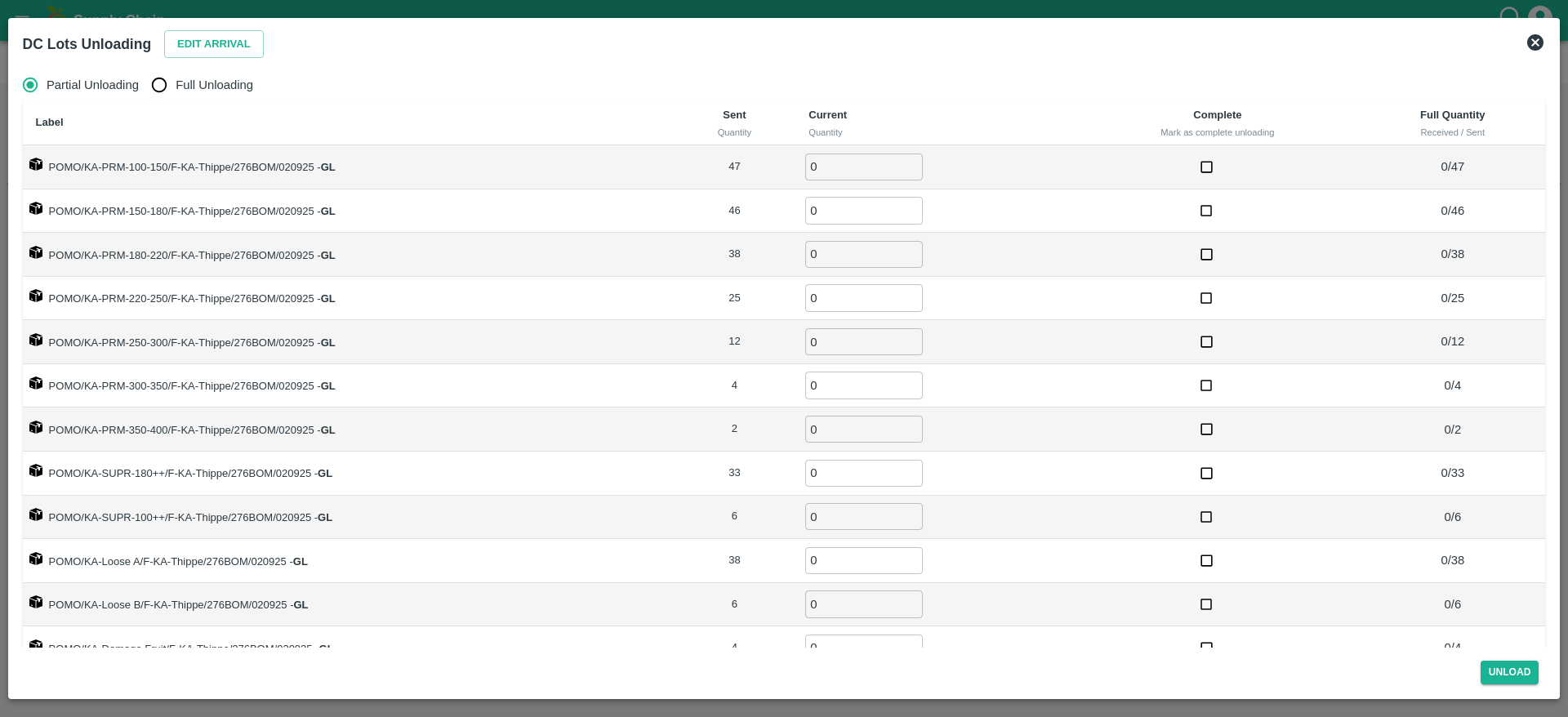
click at [186, 80] on span "Full Unloading" at bounding box center [214, 85] width 77 height 18
click at [175, 80] on input "Full Unloading" at bounding box center [159, 85] width 33 height 33
radio input "true"
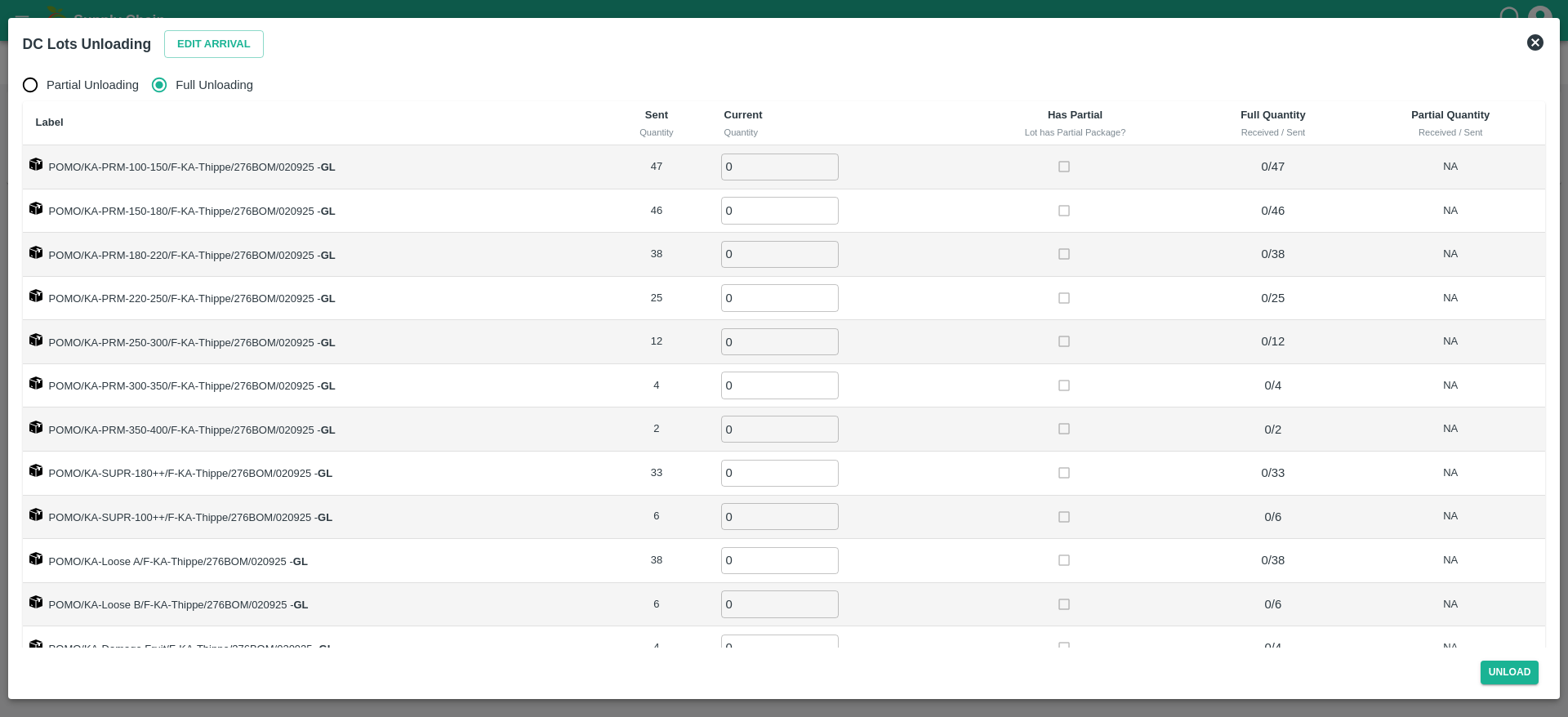
click at [744, 163] on input "0" at bounding box center [780, 167] width 118 height 27
type input "47"
type input "46"
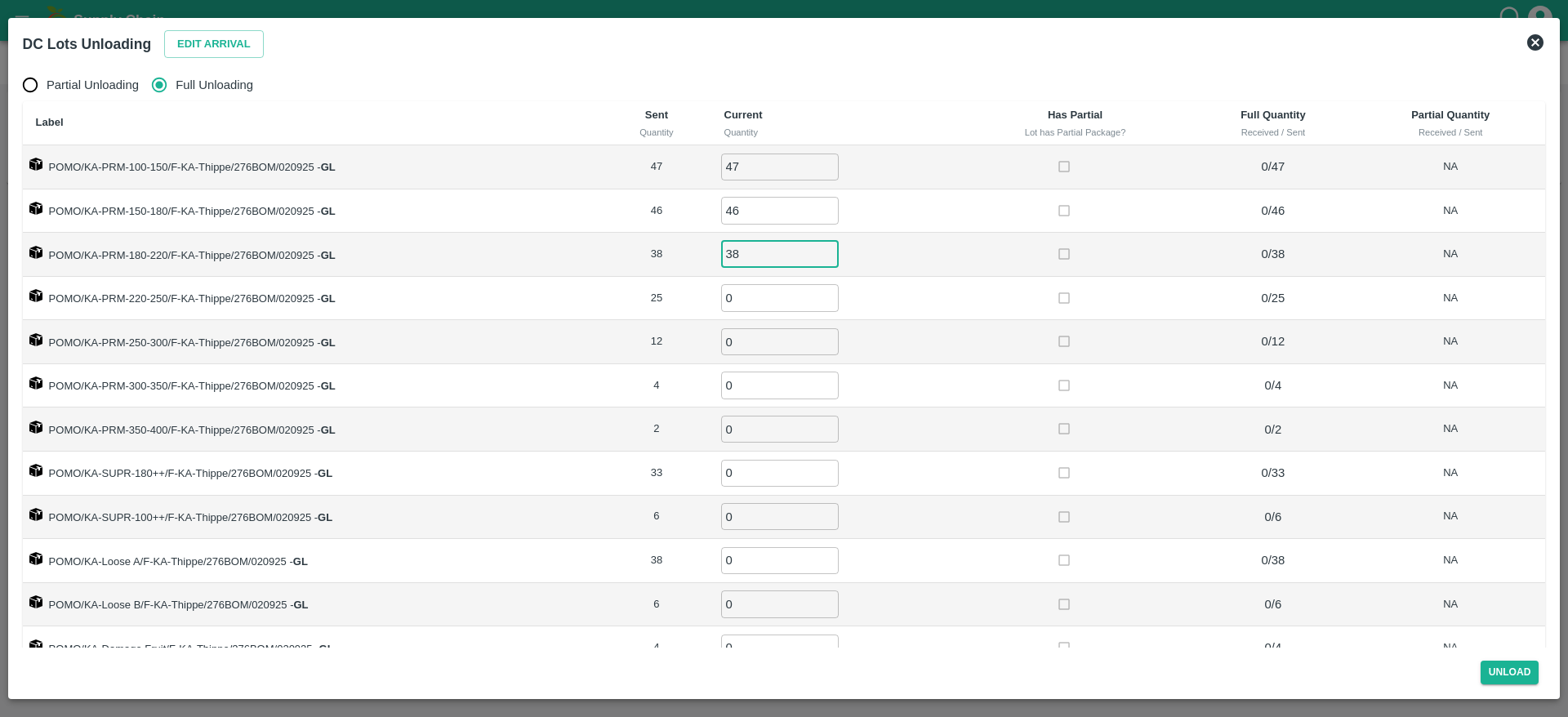
type input "38"
type input "25"
type input "12"
type input "4"
type input "2"
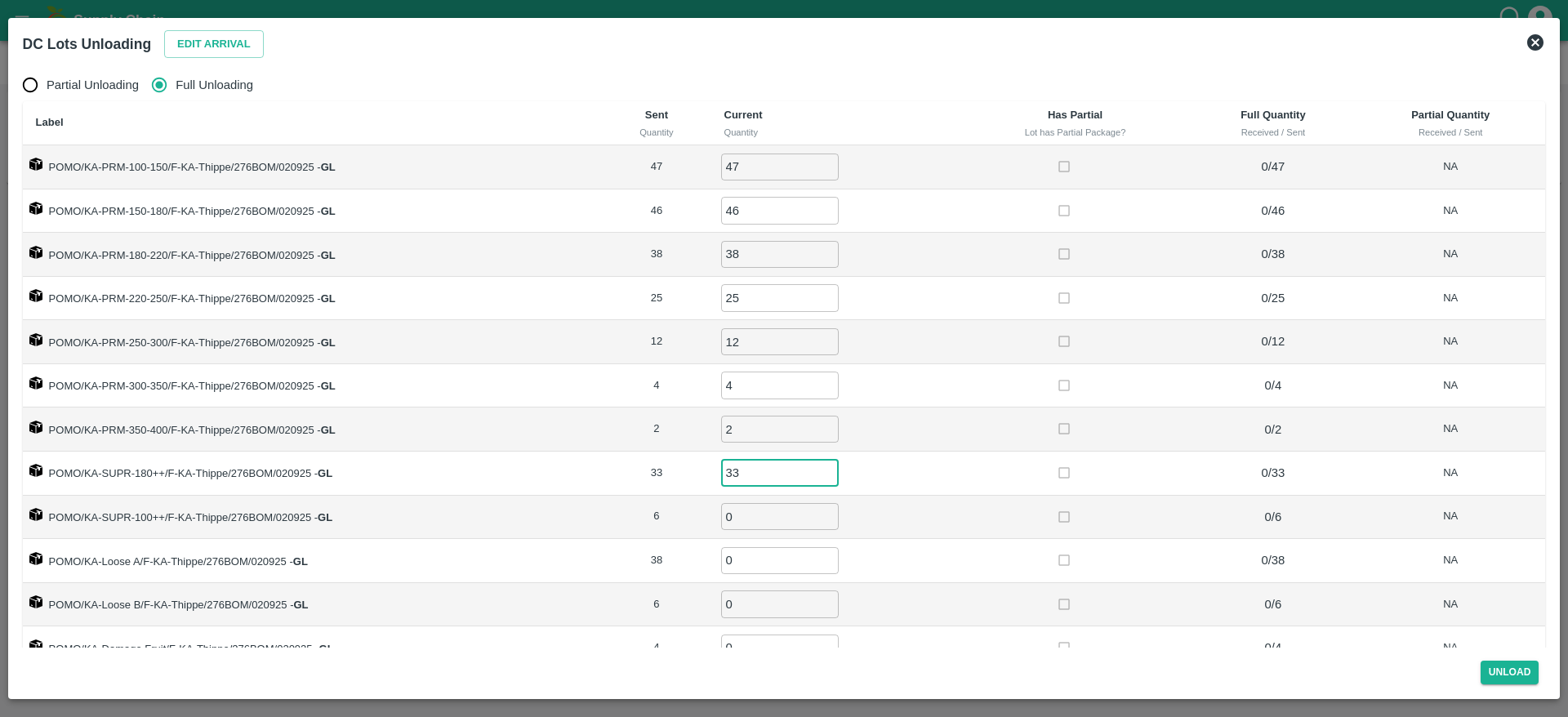
type input "33"
type input "6"
type input "38"
type input "6"
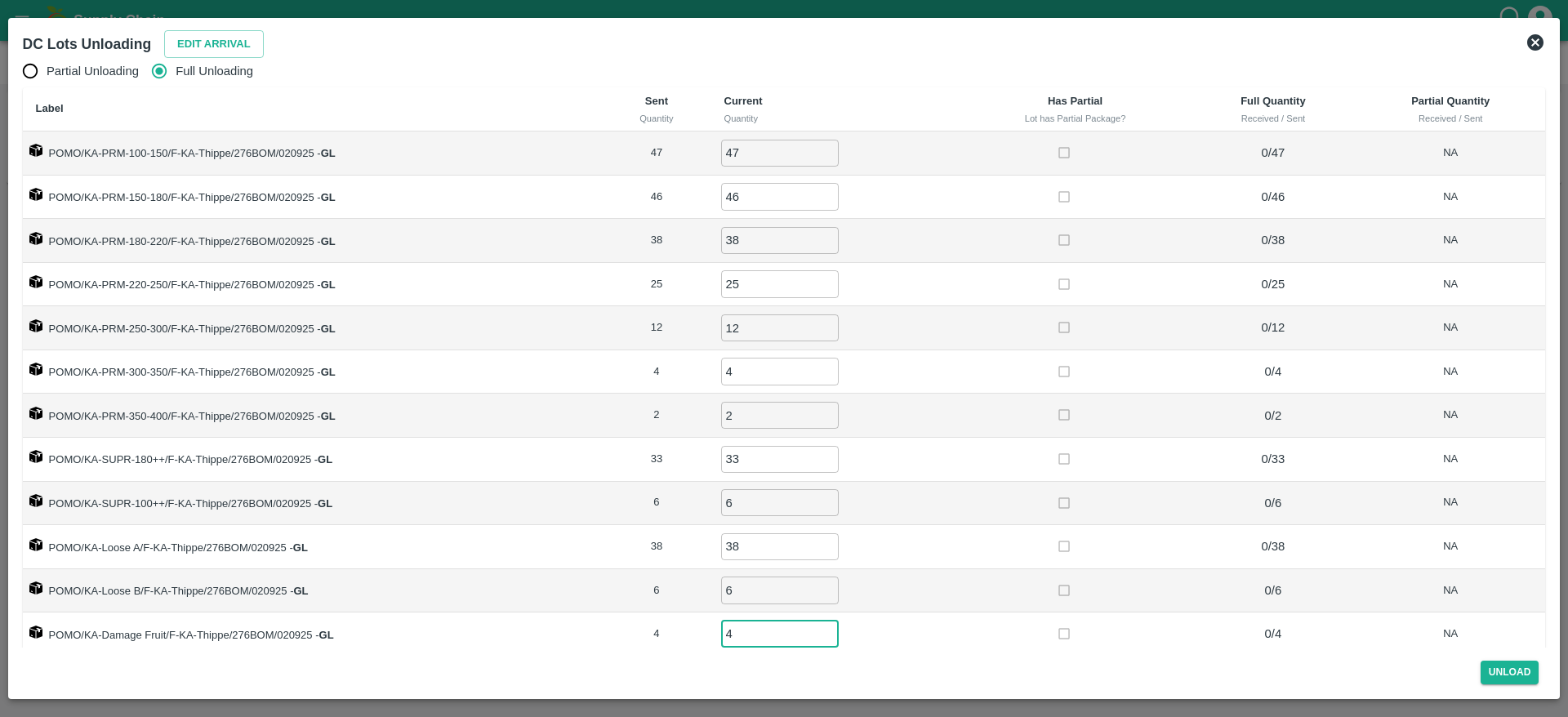
type input "4"
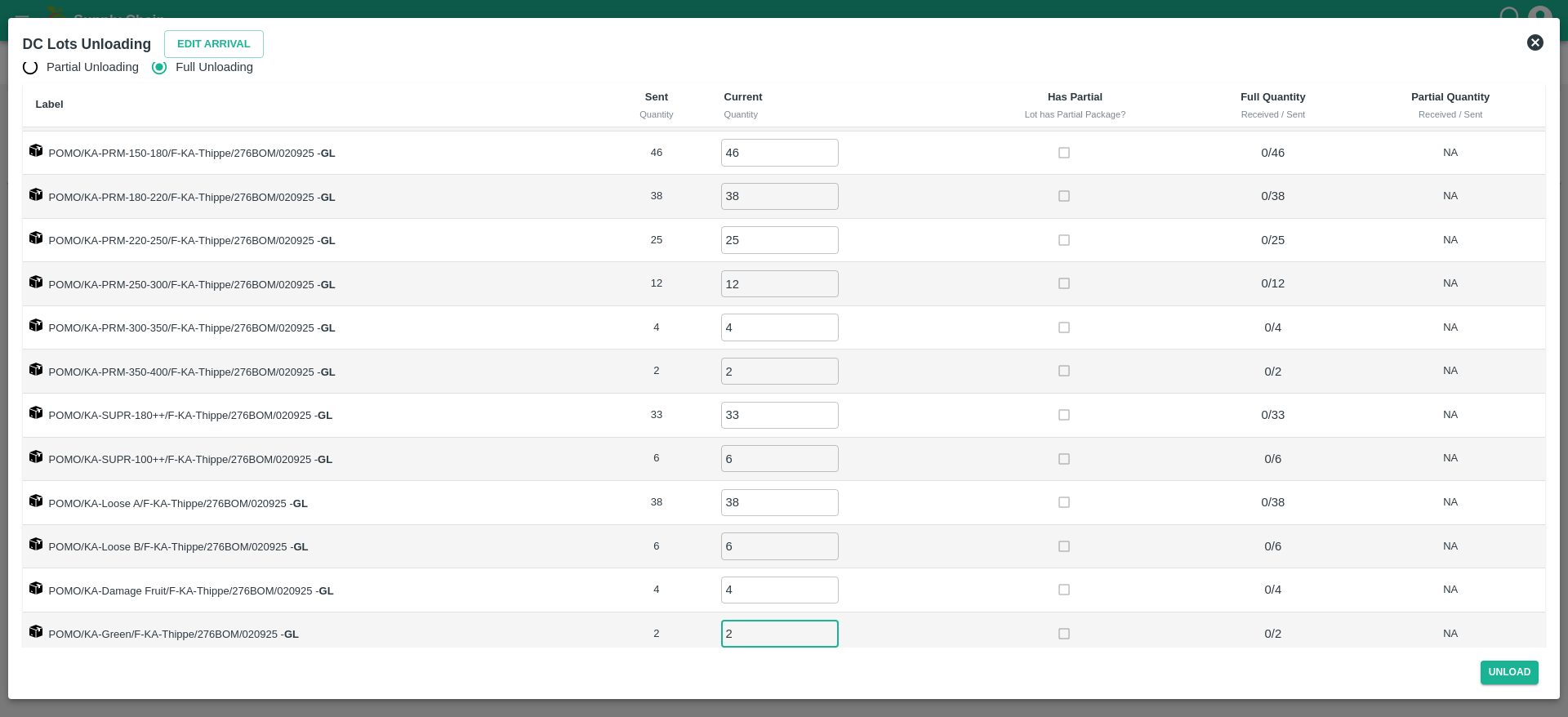
type input "2"
click at [1523, 665] on button "Unload" at bounding box center [1509, 672] width 59 height 24
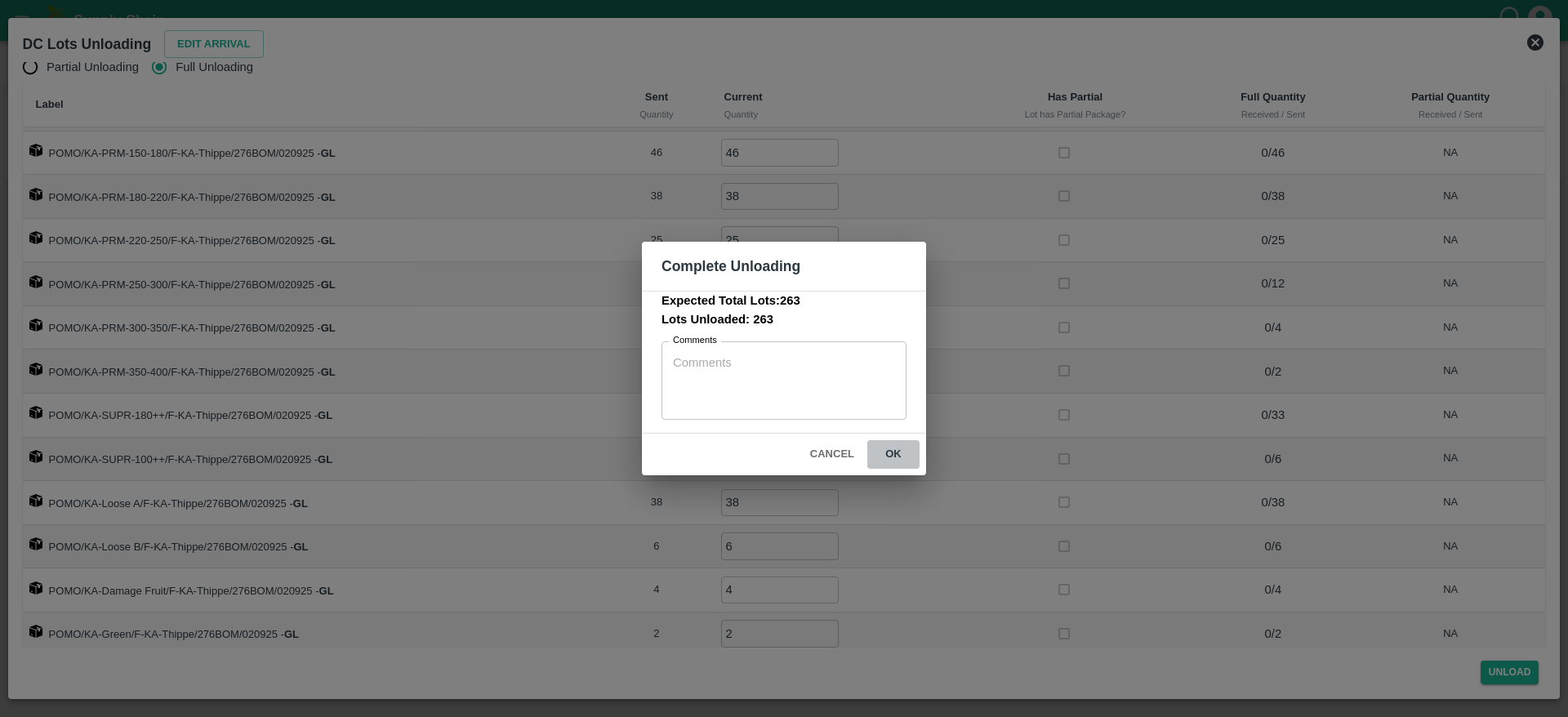
click at [907, 456] on button "ok" at bounding box center [893, 455] width 52 height 29
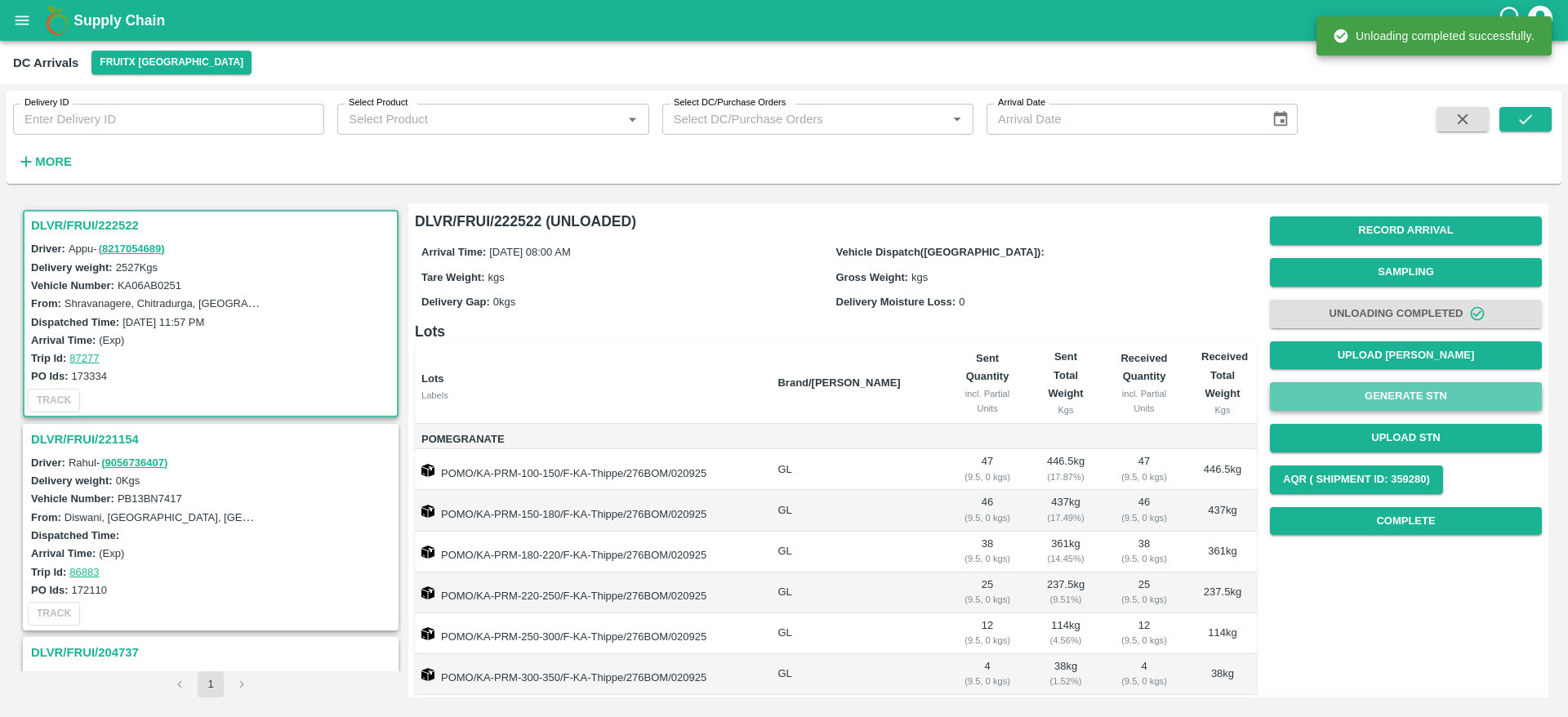
click at [1428, 402] on button "Generate STN" at bounding box center [1405, 396] width 272 height 29
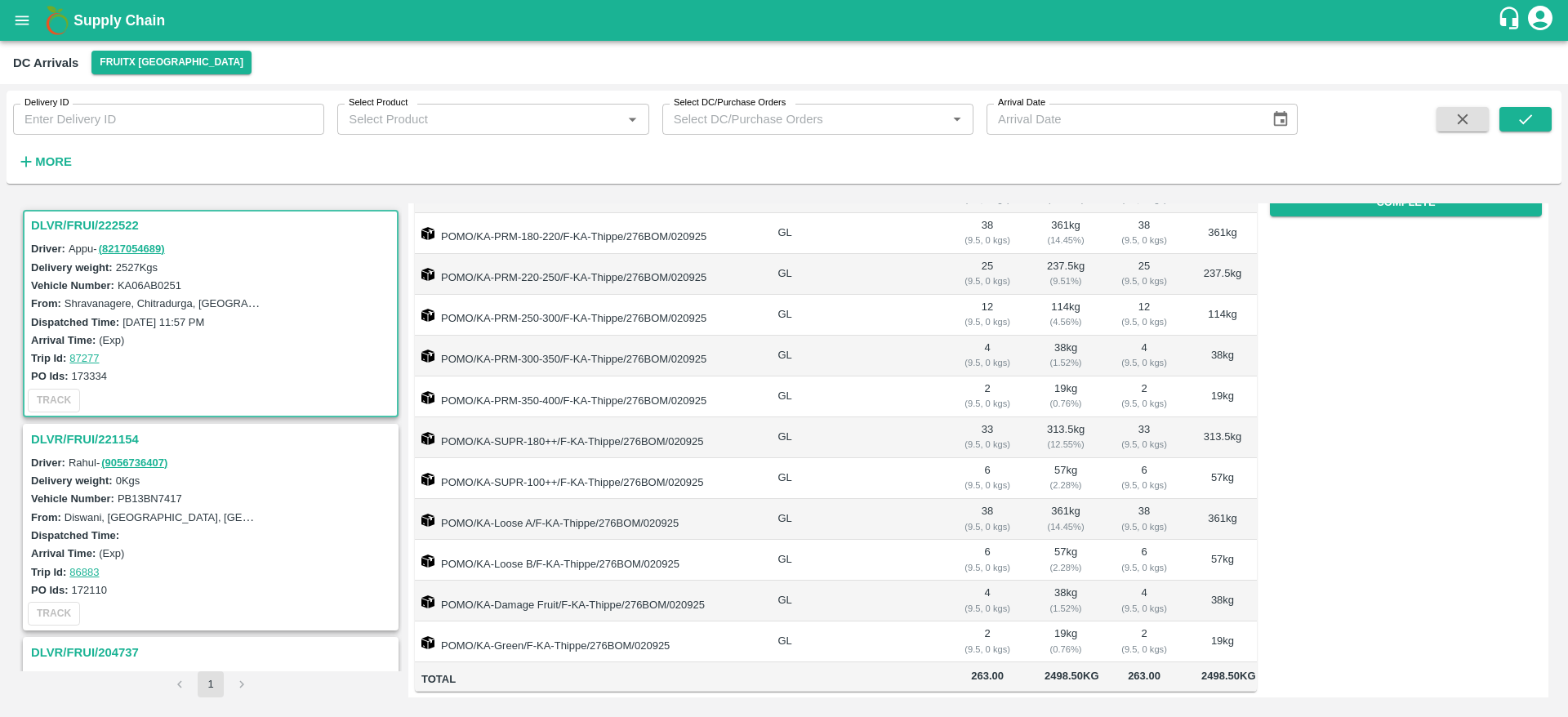
scroll to position [0, 0]
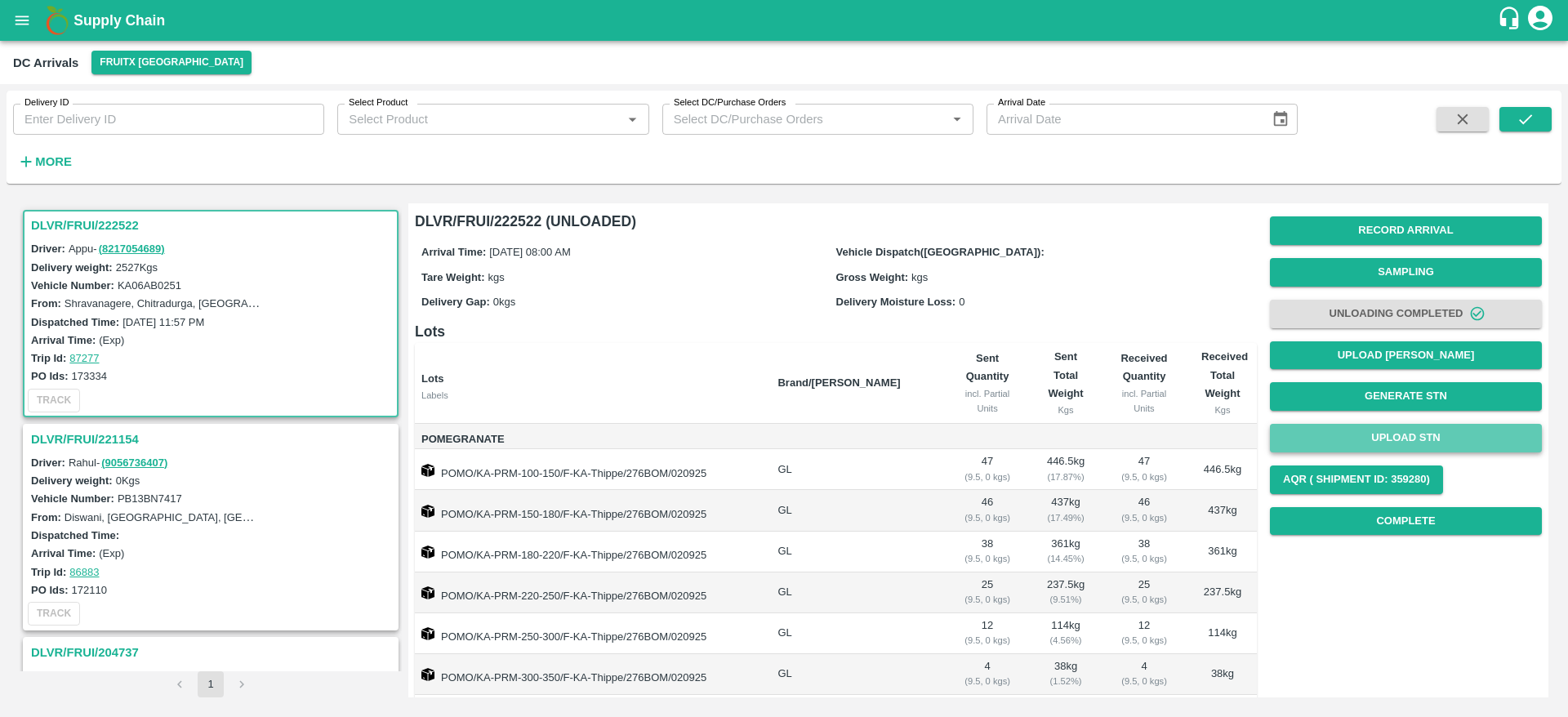
click at [1393, 427] on button "Upload STN" at bounding box center [1405, 438] width 272 height 29
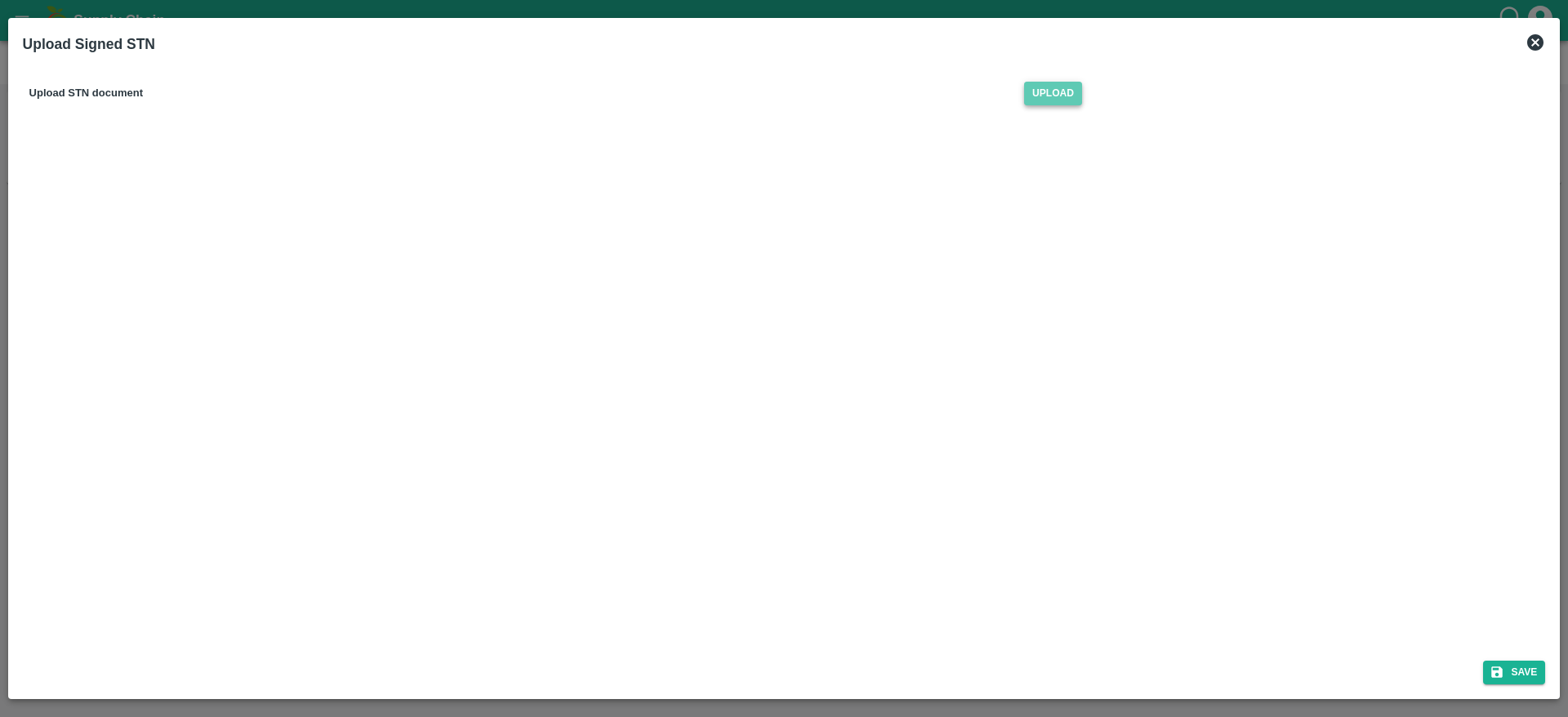
click at [1047, 90] on span "Upload" at bounding box center [1052, 93] width 58 height 24
click at [0, 0] on input "Upload" at bounding box center [0, 0] width 0 height 0
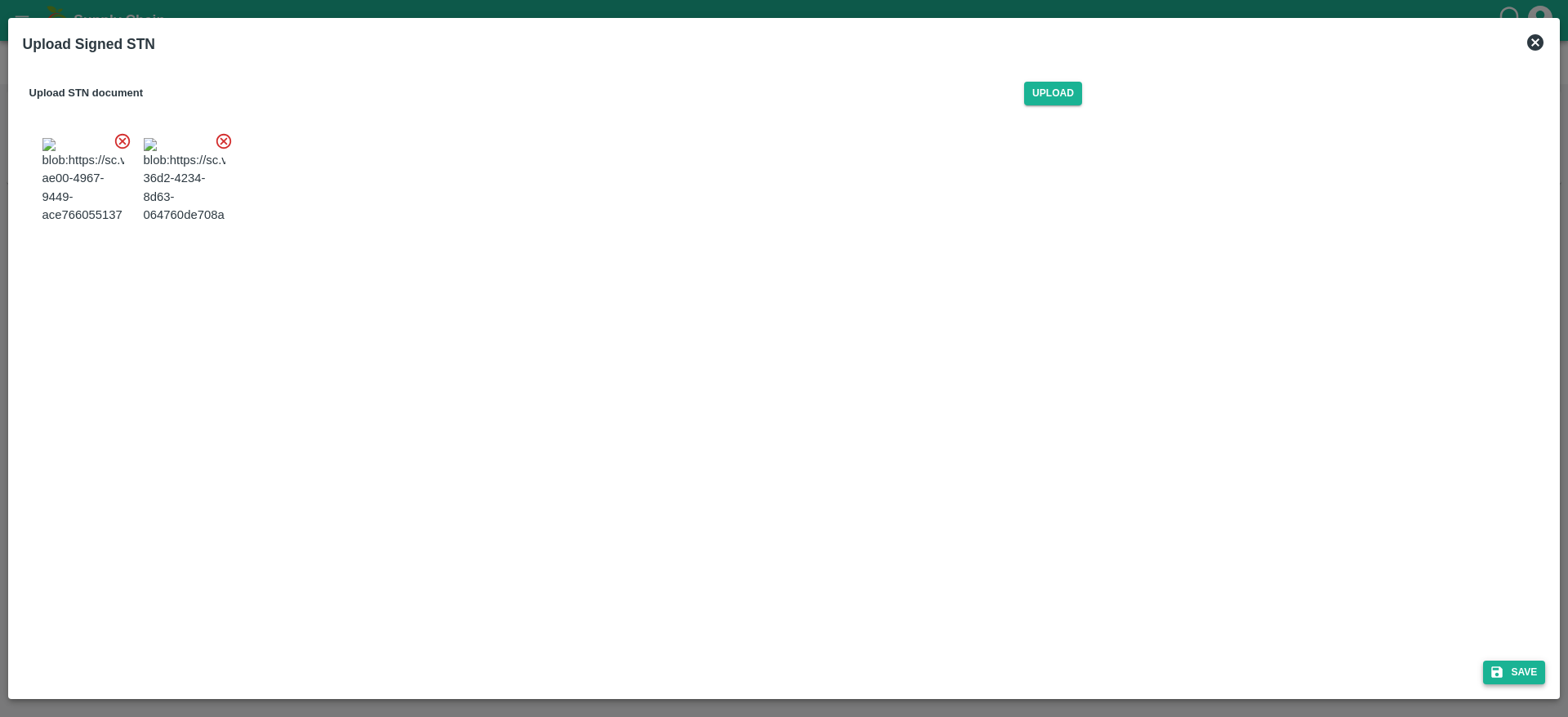
click at [1528, 665] on button "Save" at bounding box center [1513, 672] width 62 height 24
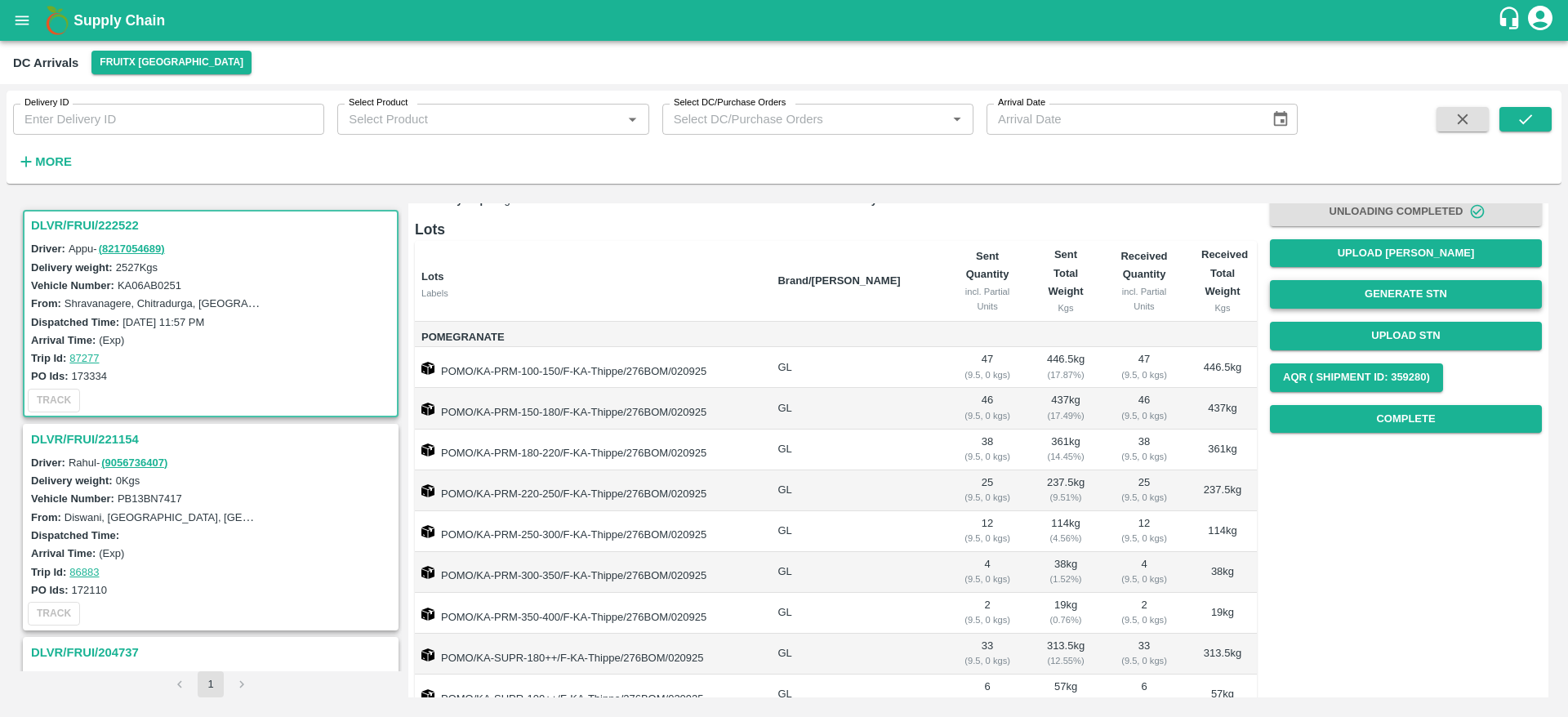
scroll to position [103, 0]
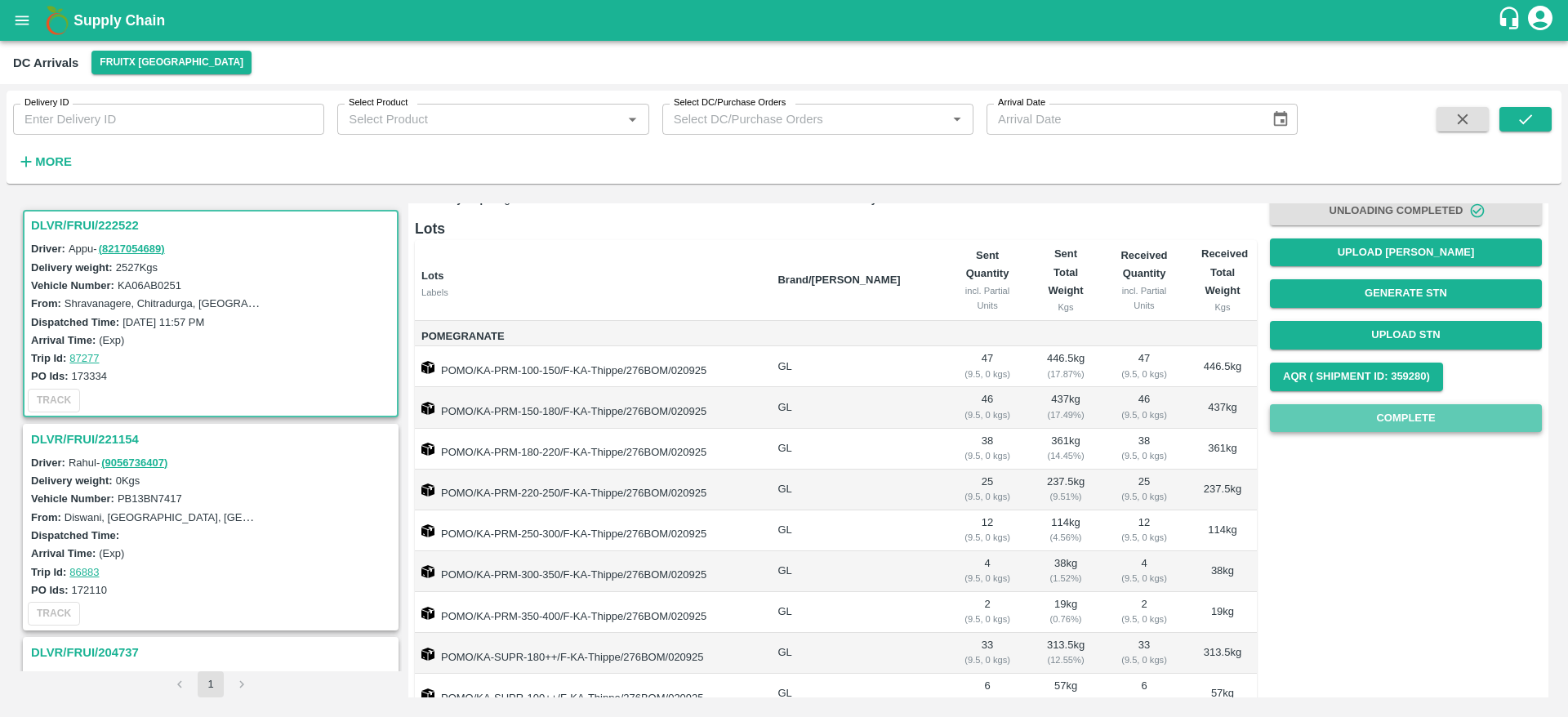
click at [1408, 405] on button "Complete" at bounding box center [1405, 418] width 272 height 29
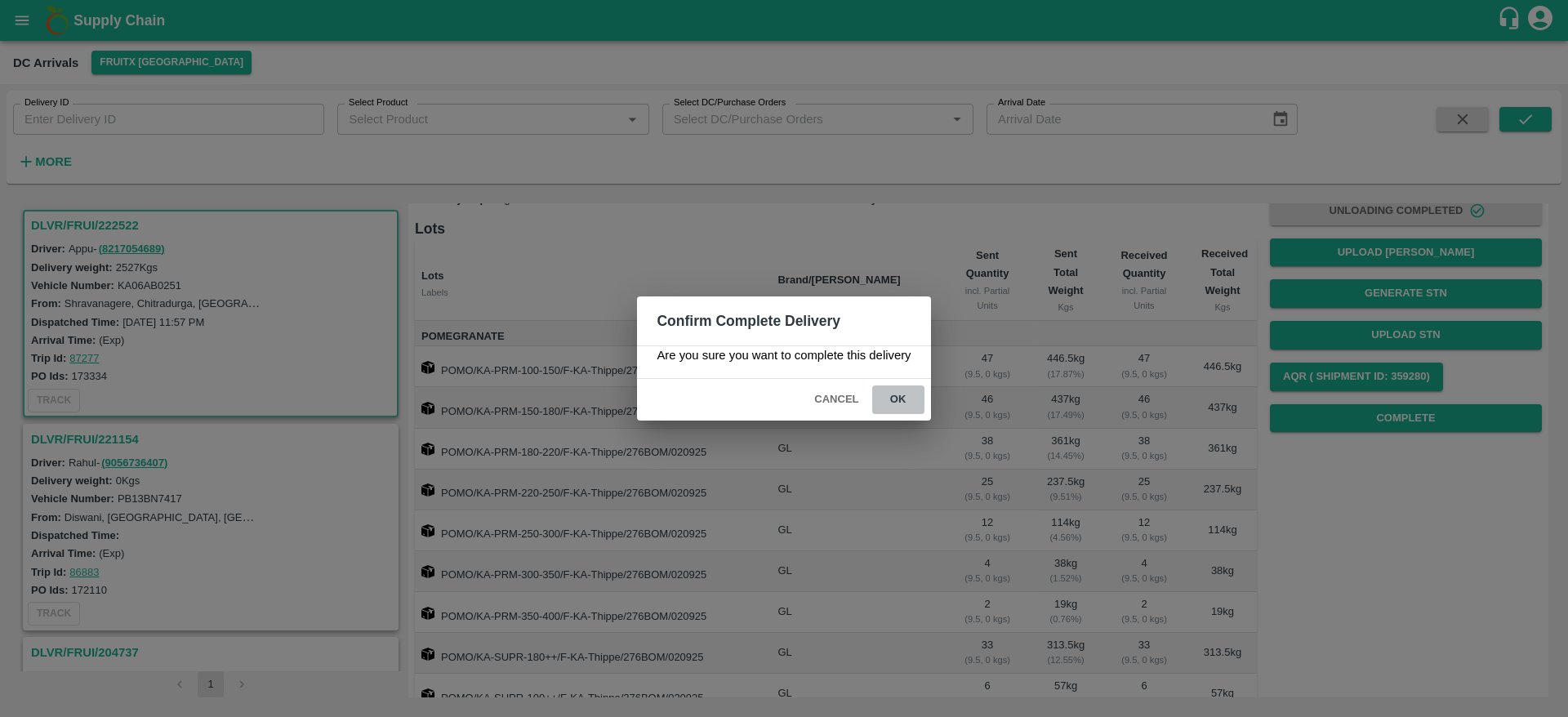
click at [911, 400] on button "ok" at bounding box center [898, 400] width 52 height 29
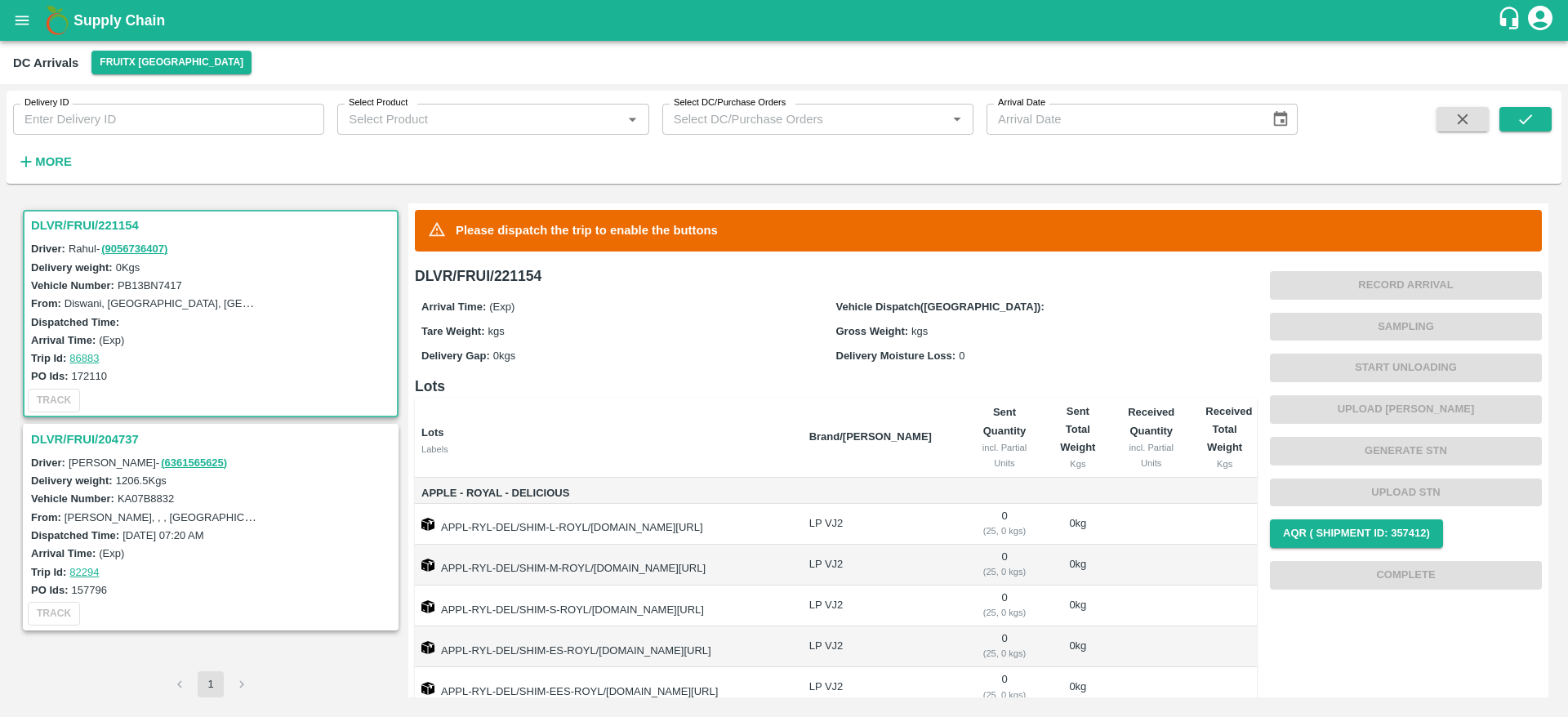
scroll to position [127, 0]
